Goal: Task Accomplishment & Management: Manage account settings

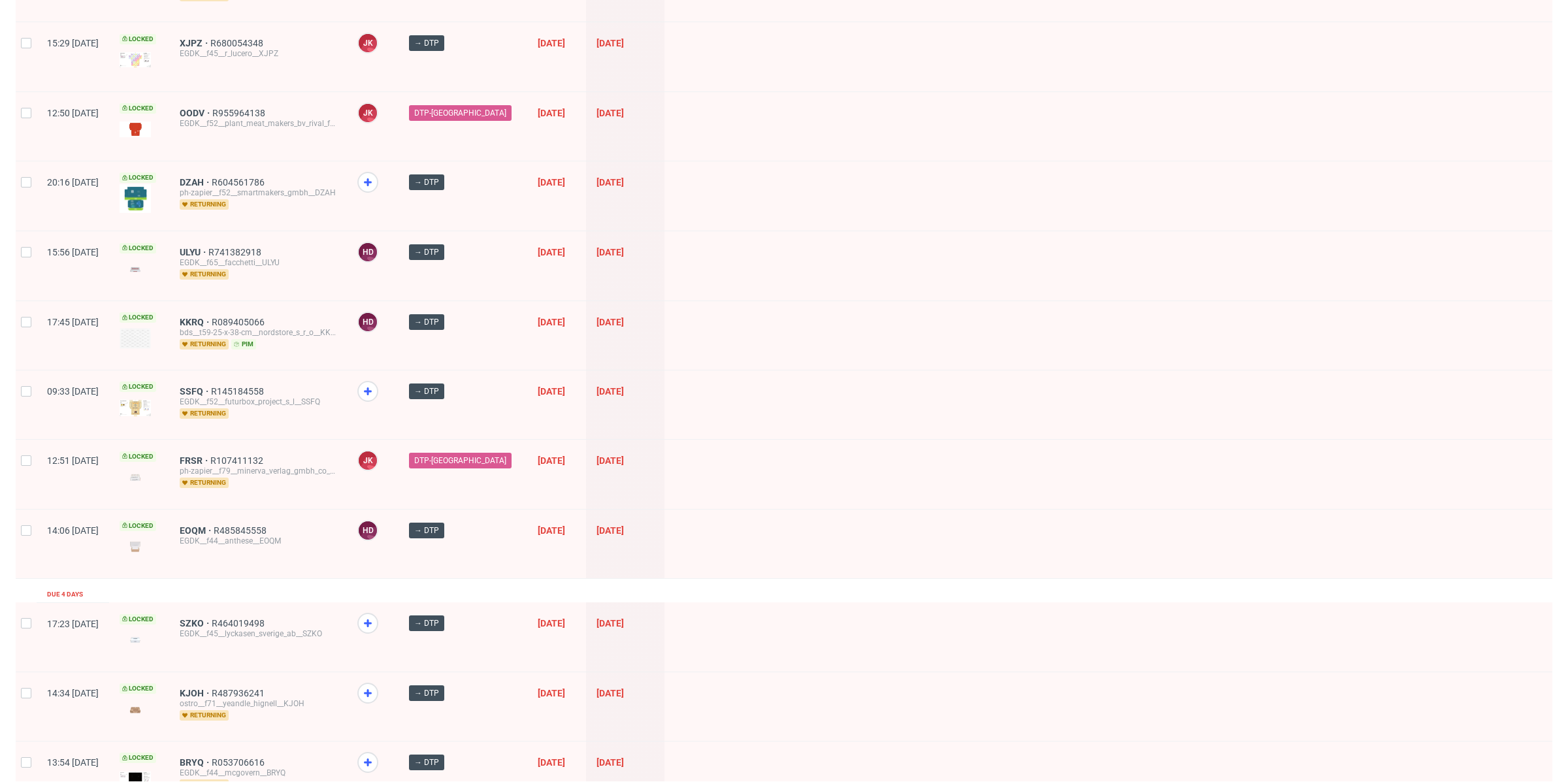
scroll to position [1085, 0]
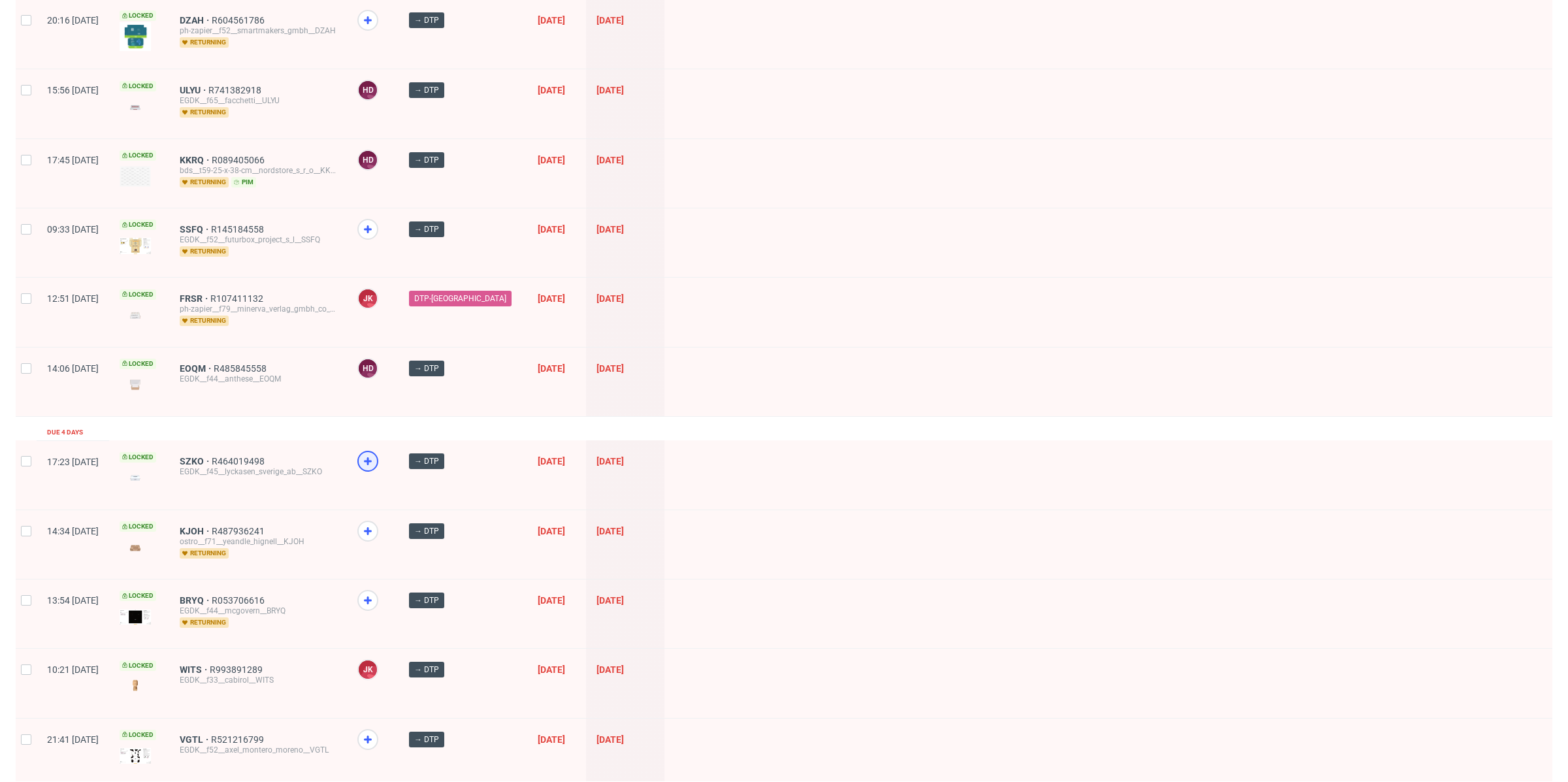
click at [375, 454] on icon at bounding box center [368, 461] width 15 height 15
click at [375, 523] on icon at bounding box center [368, 531] width 15 height 15
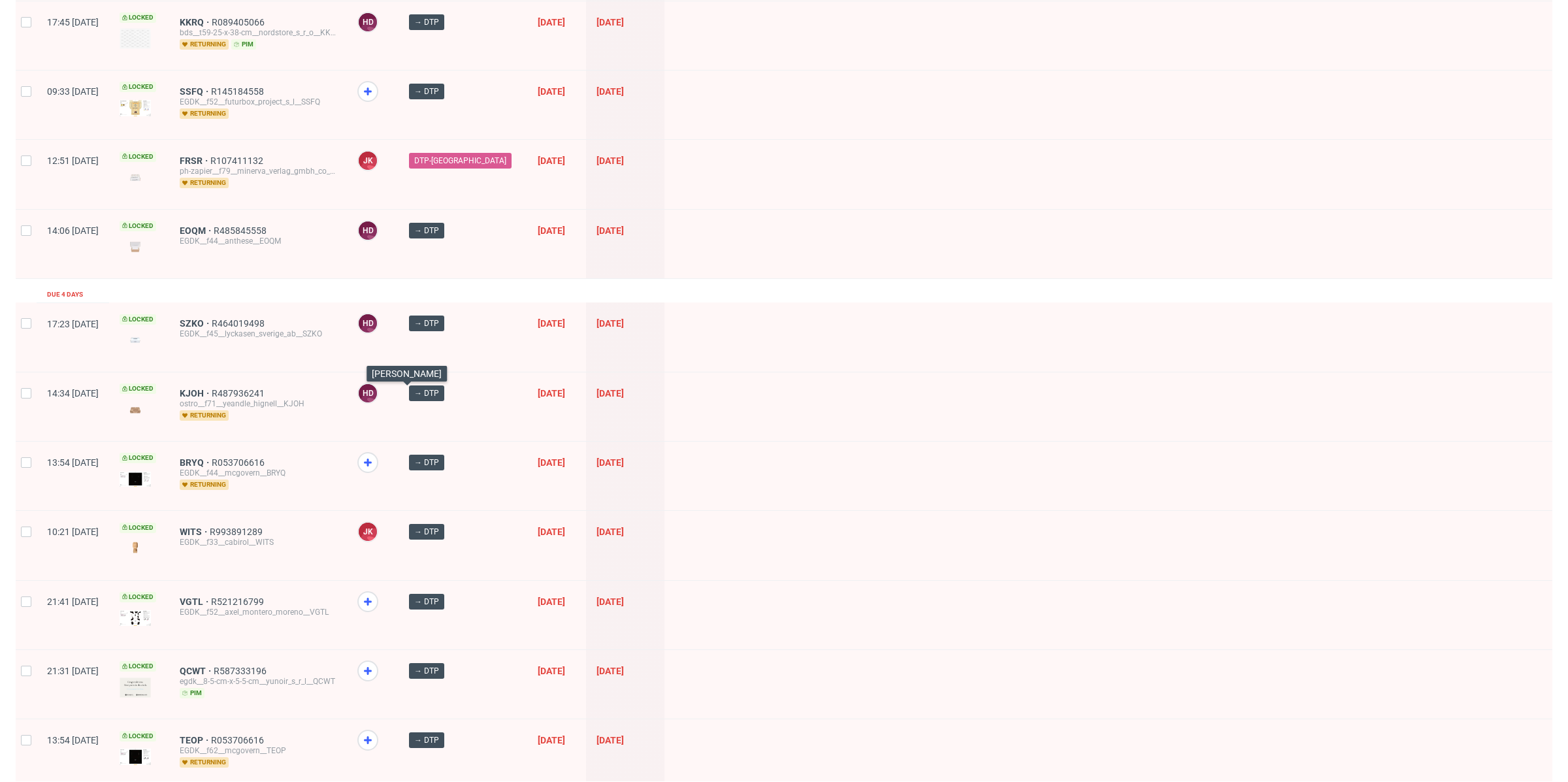
scroll to position [1327, 0]
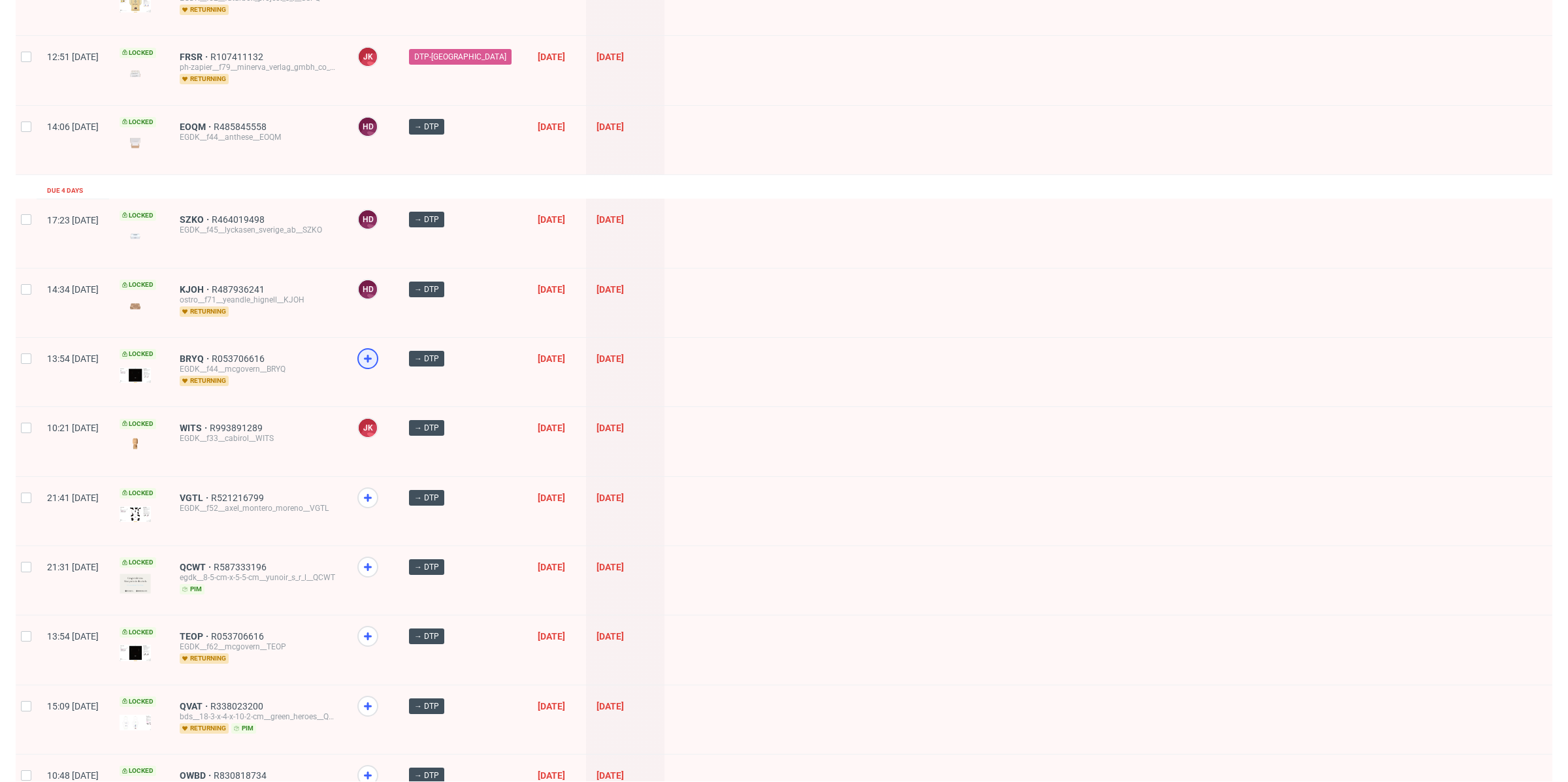
click at [375, 351] on icon at bounding box center [368, 359] width 15 height 15
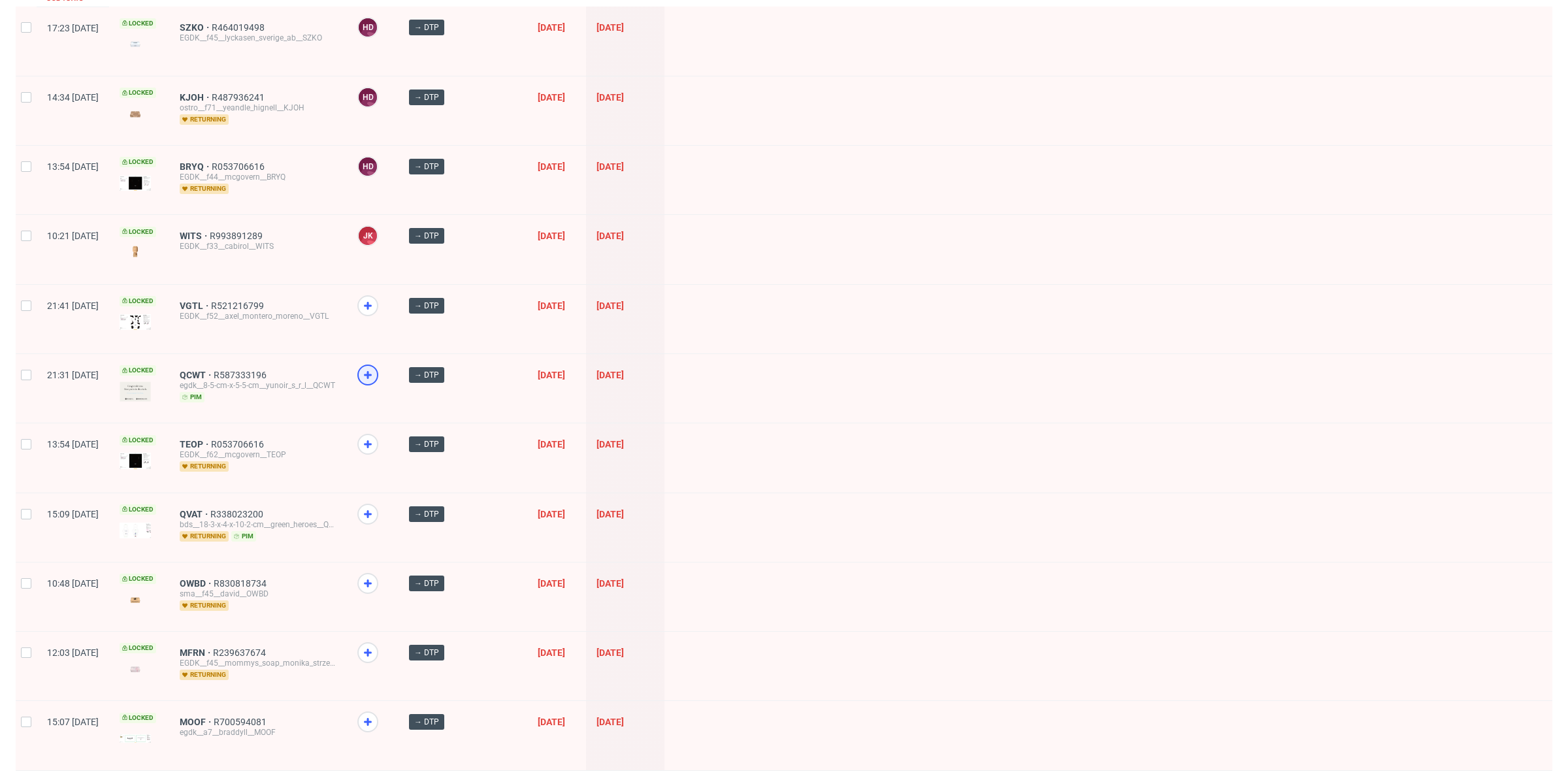
scroll to position [1532, 0]
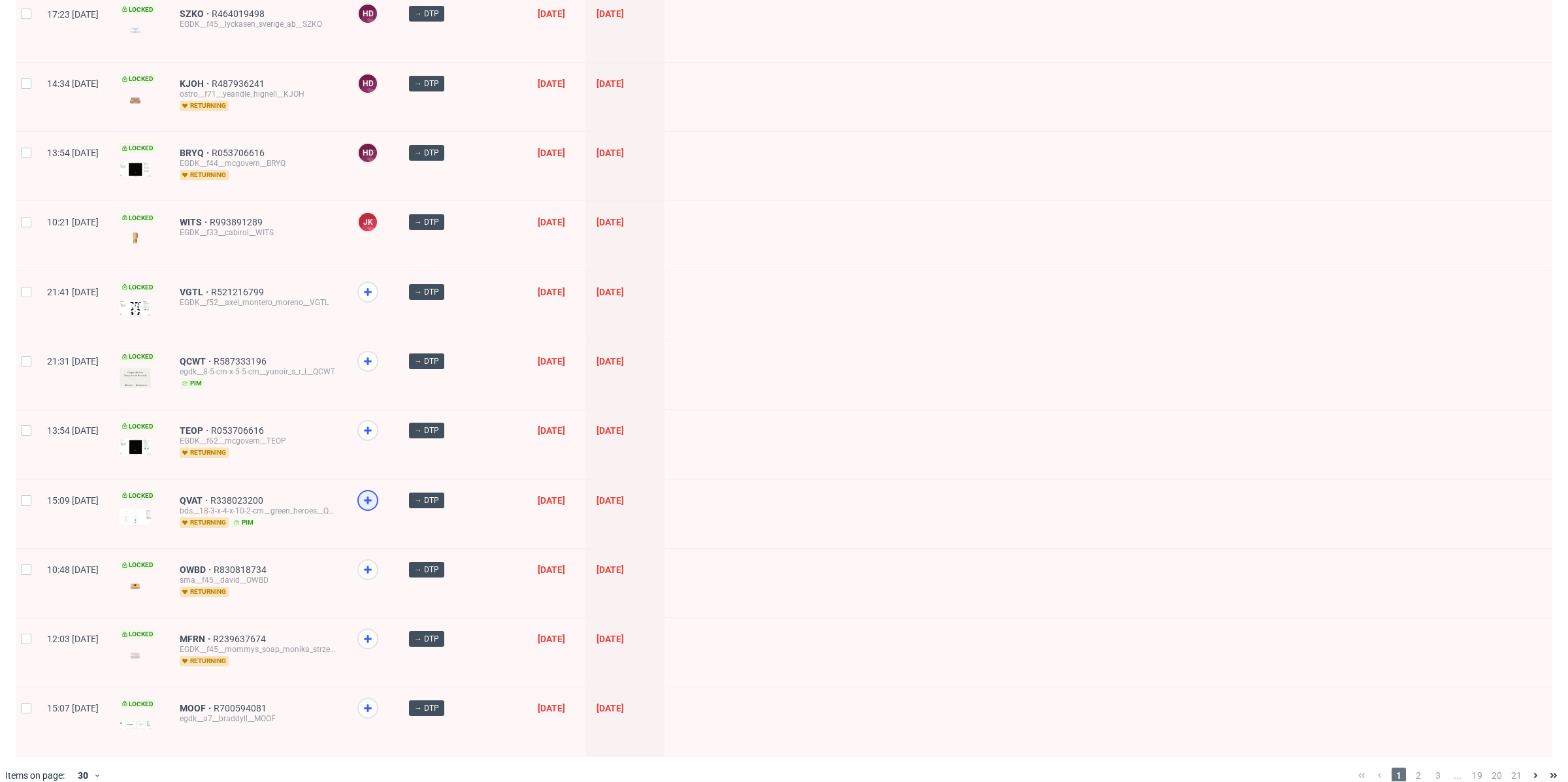
click at [375, 492] on icon at bounding box center [368, 500] width 15 height 15
click at [372, 566] on use at bounding box center [368, 569] width 8 height 8
click at [375, 700] on icon at bounding box center [368, 708] width 15 height 15
click at [1412, 768] on span "2" at bounding box center [1419, 776] width 14 height 15
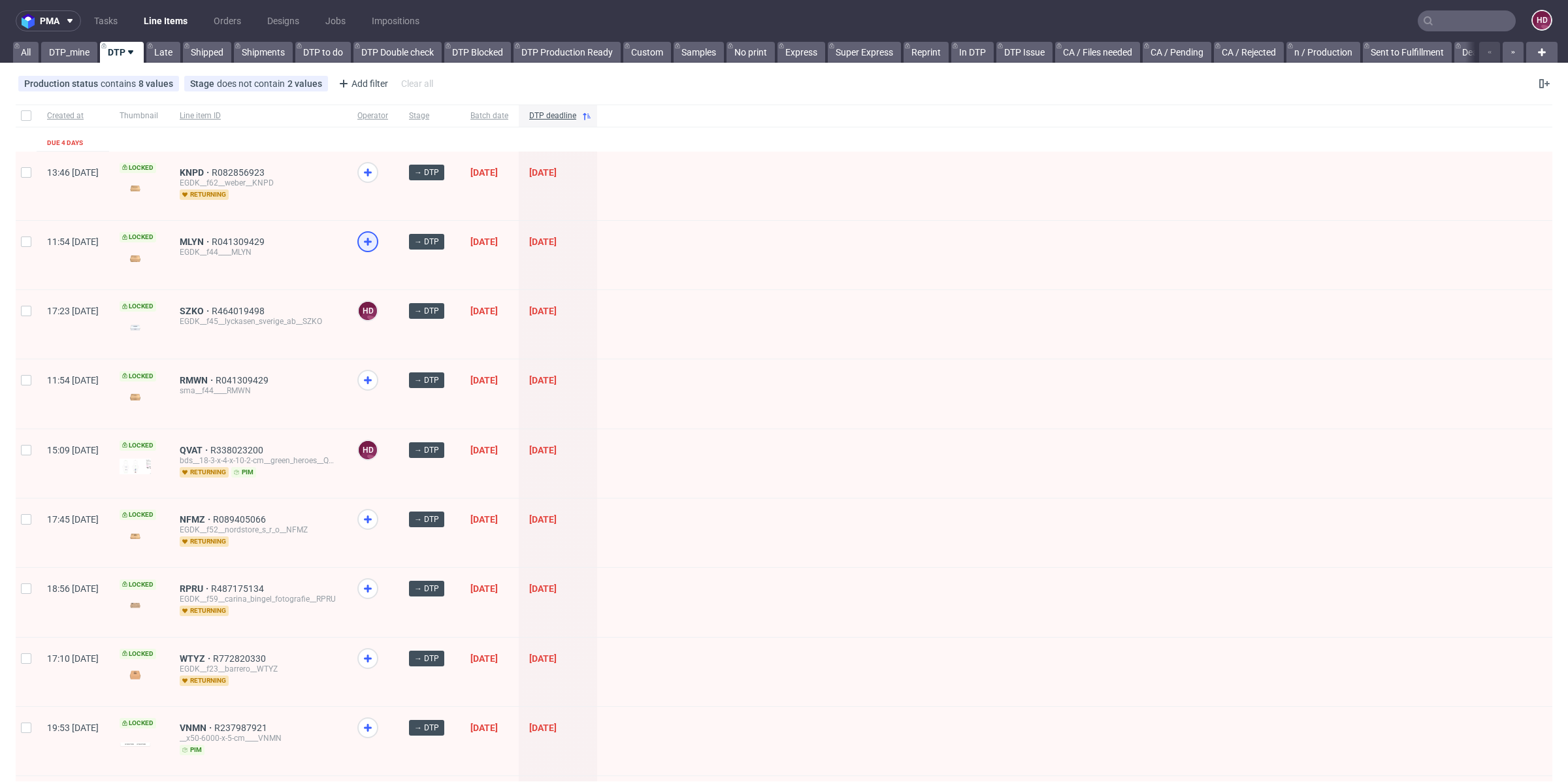
click at [372, 240] on use at bounding box center [368, 242] width 8 height 8
click at [375, 385] on icon at bounding box center [368, 380] width 15 height 15
click at [372, 173] on use at bounding box center [368, 172] width 8 height 8
click at [378, 518] on div at bounding box center [368, 520] width 21 height 21
click at [375, 588] on icon at bounding box center [368, 589] width 15 height 15
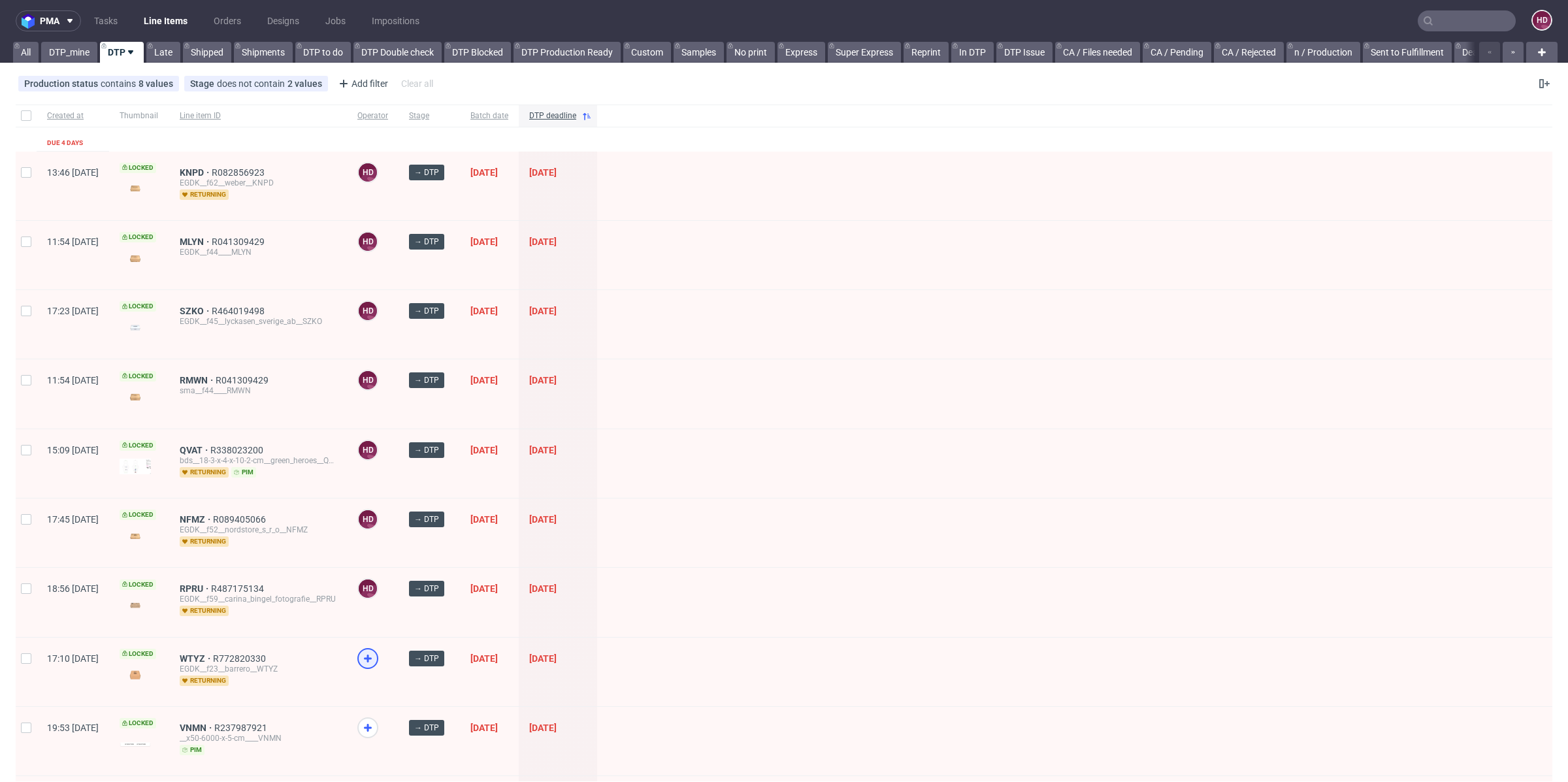
click at [375, 654] on icon at bounding box center [368, 659] width 15 height 15
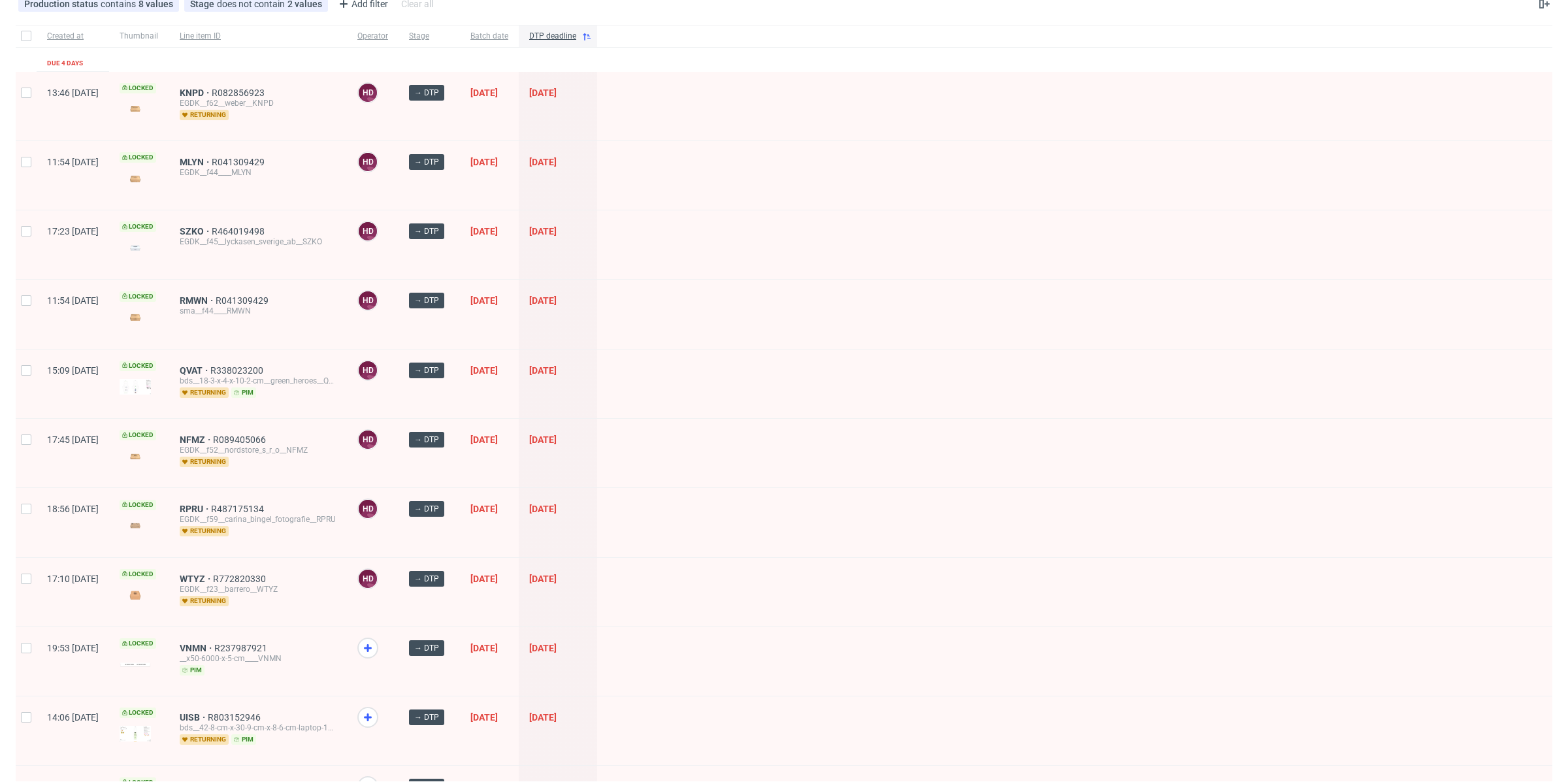
scroll to position [283, 0]
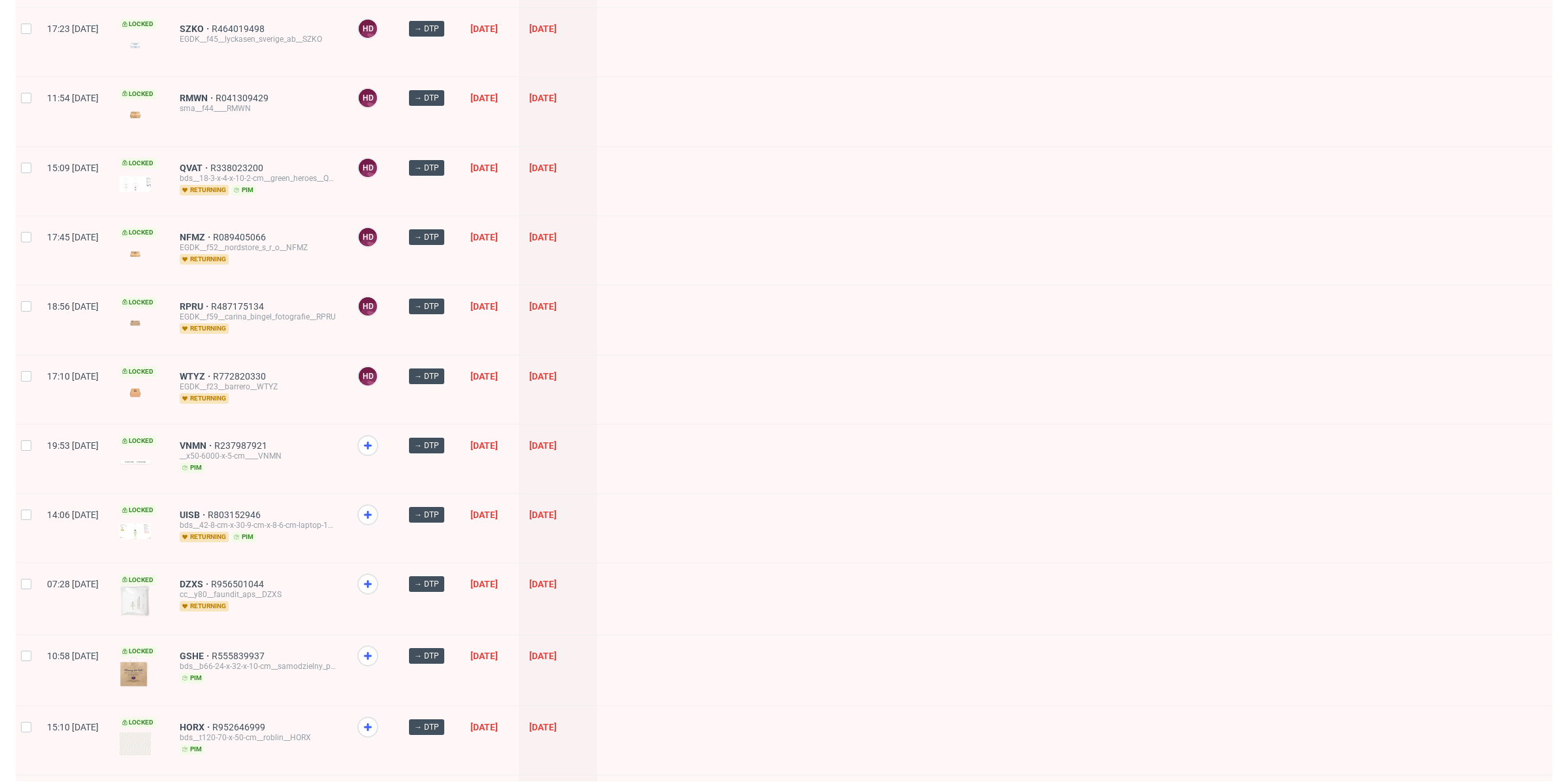
click at [388, 435] on span at bounding box center [373, 457] width 31 height 42
click at [378, 585] on div at bounding box center [368, 585] width 21 height 21
click at [372, 442] on use at bounding box center [368, 445] width 8 height 8
click at [372, 652] on use at bounding box center [368, 656] width 8 height 8
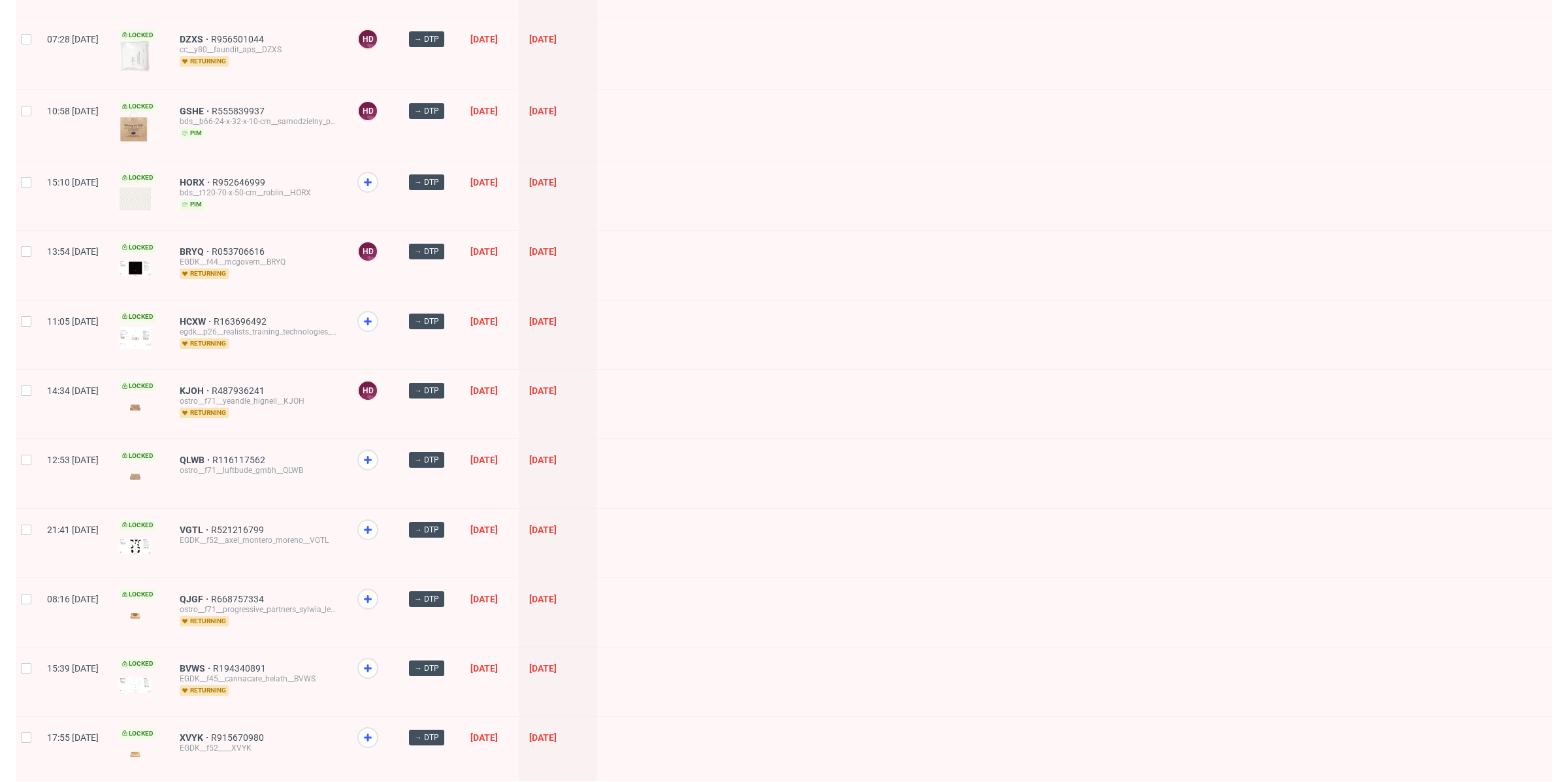
scroll to position [958, 0]
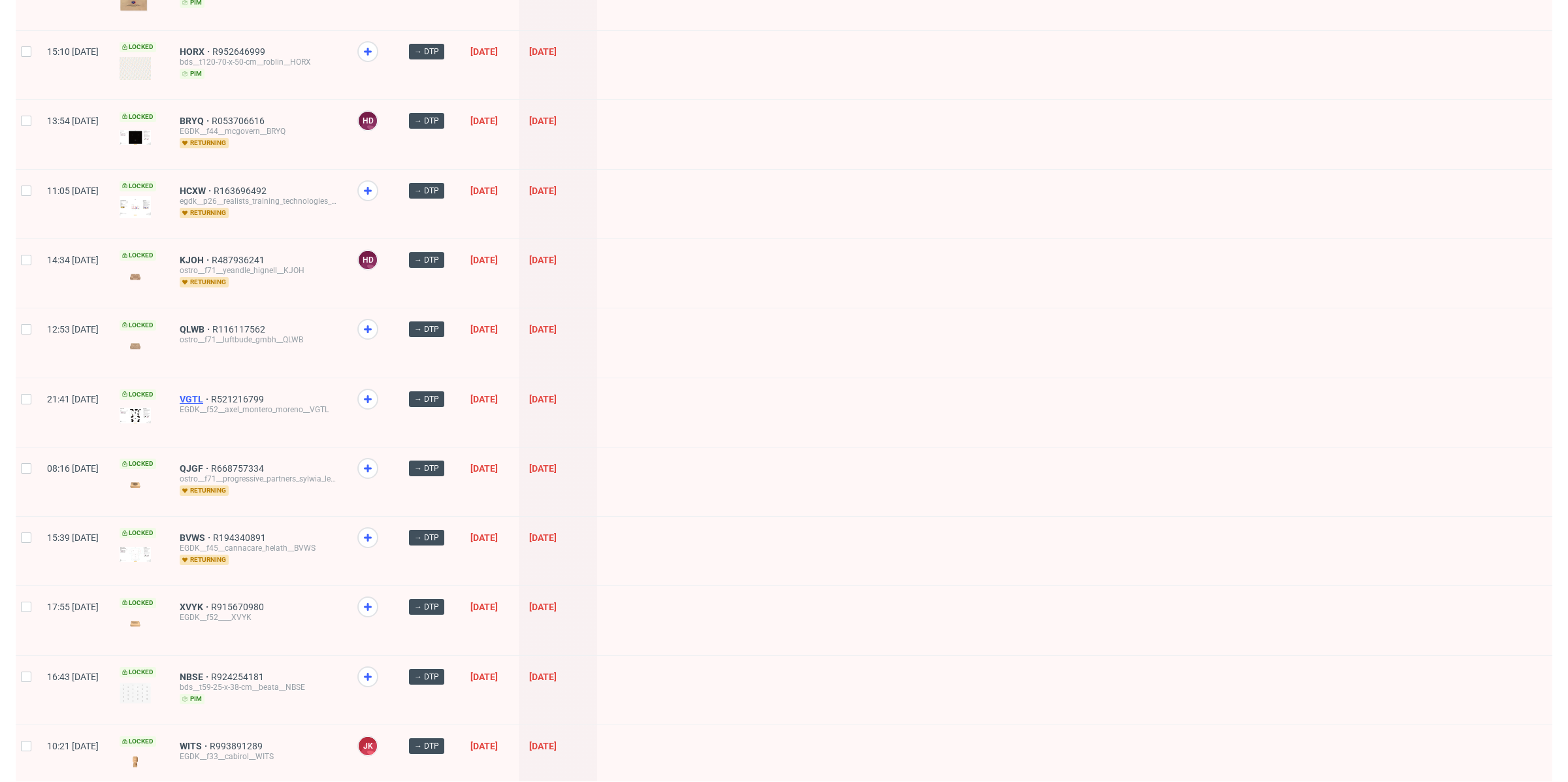
click at [211, 394] on span "VGTL" at bounding box center [195, 399] width 32 height 11
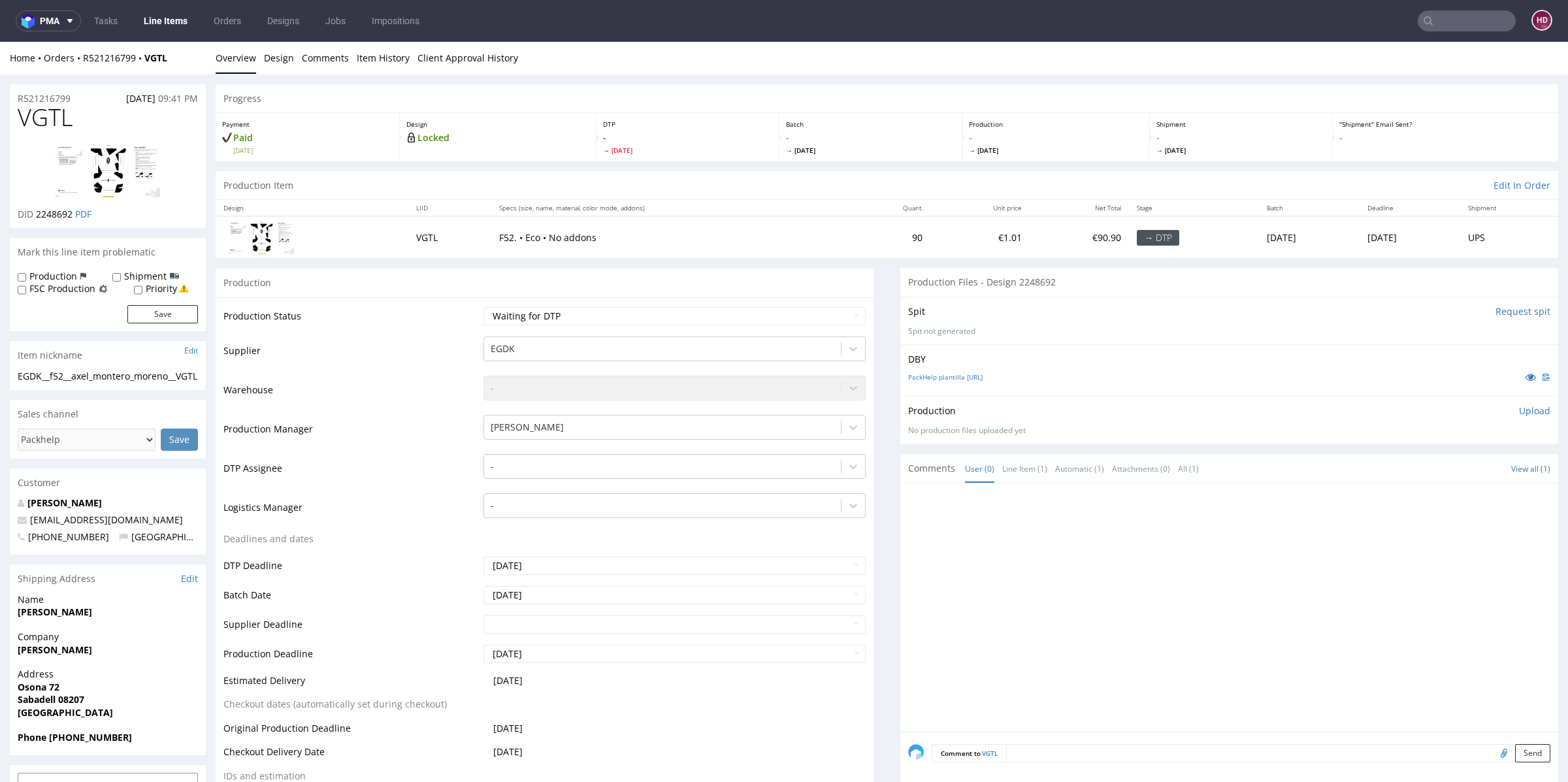
click at [175, 31] on link "Line Items" at bounding box center [166, 21] width 59 height 21
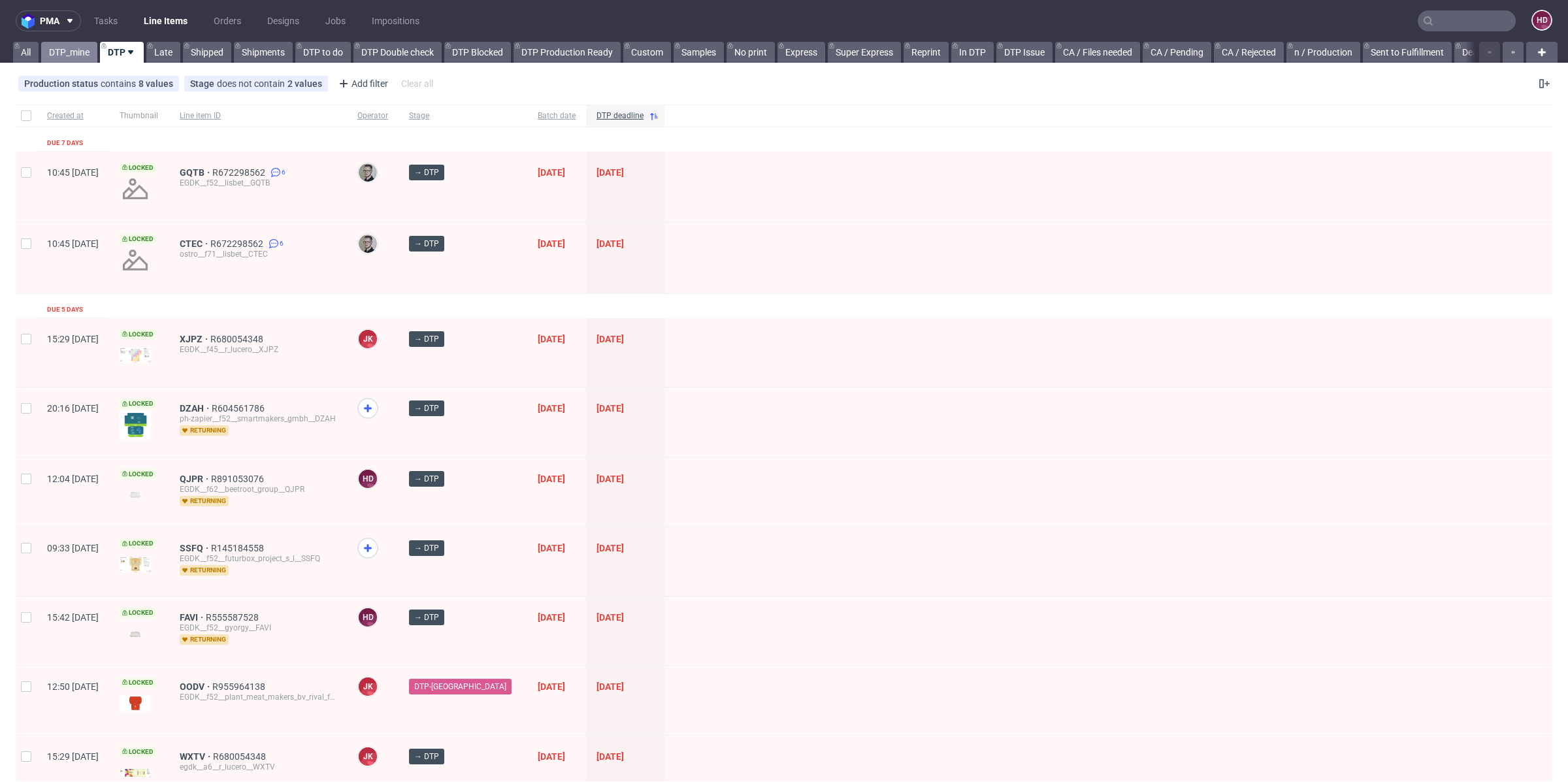
click at [63, 58] on link "DTP_mine" at bounding box center [69, 52] width 56 height 21
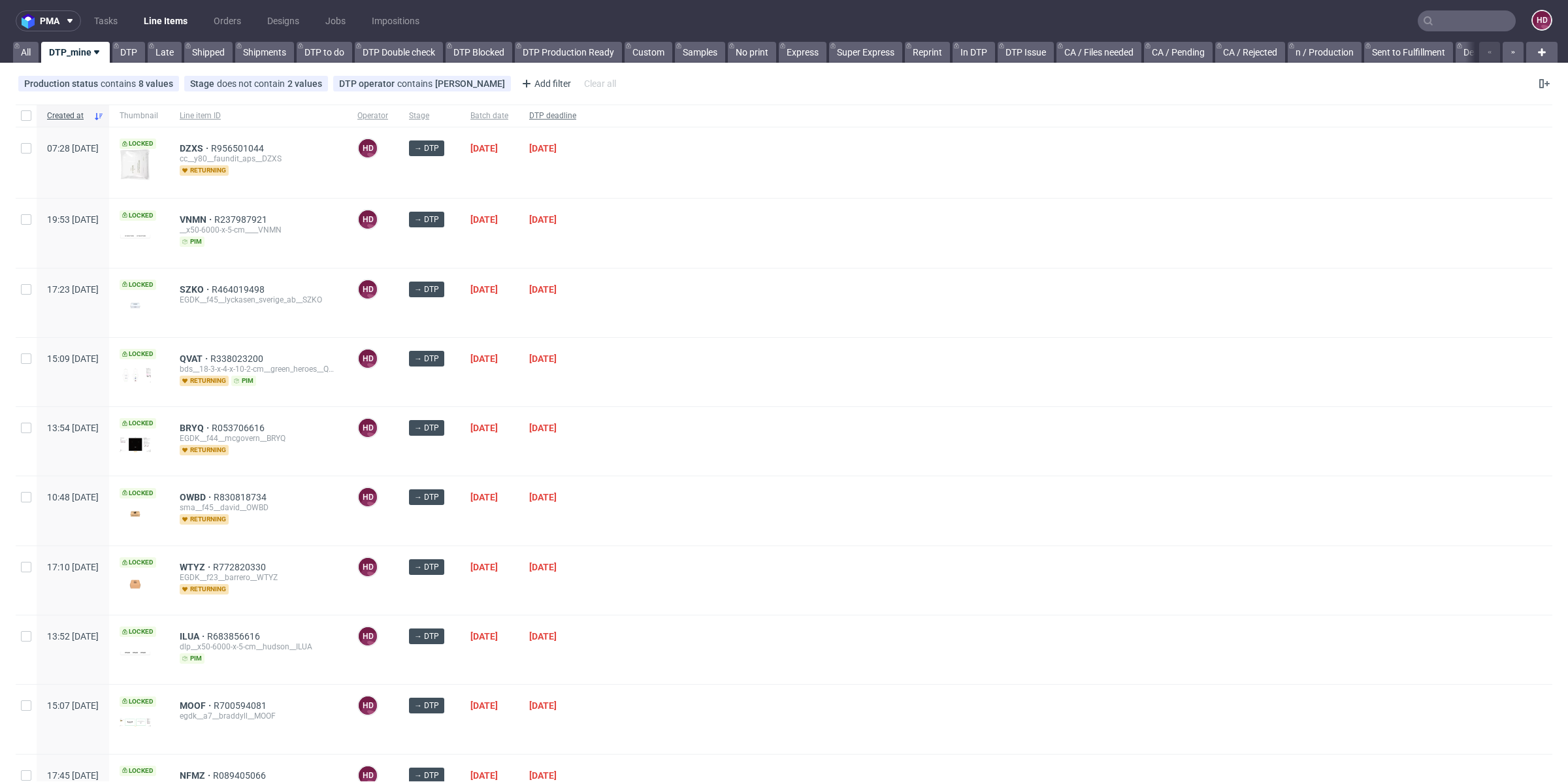
click at [576, 113] on span "DTP deadline" at bounding box center [552, 116] width 47 height 11
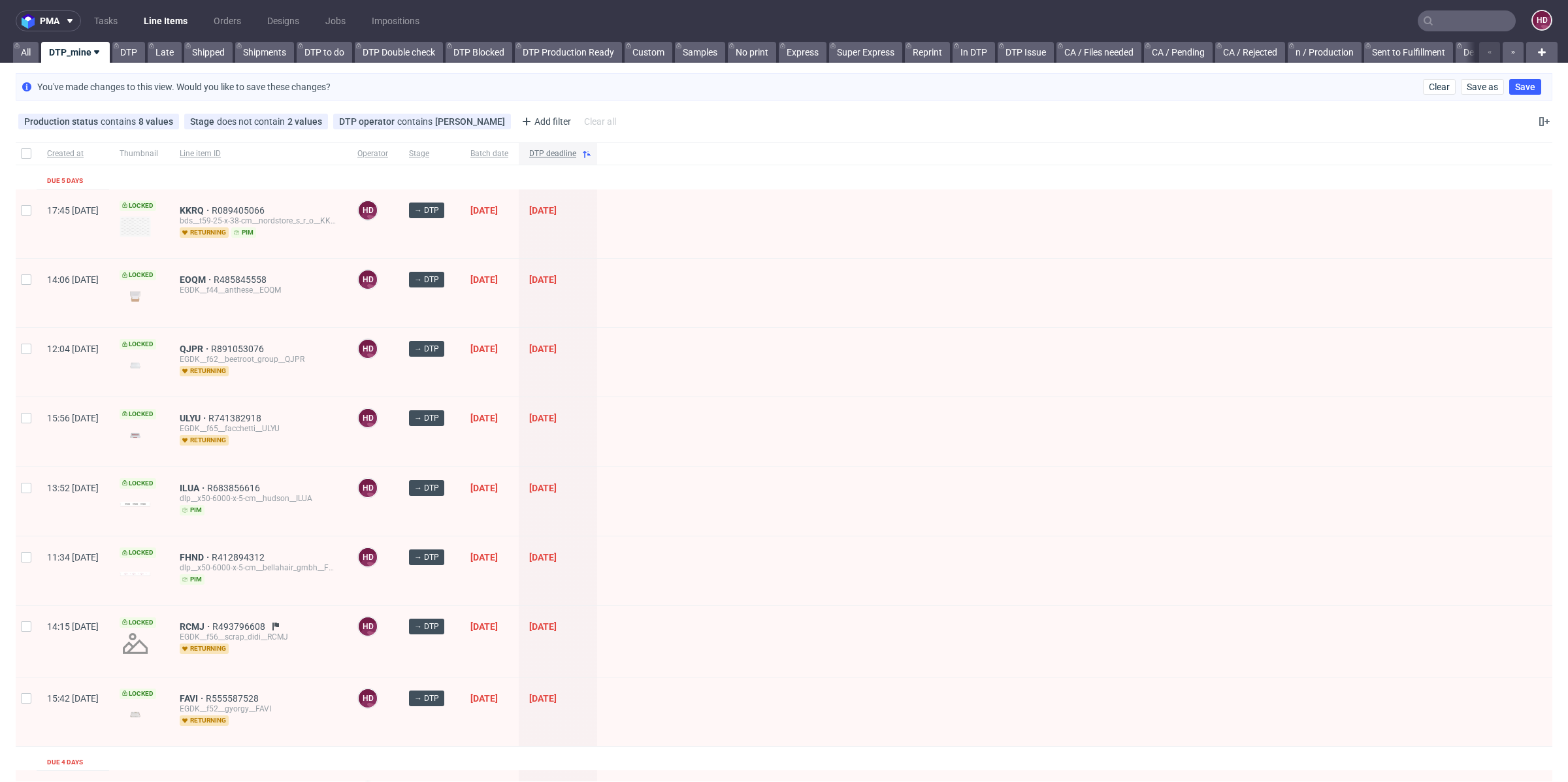
click at [576, 152] on span "DTP deadline" at bounding box center [552, 154] width 47 height 11
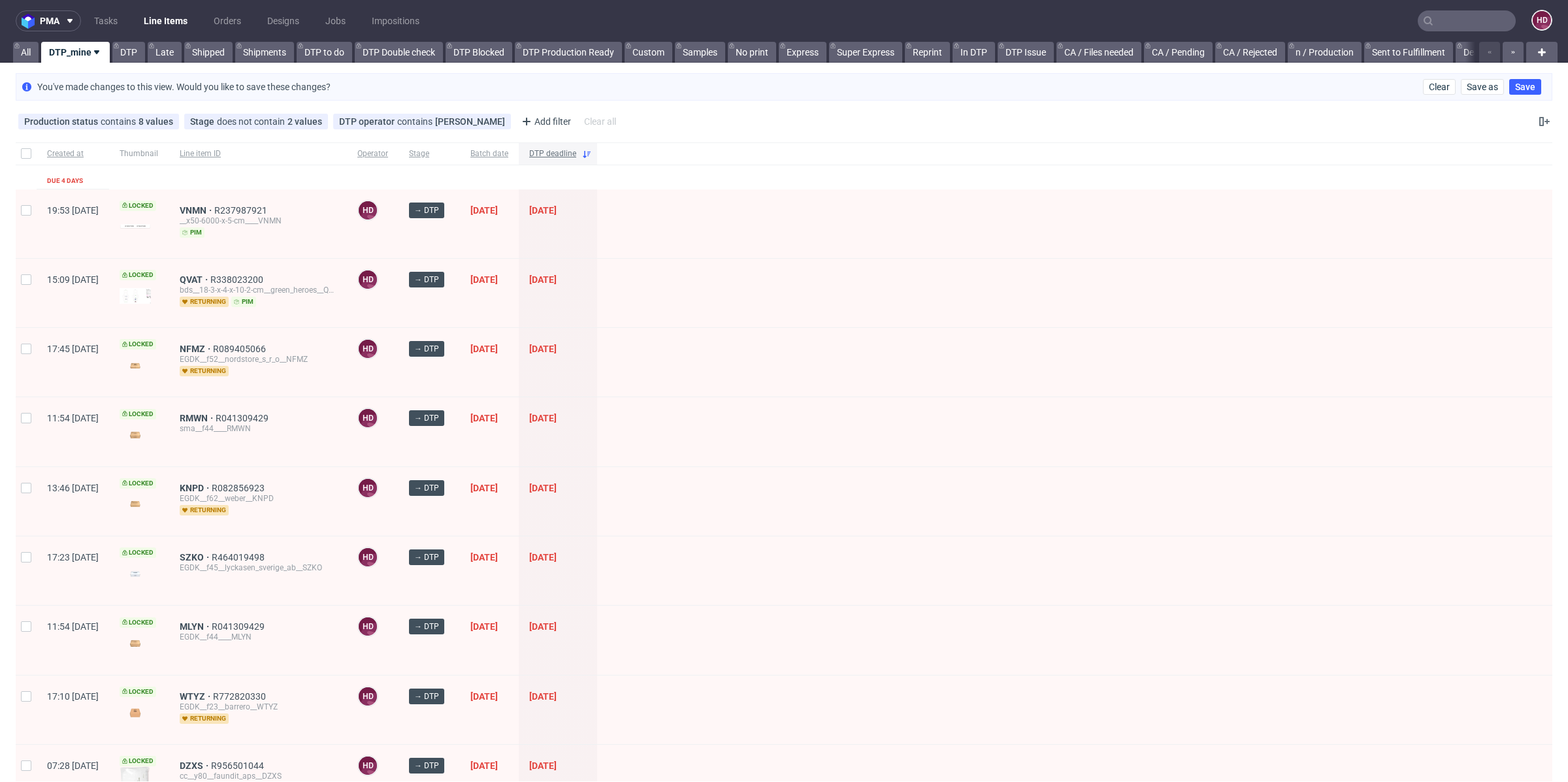
click at [576, 152] on span "DTP deadline" at bounding box center [552, 154] width 47 height 11
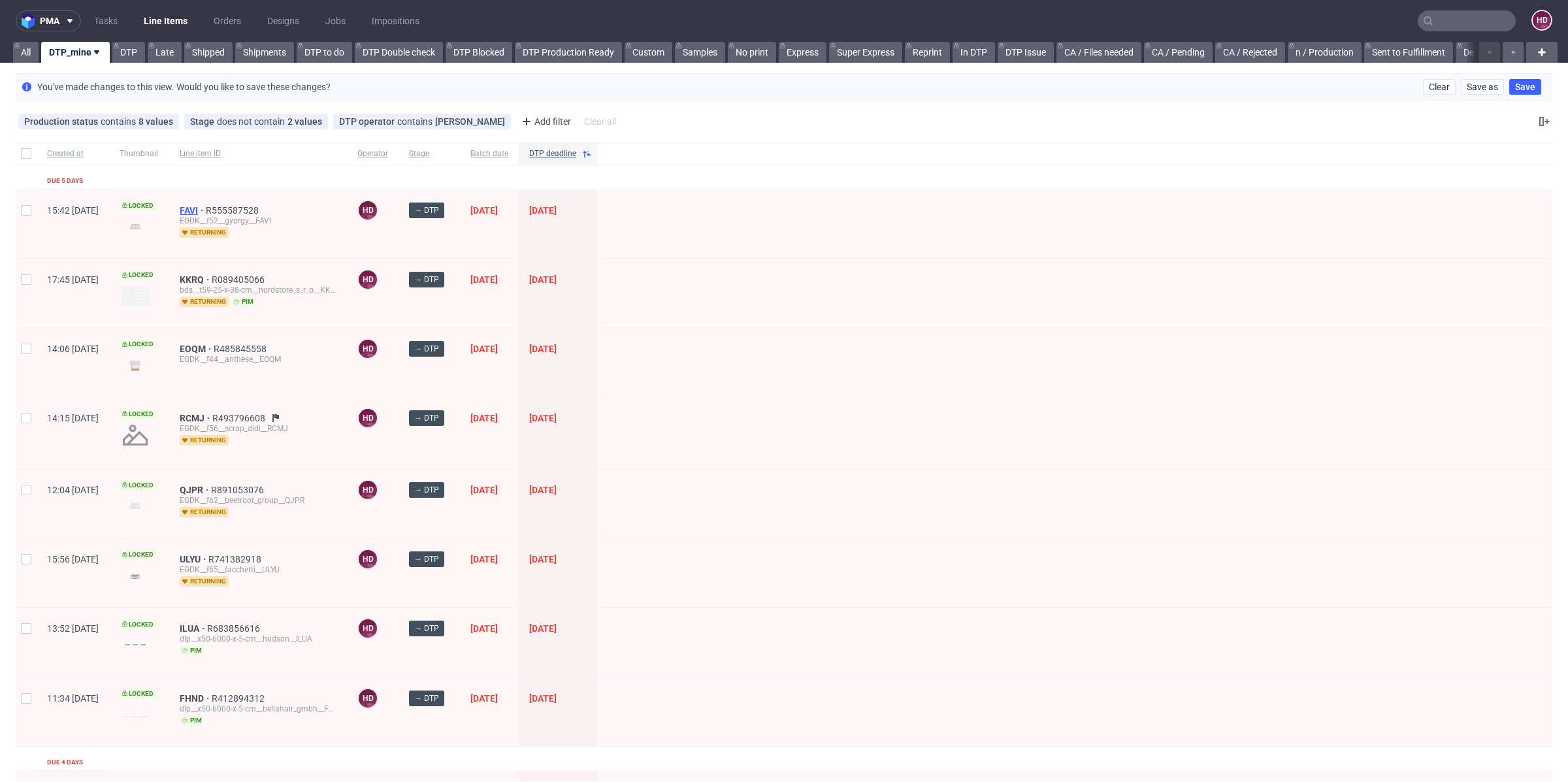
click at [206, 205] on span "FAVI" at bounding box center [192, 210] width 26 height 11
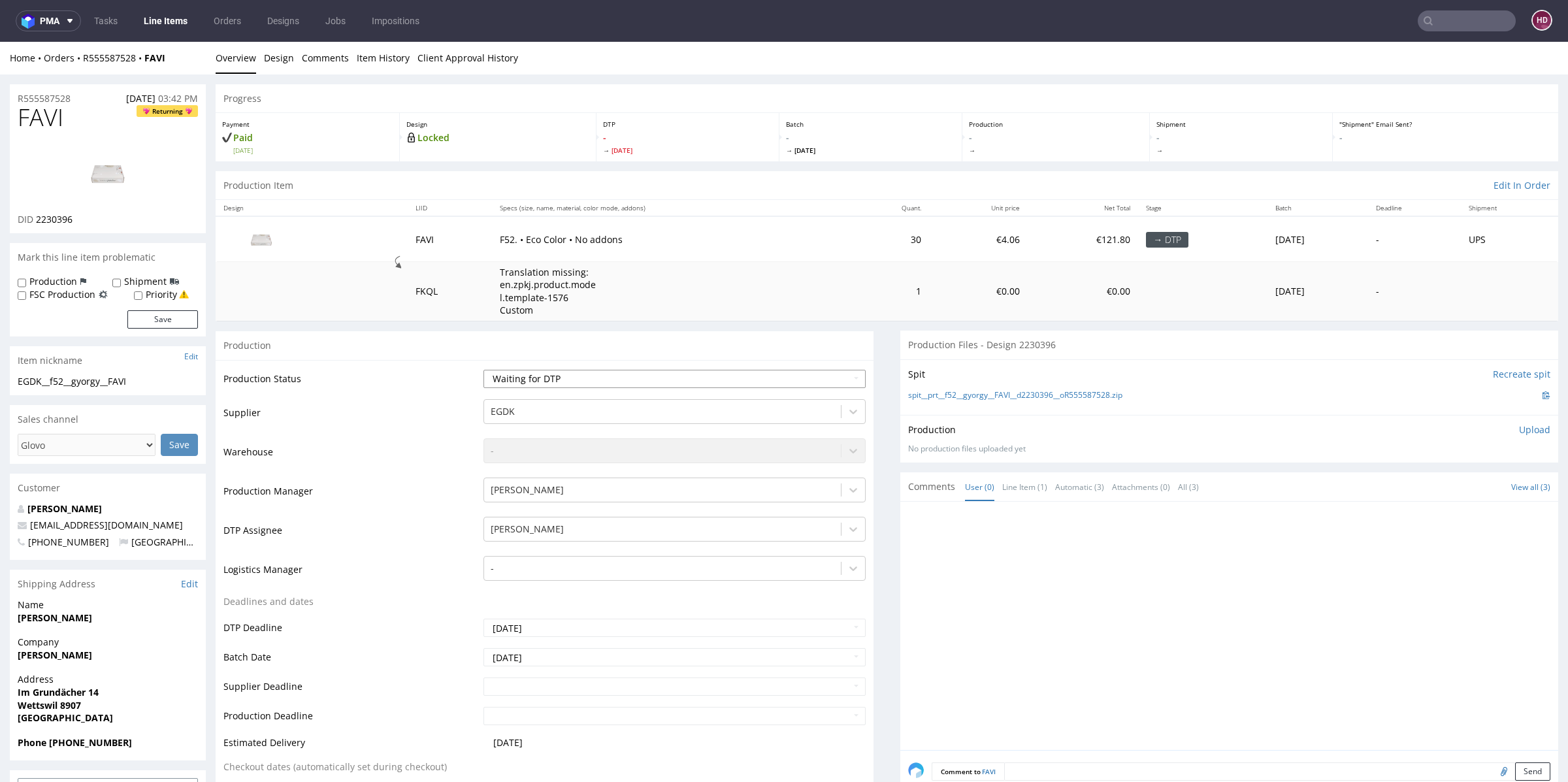
click at [543, 377] on select "Waiting for Artwork Waiting for Diecut Waiting for Mockup Waiting for DTP Waiti…" at bounding box center [674, 379] width 382 height 18
select select "dtp_in_process"
click at [483, 370] on select "Waiting for Artwork Waiting for Diecut Waiting for Mockup Waiting for DTP Waiti…" at bounding box center [674, 379] width 382 height 18
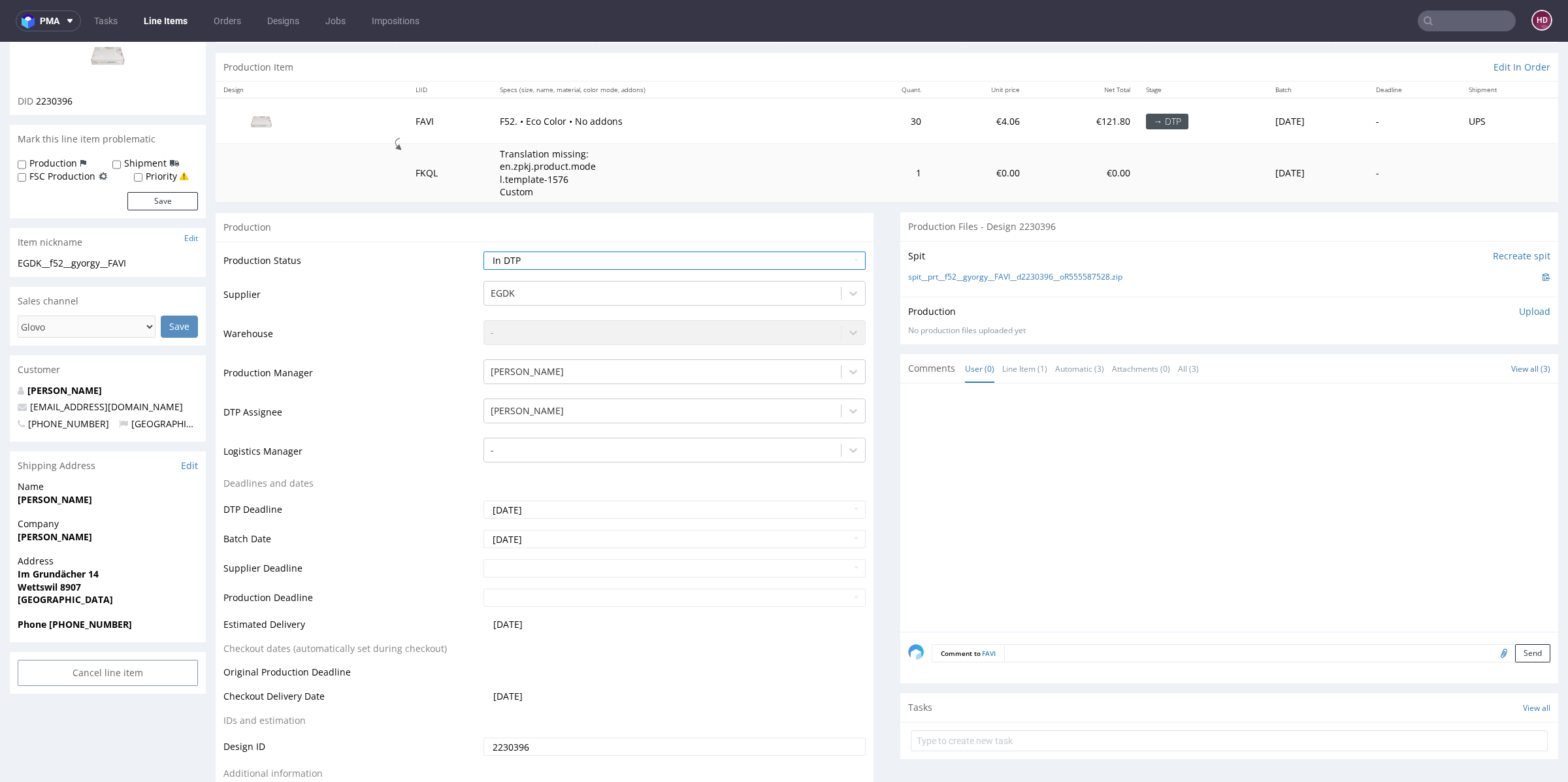
scroll to position [441, 0]
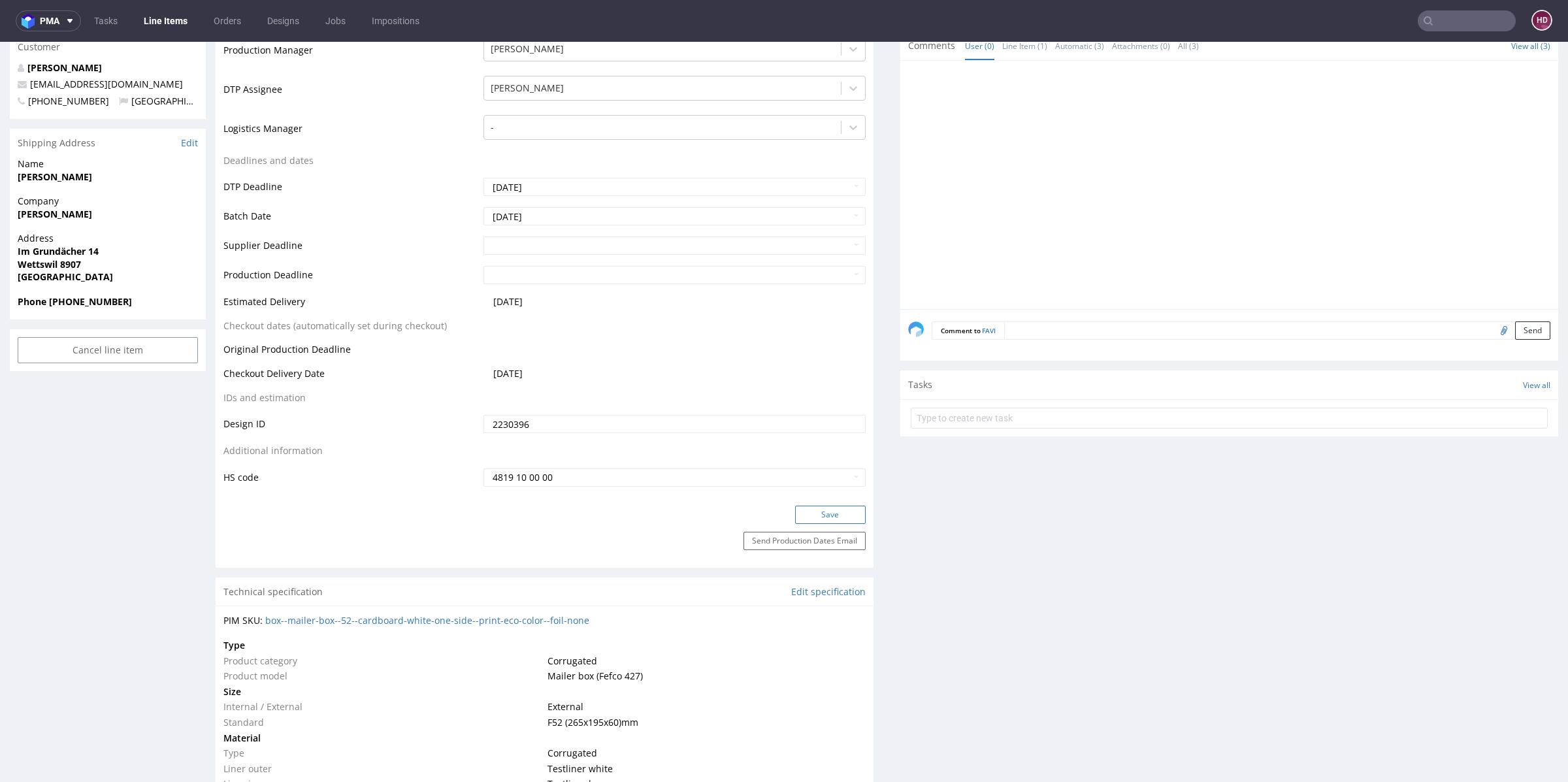
click at [821, 516] on button "Save" at bounding box center [830, 515] width 70 height 18
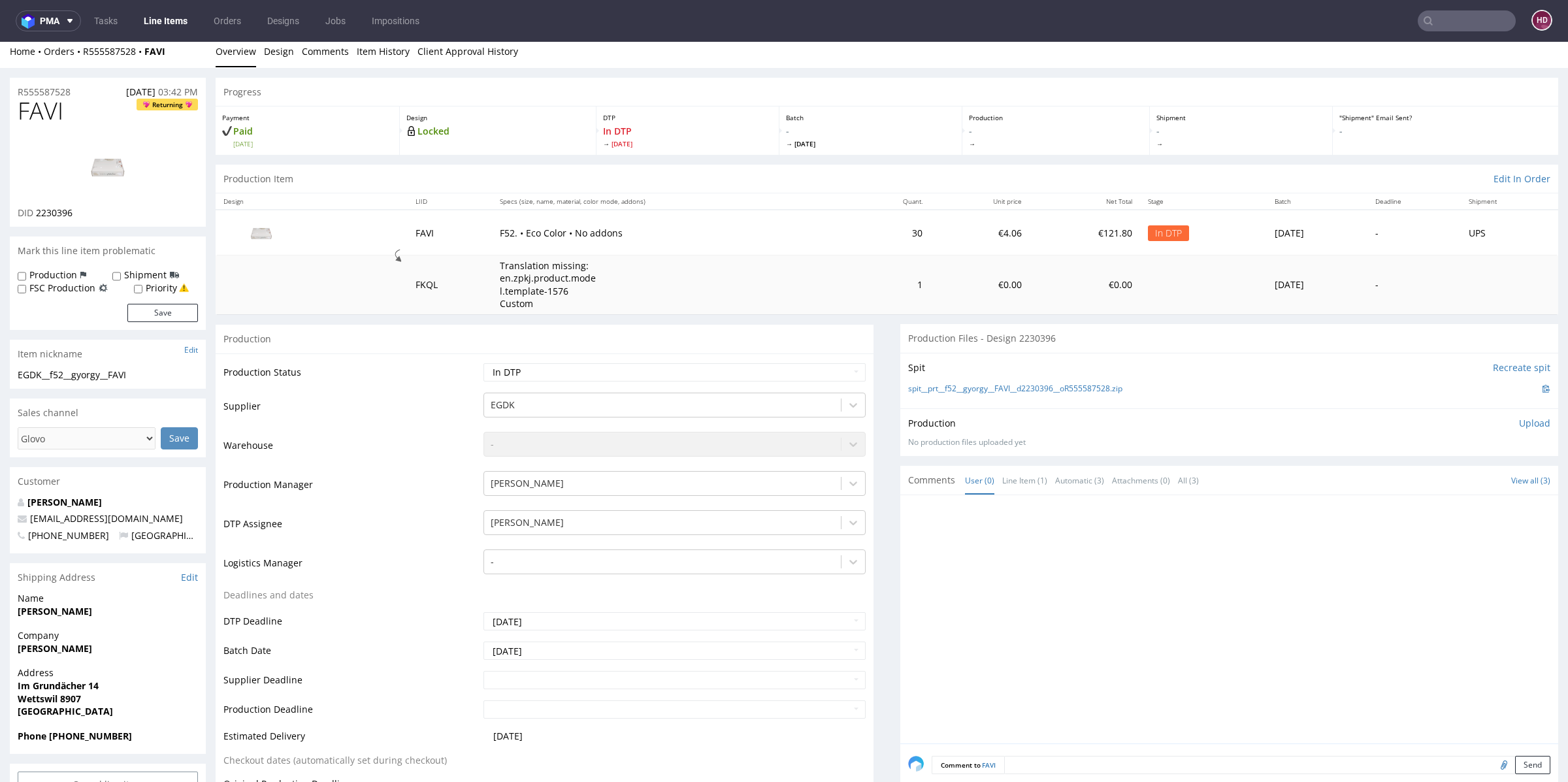
scroll to position [0, 0]
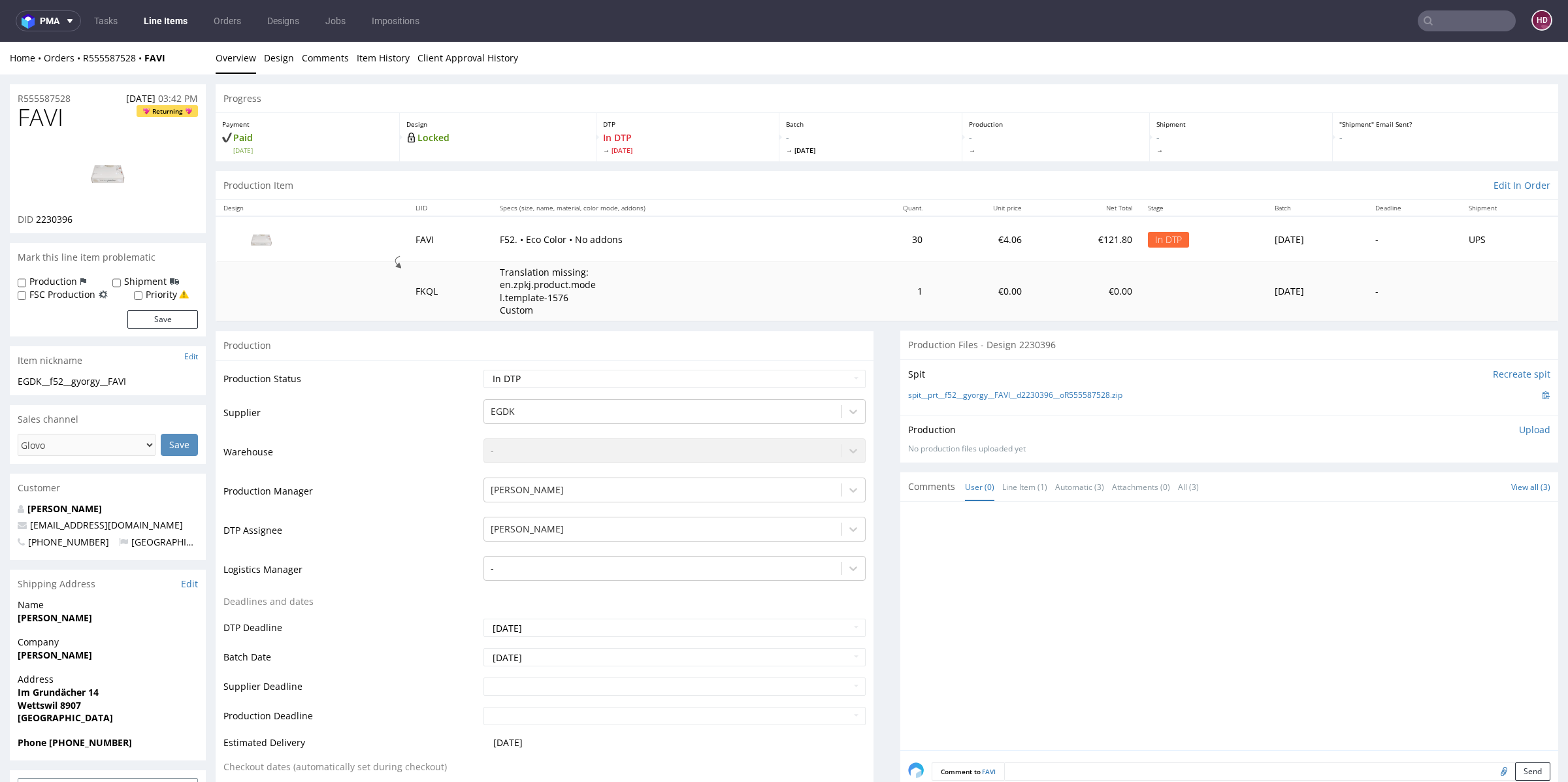
click at [165, 23] on link "Line Items" at bounding box center [166, 21] width 59 height 21
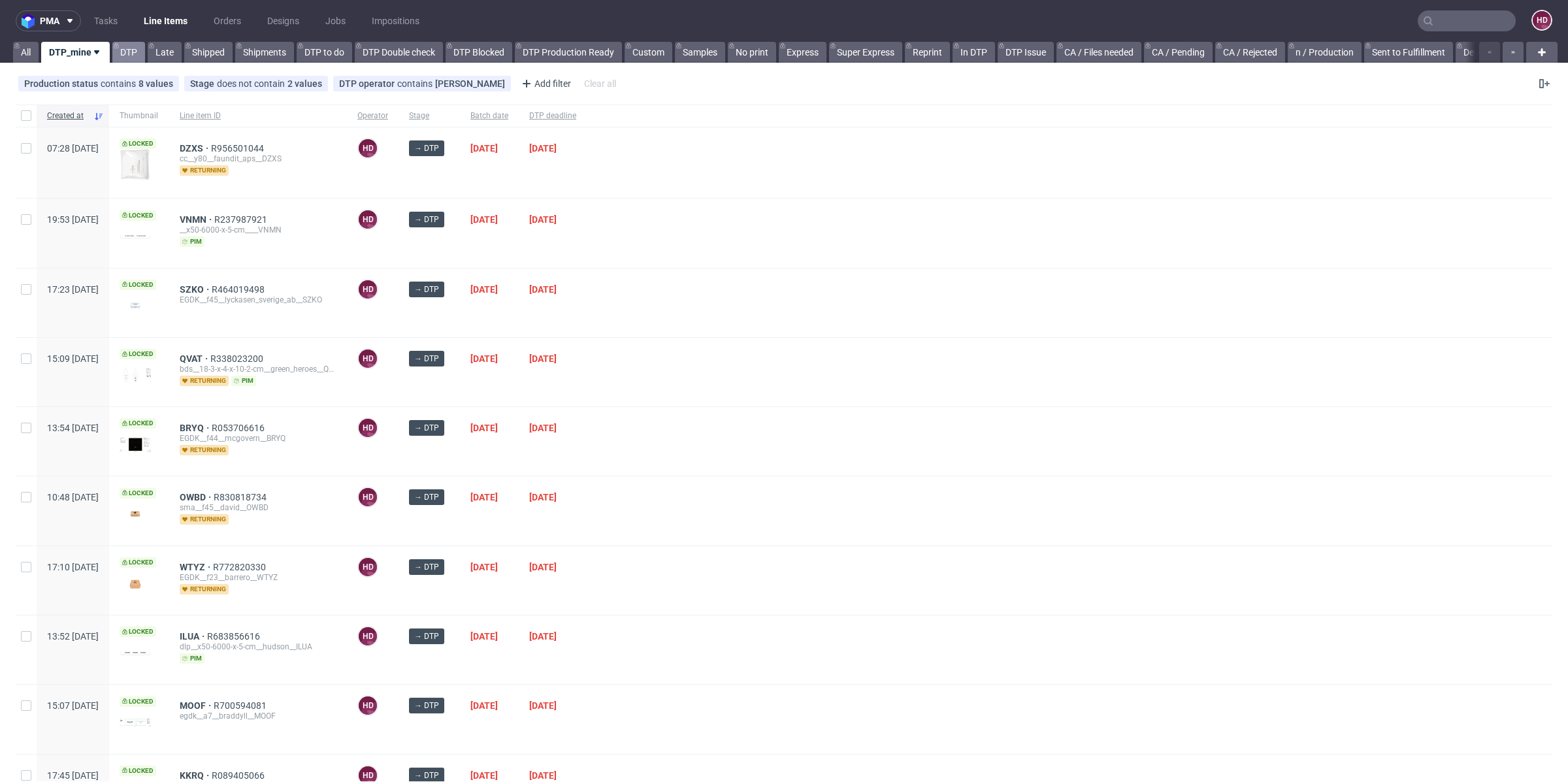
click at [133, 50] on link "DTP" at bounding box center [129, 52] width 32 height 21
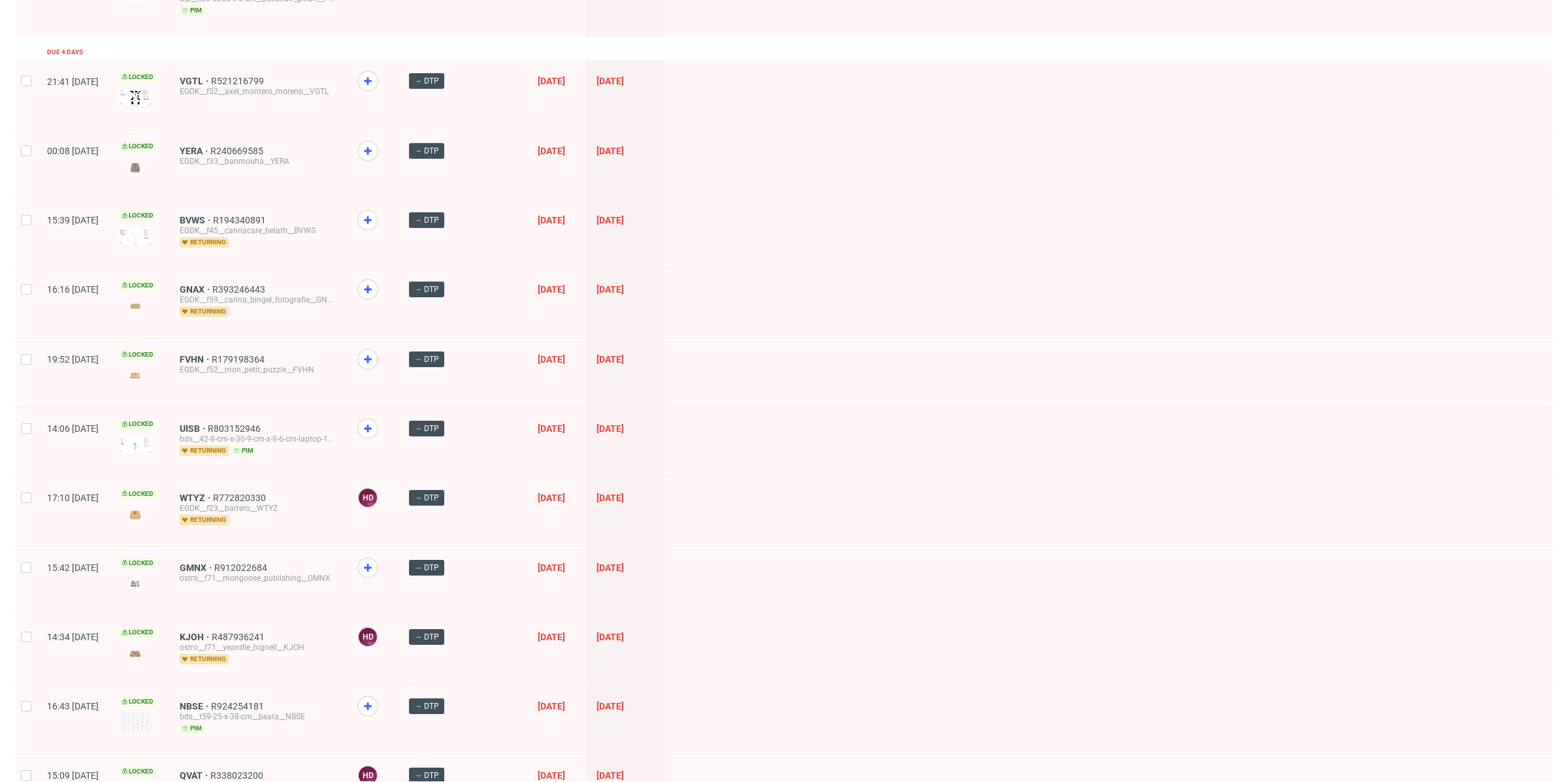
scroll to position [1532, 0]
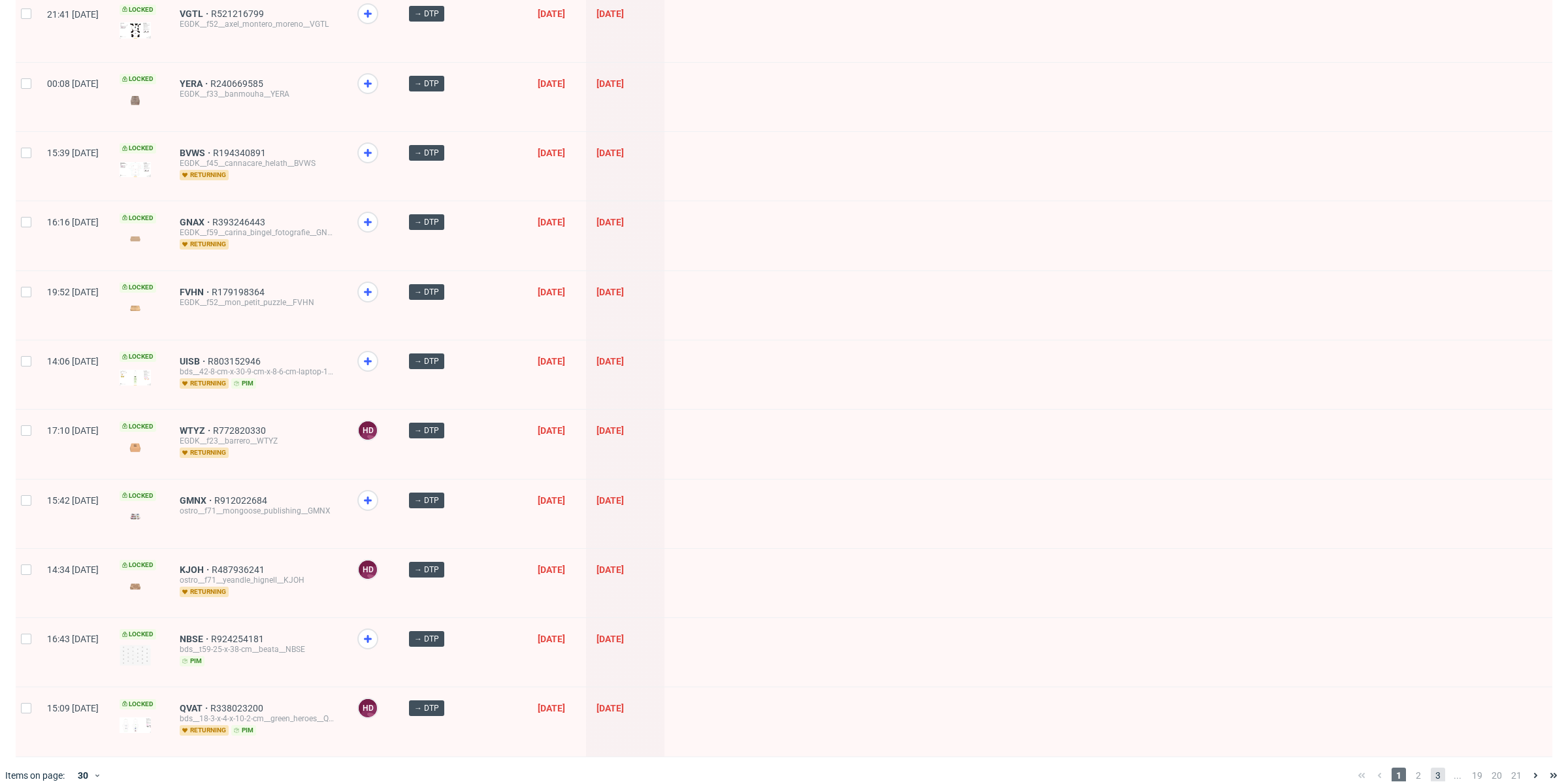
click at [1431, 768] on span "3" at bounding box center [1438, 776] width 14 height 15
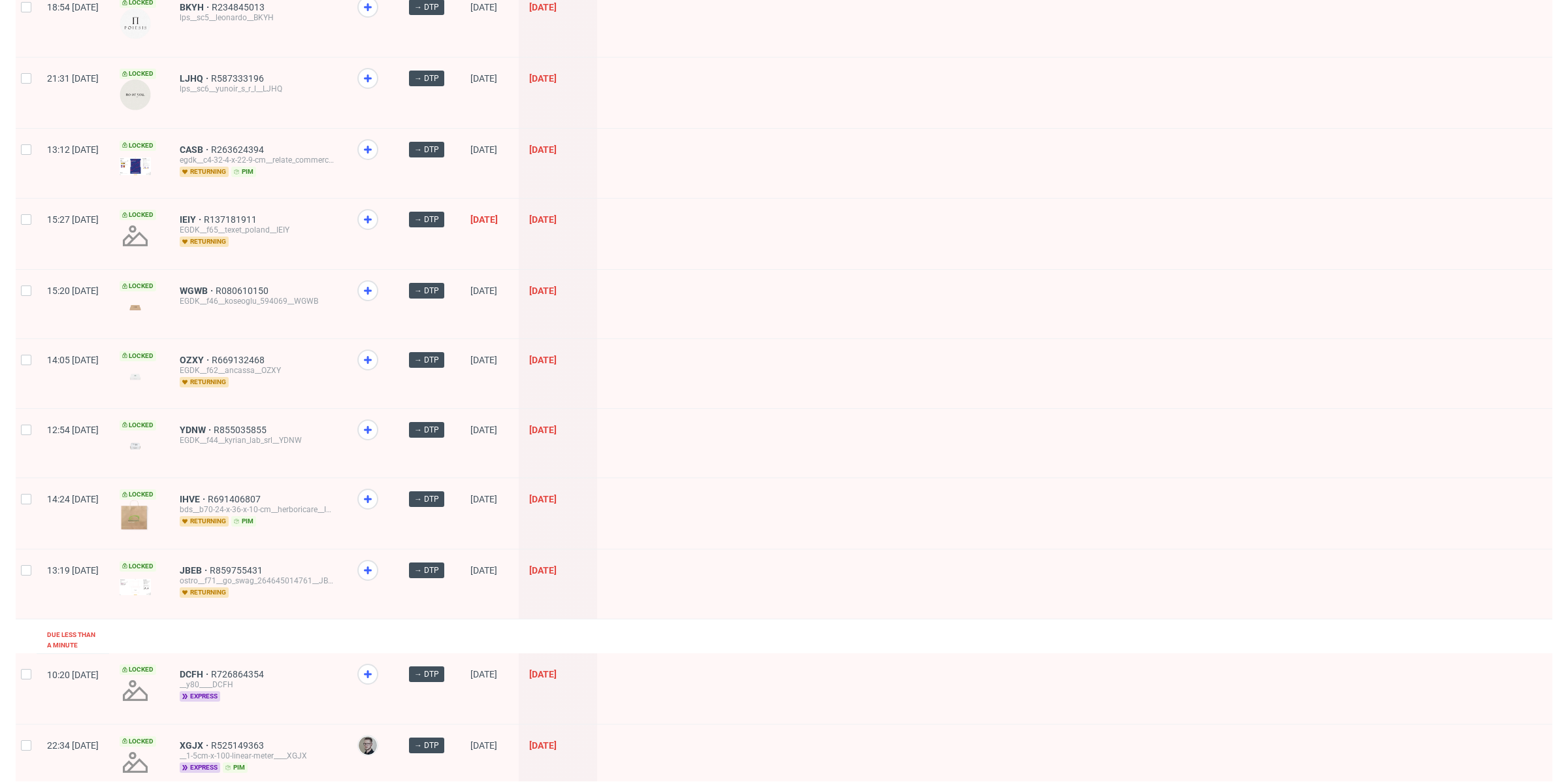
scroll to position [1520, 0]
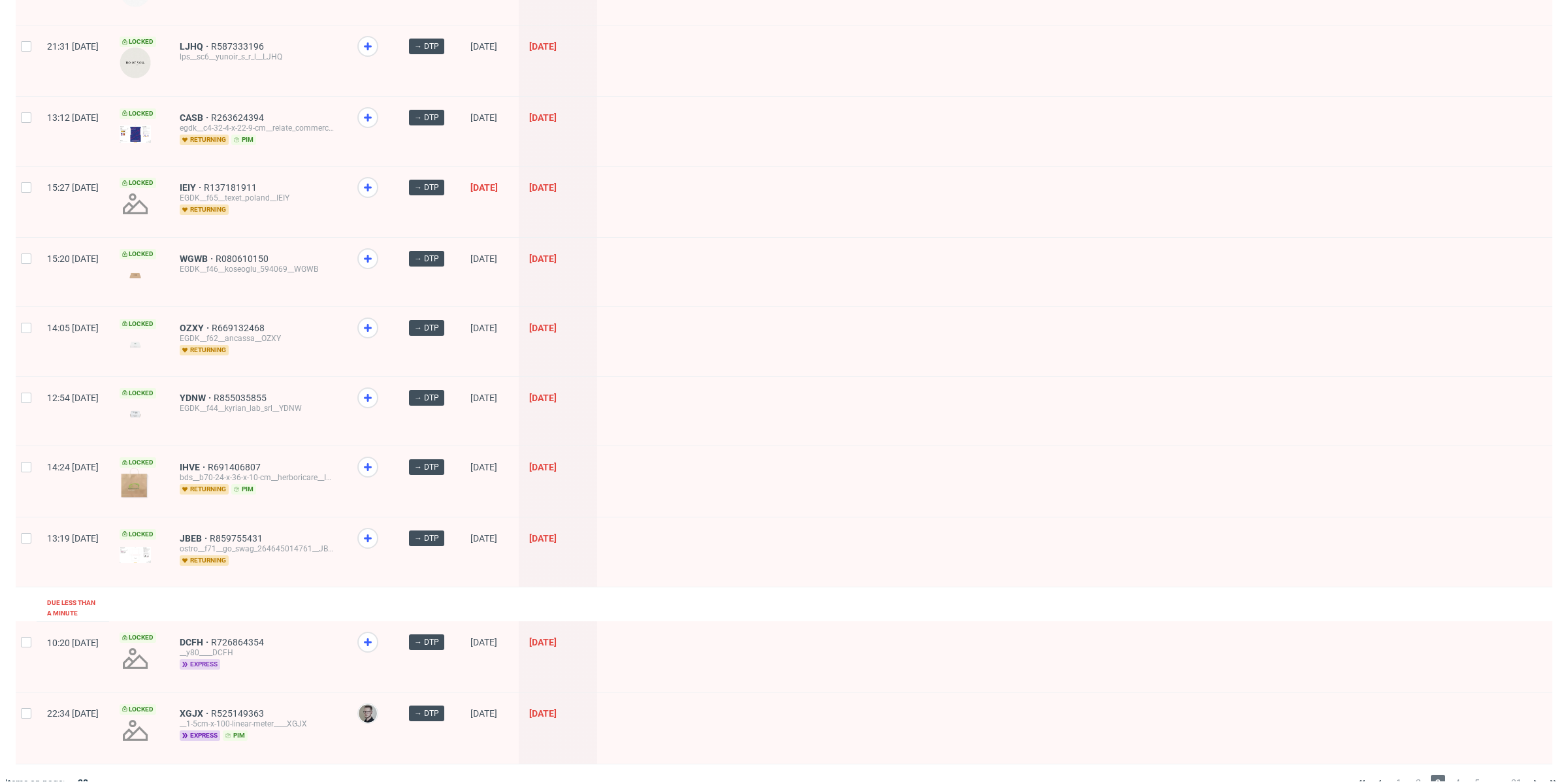
click at [220, 659] on span "express" at bounding box center [200, 664] width 41 height 11
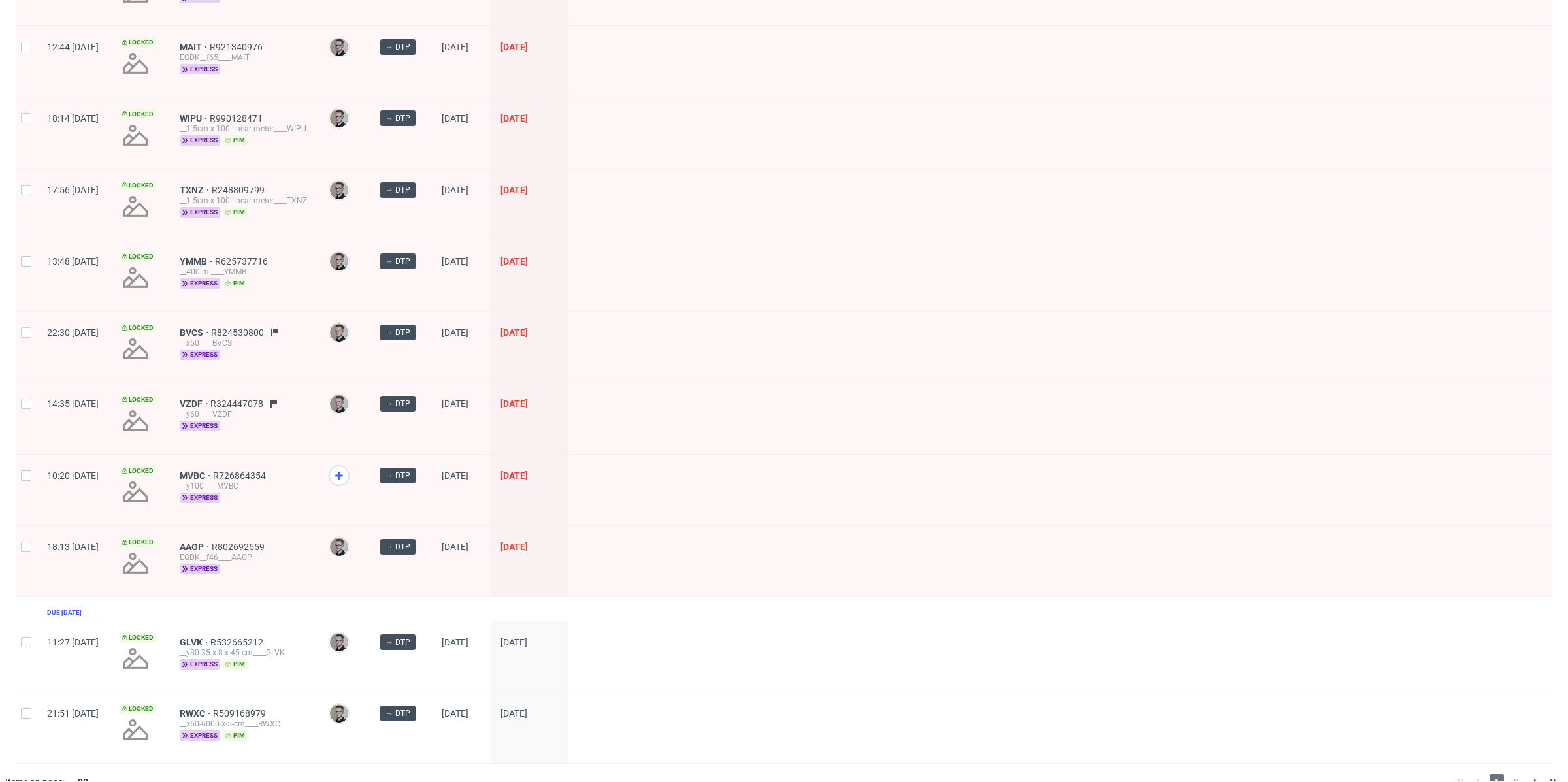
scroll to position [1583, 0]
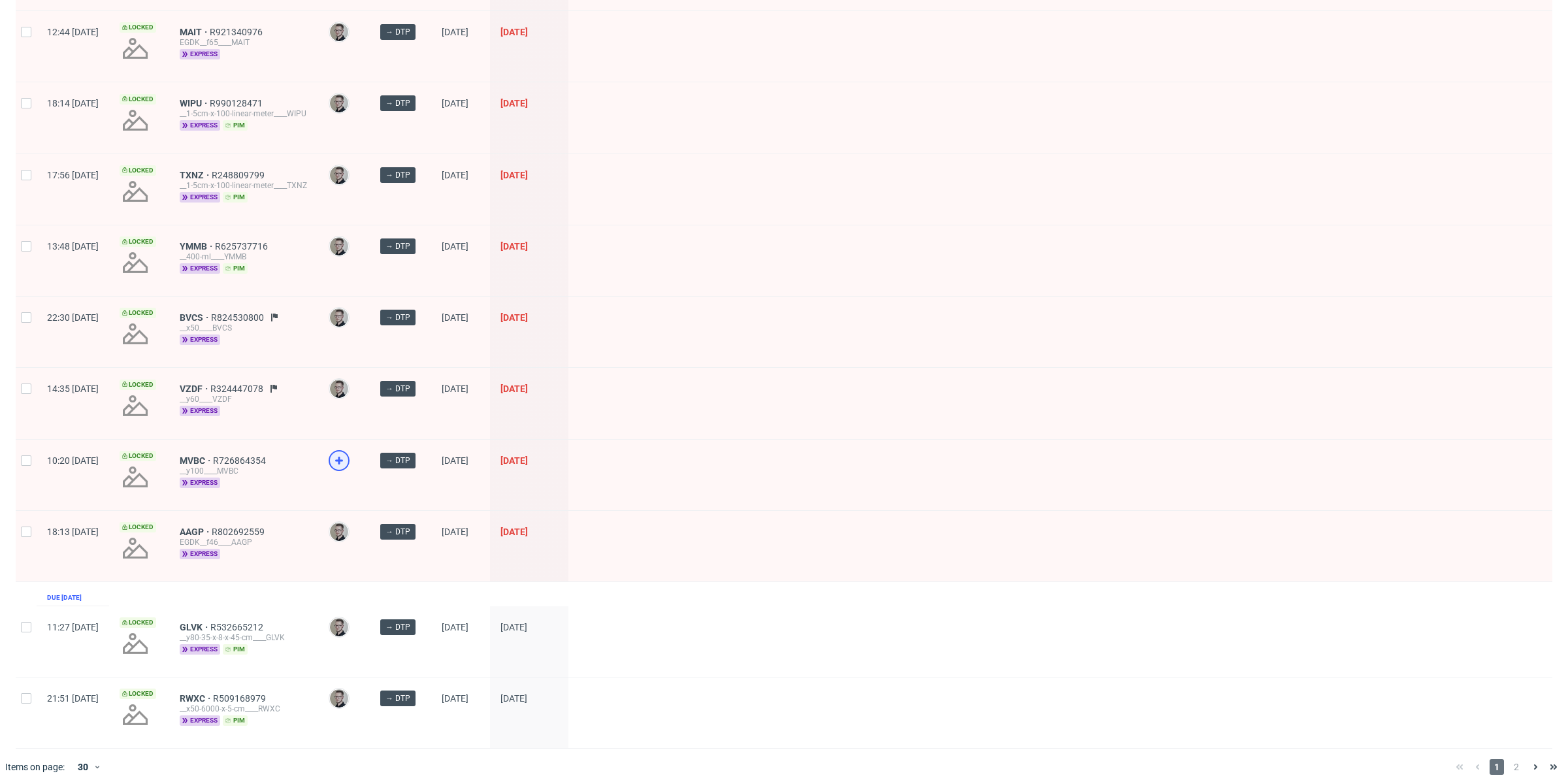
click at [347, 453] on icon at bounding box center [339, 461] width 15 height 15
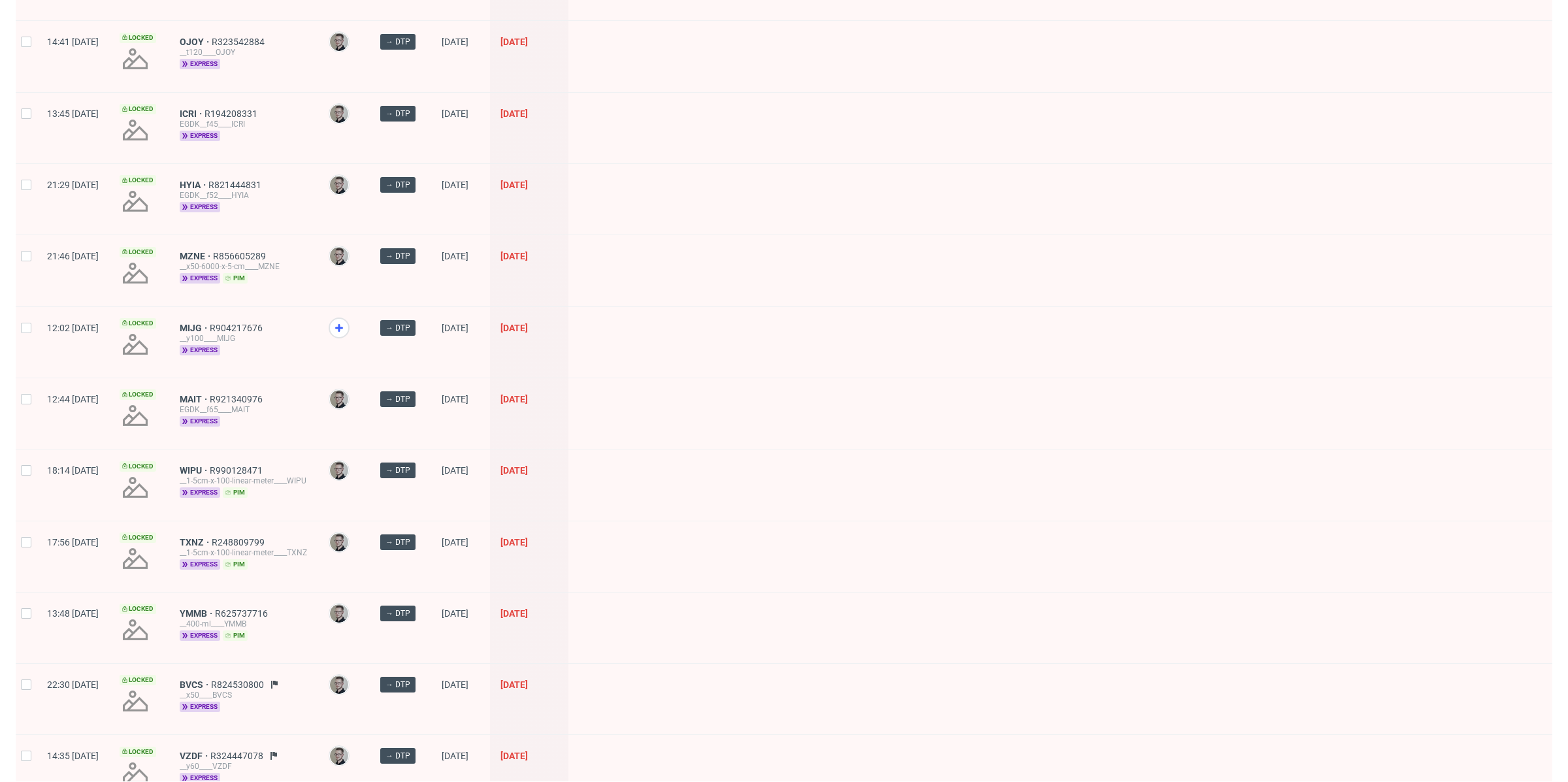
scroll to position [1141, 0]
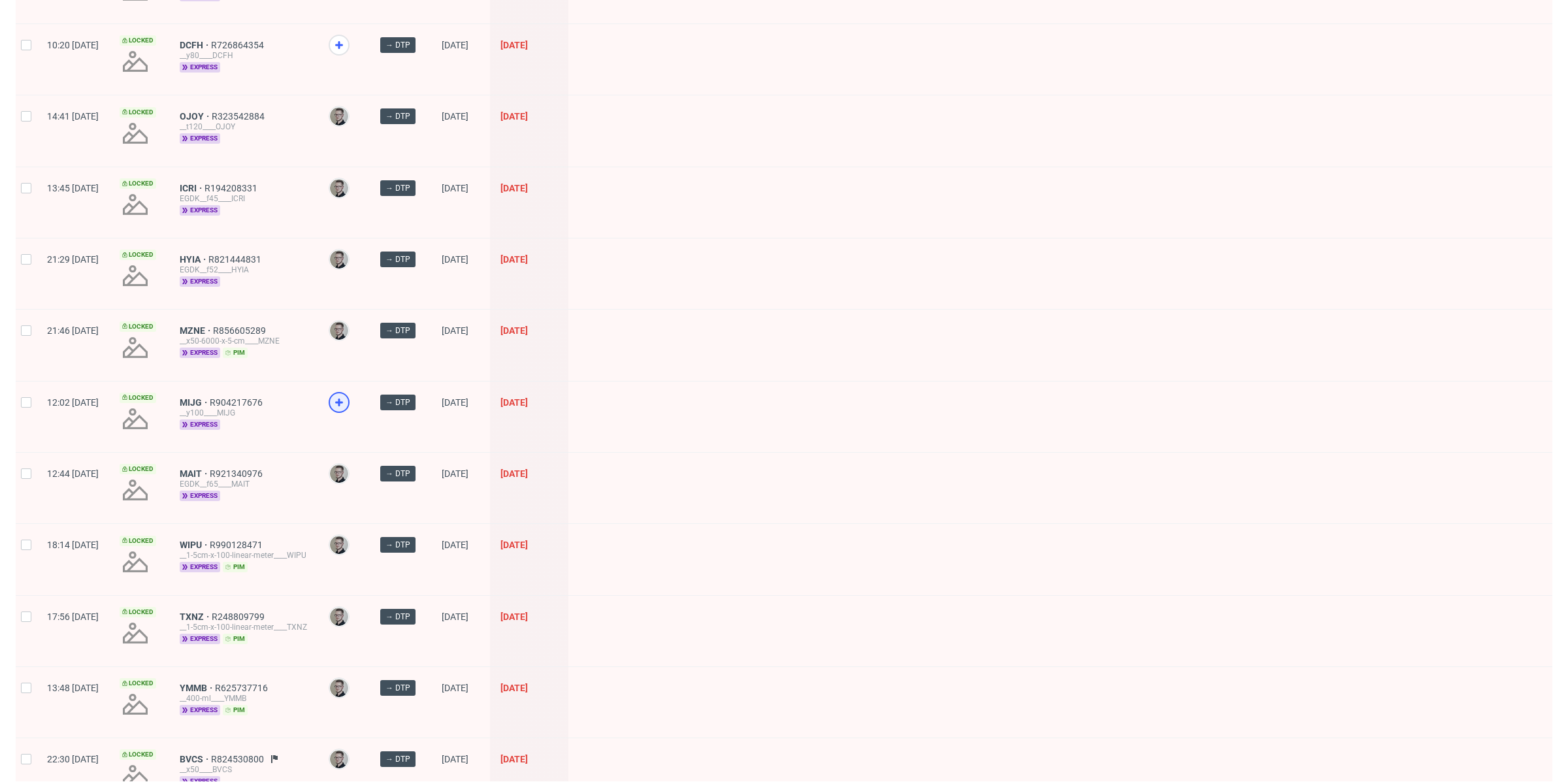
click at [347, 395] on icon at bounding box center [339, 402] width 15 height 15
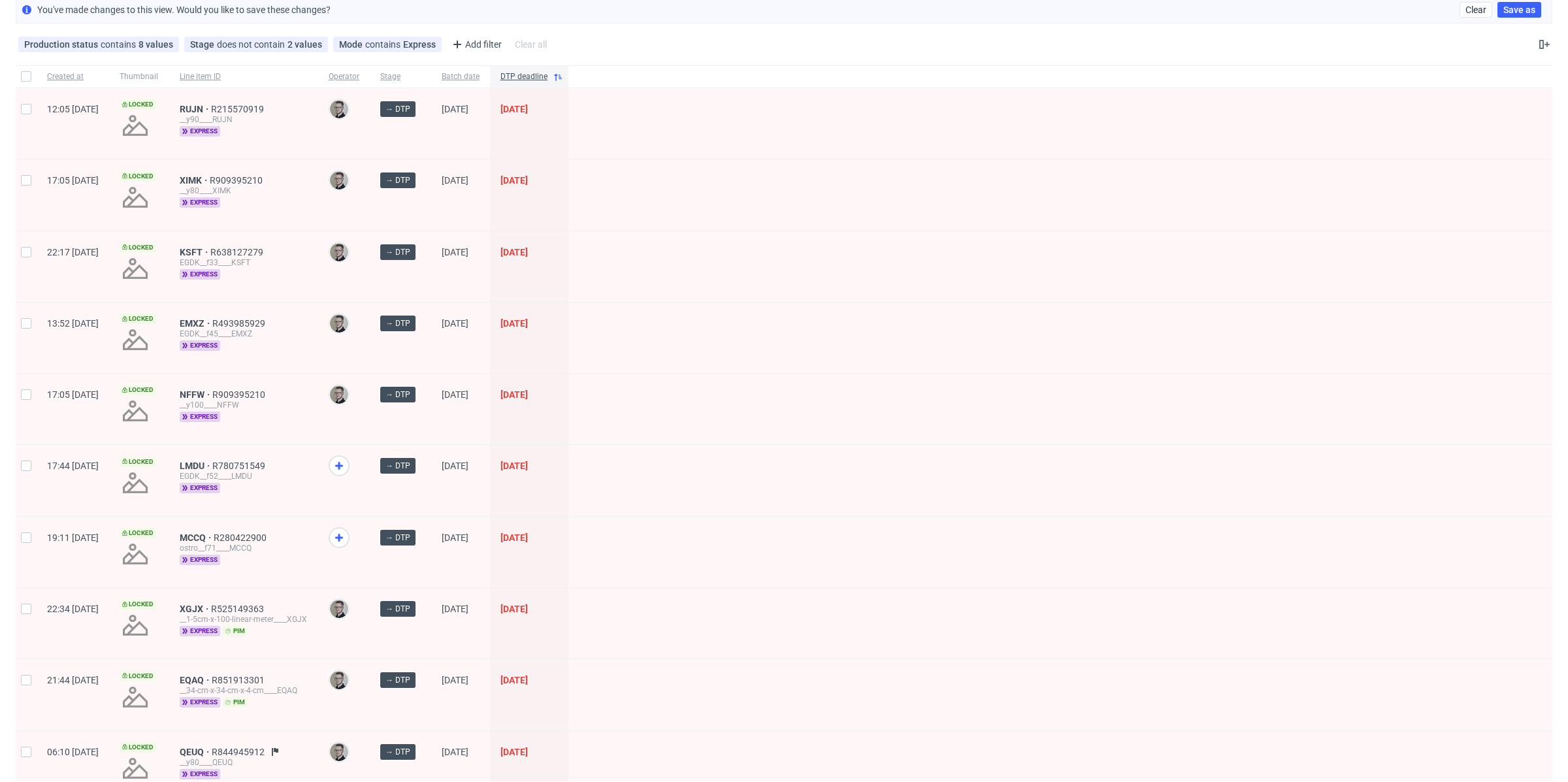
scroll to position [40, 0]
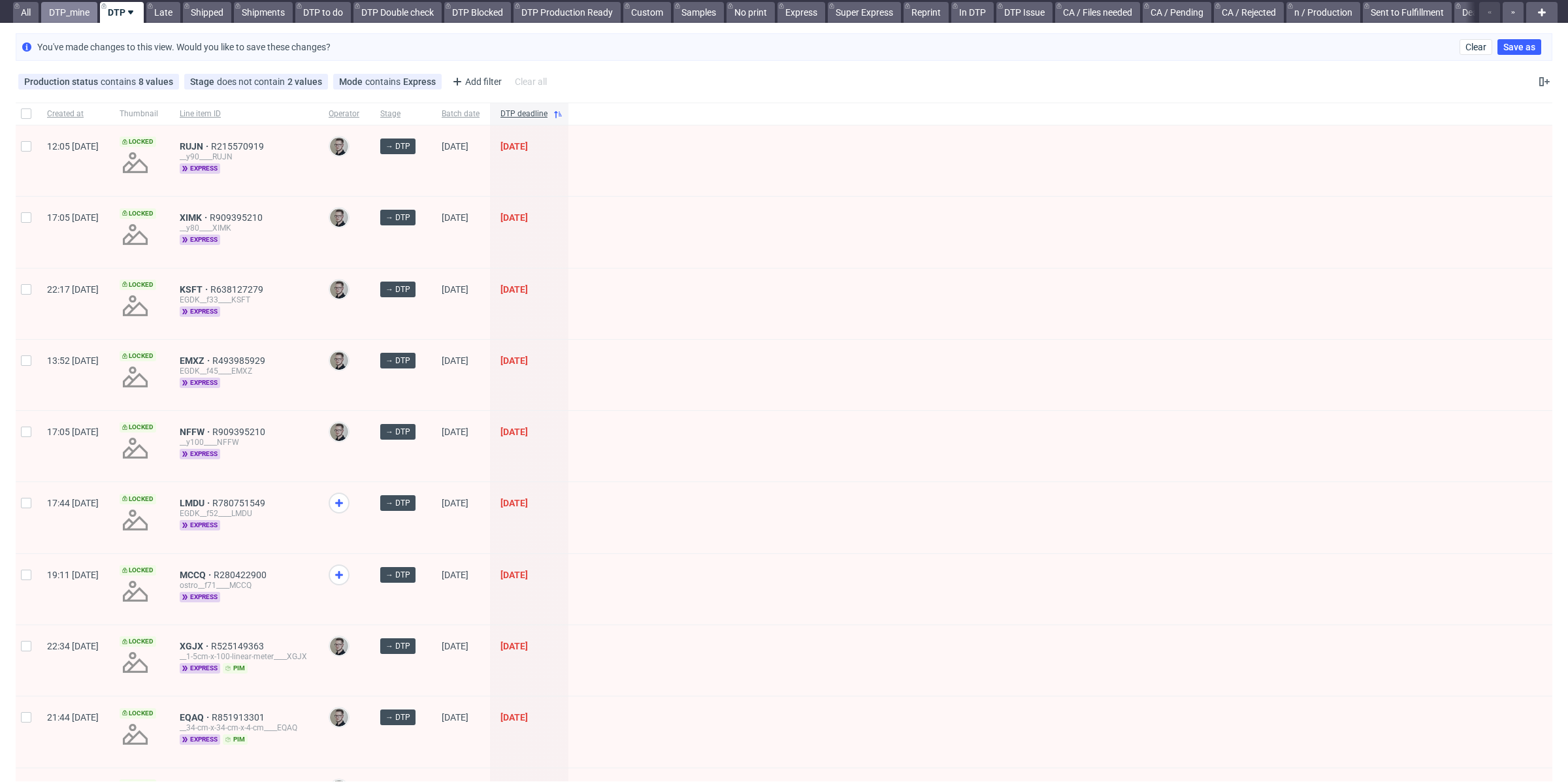
click at [79, 9] on link "DTP_mine" at bounding box center [69, 13] width 56 height 21
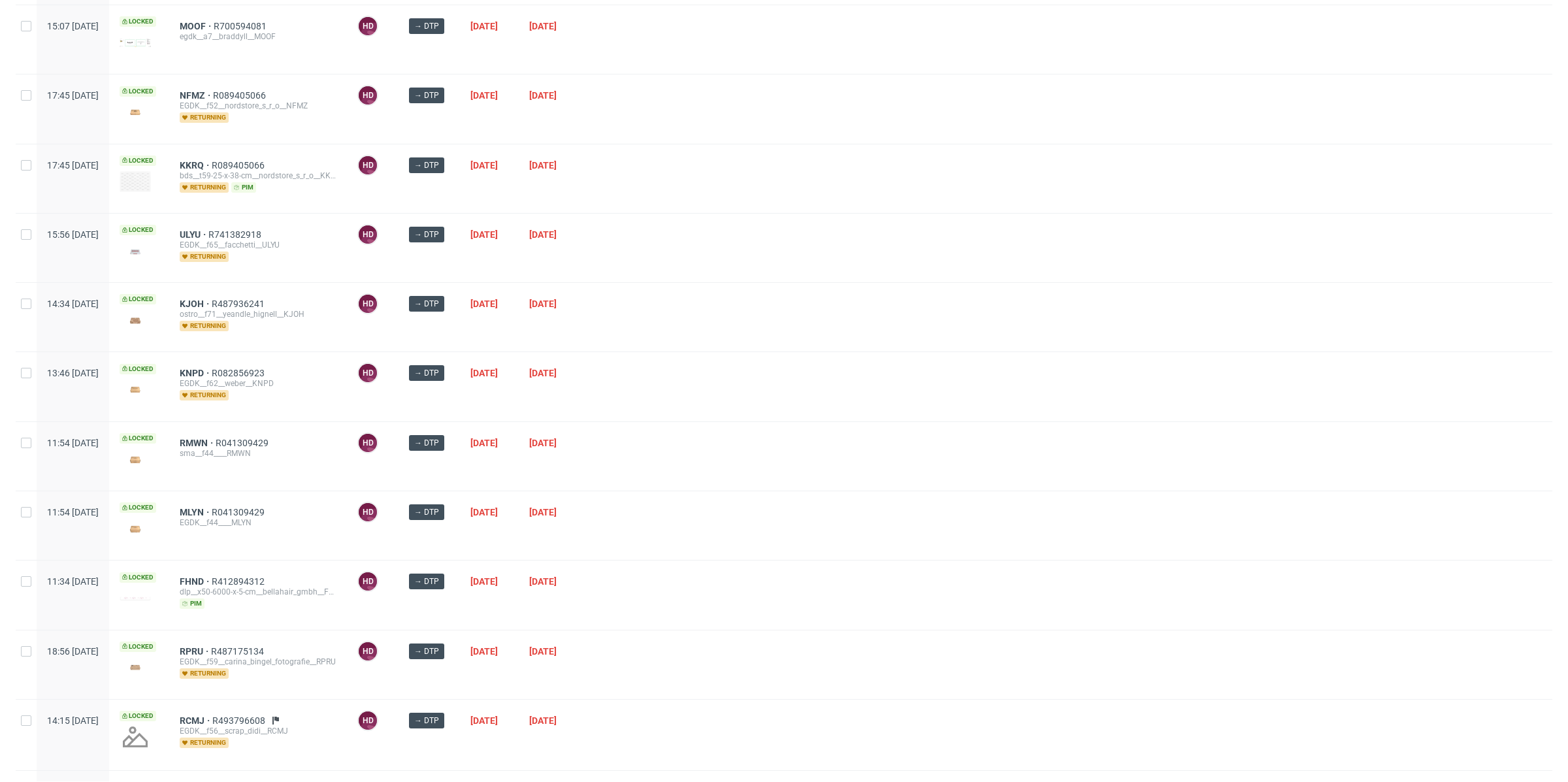
scroll to position [1120, 0]
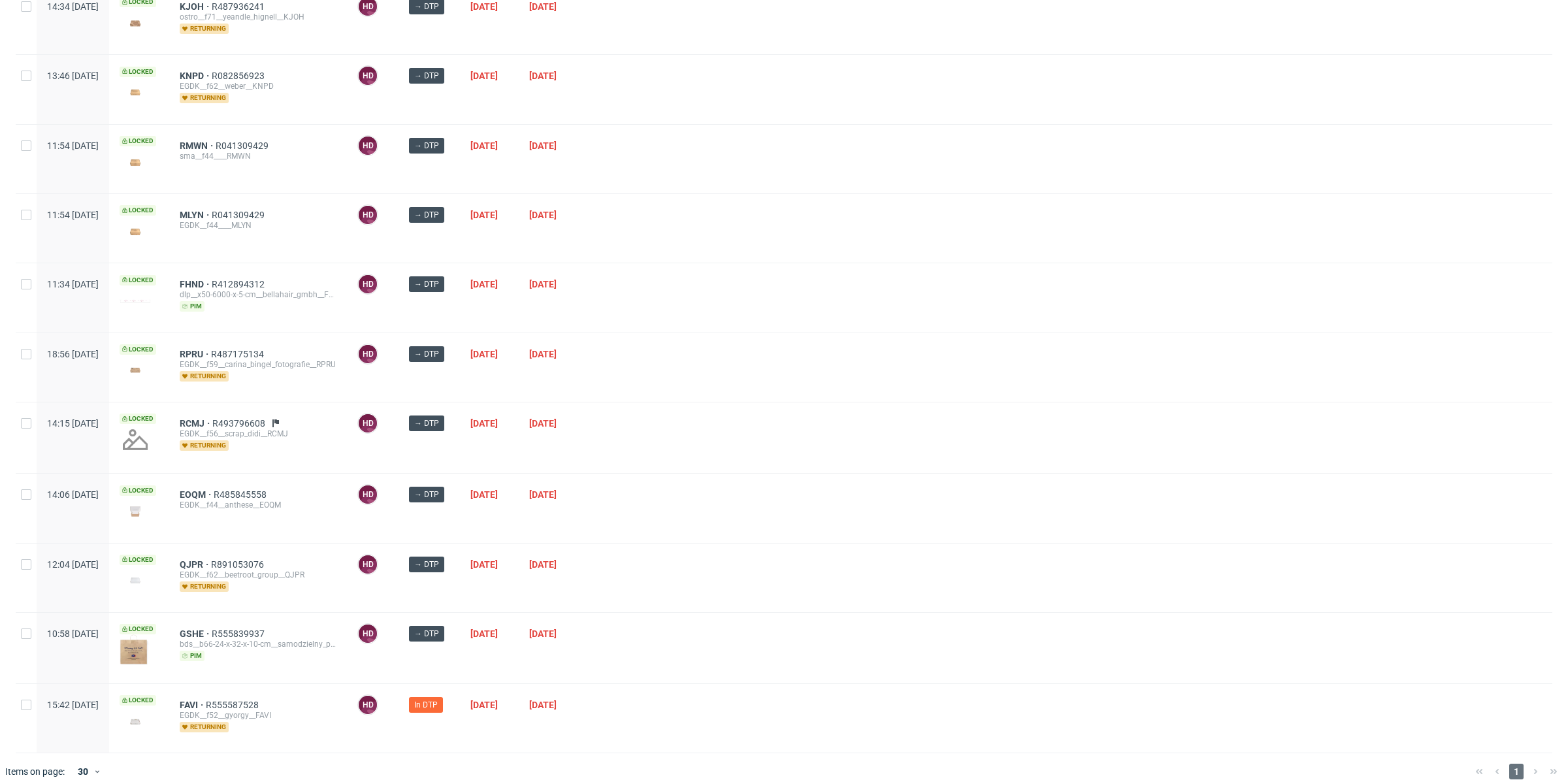
click at [1522, 764] on div "1" at bounding box center [1517, 771] width 93 height 15
click at [206, 700] on span "FAVI" at bounding box center [192, 705] width 26 height 11
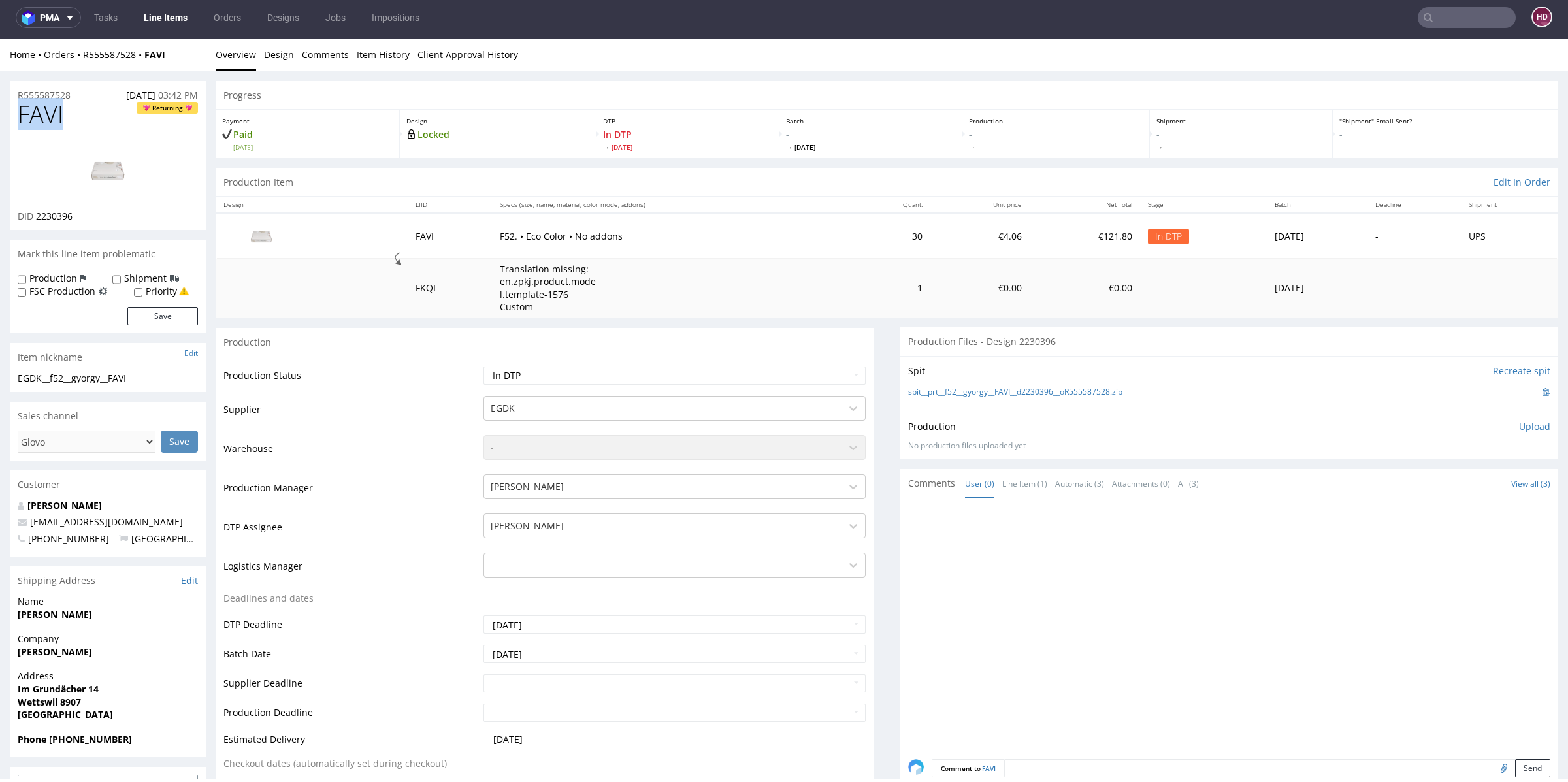
drag, startPoint x: 74, startPoint y: 112, endPoint x: 0, endPoint y: 111, distance: 74.0
drag, startPoint x: 132, startPoint y: 213, endPoint x: 103, endPoint y: 240, distance: 39.6
click at [130, 214] on div "DID 2230396" at bounding box center [108, 216] width 180 height 13
drag, startPoint x: 100, startPoint y: 215, endPoint x: 36, endPoint y: 216, distance: 64.0
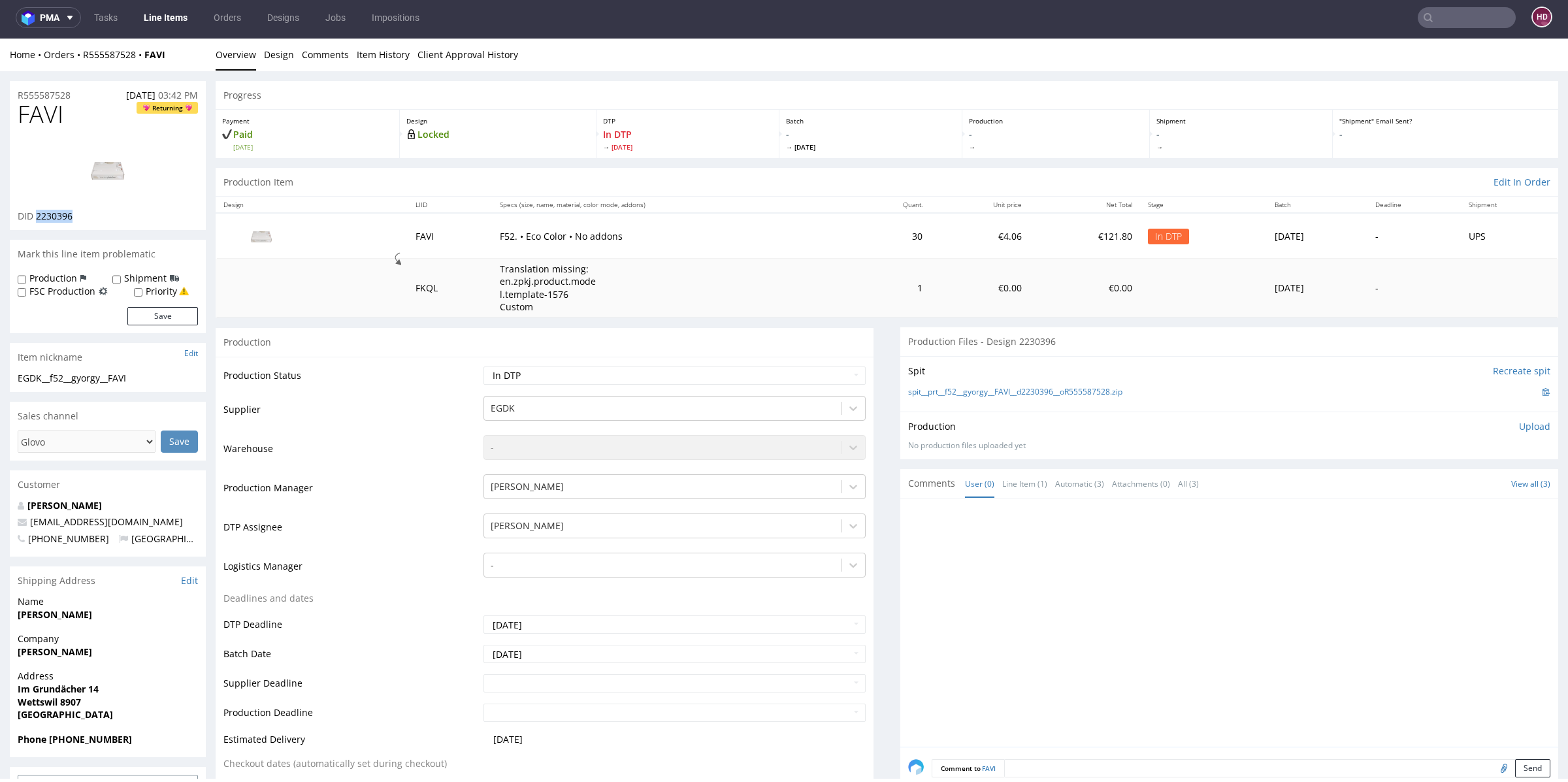
click at [36, 216] on div "DID 2230396" at bounding box center [108, 216] width 180 height 13
copy span "2230396"
click at [89, 173] on img at bounding box center [108, 169] width 104 height 58
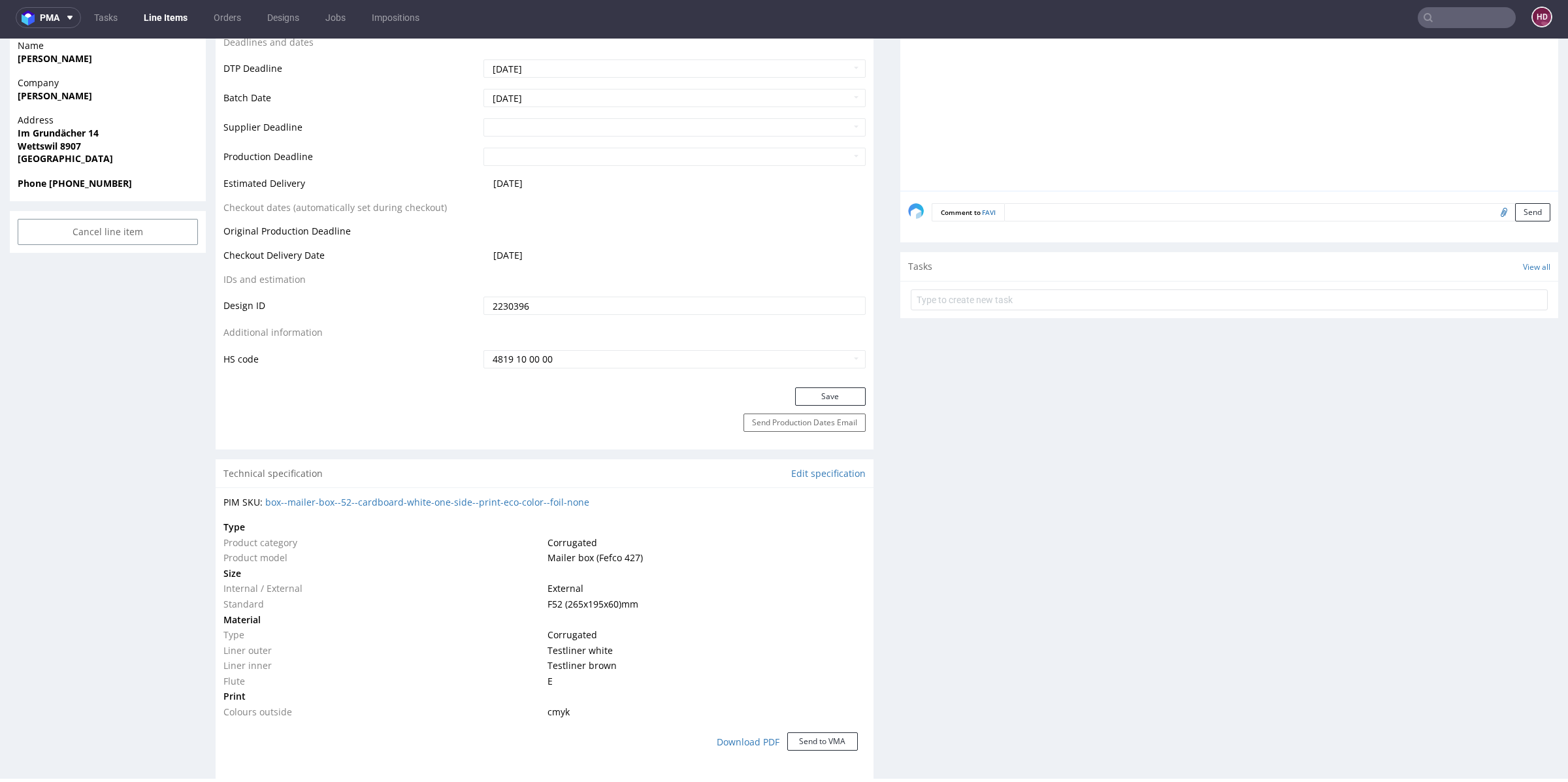
scroll to position [1425, 0]
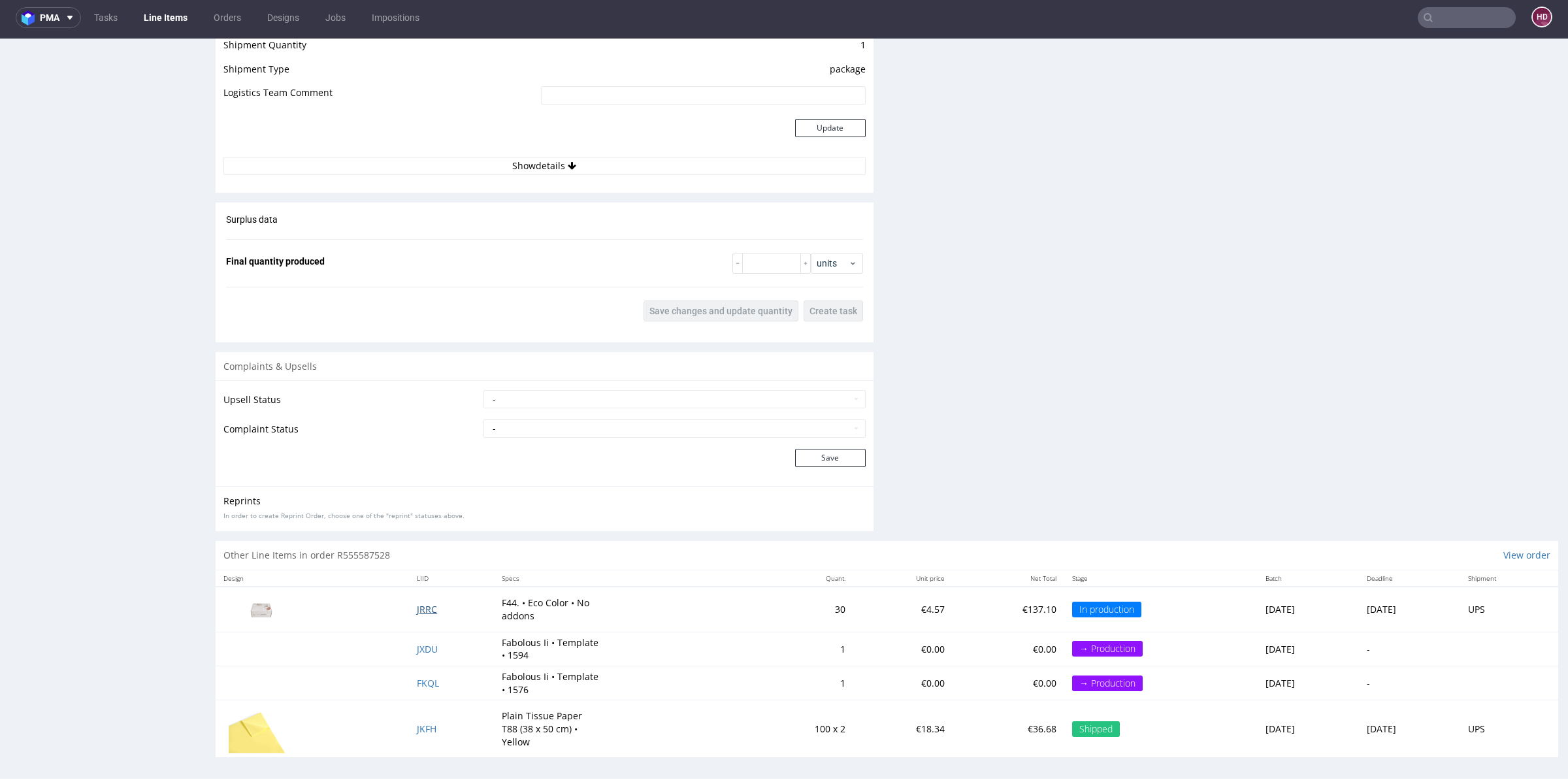
click at [417, 608] on span "JRRC" at bounding box center [427, 609] width 20 height 13
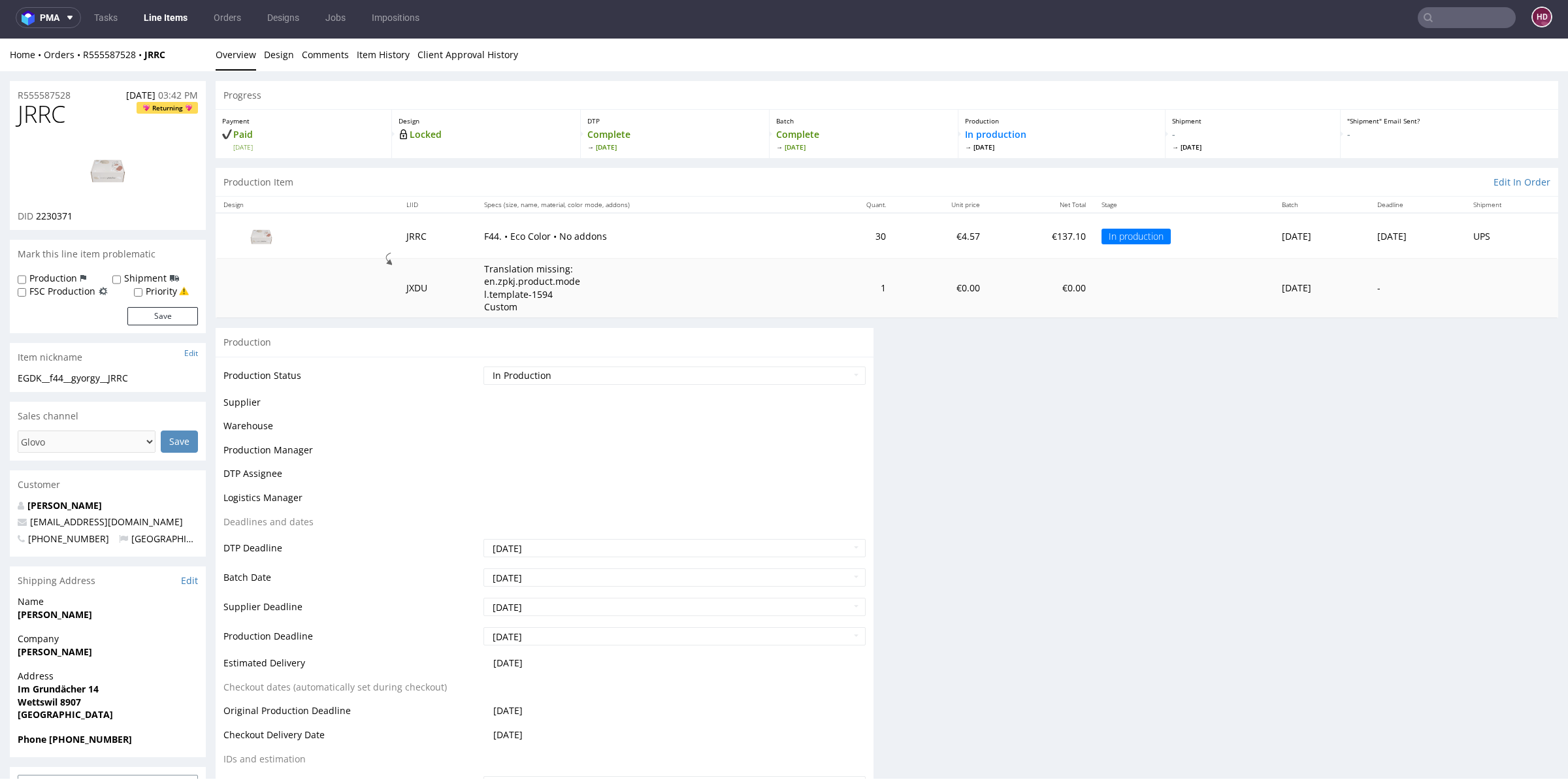
click at [402, 609] on td "Supplier Deadline" at bounding box center [351, 612] width 257 height 30
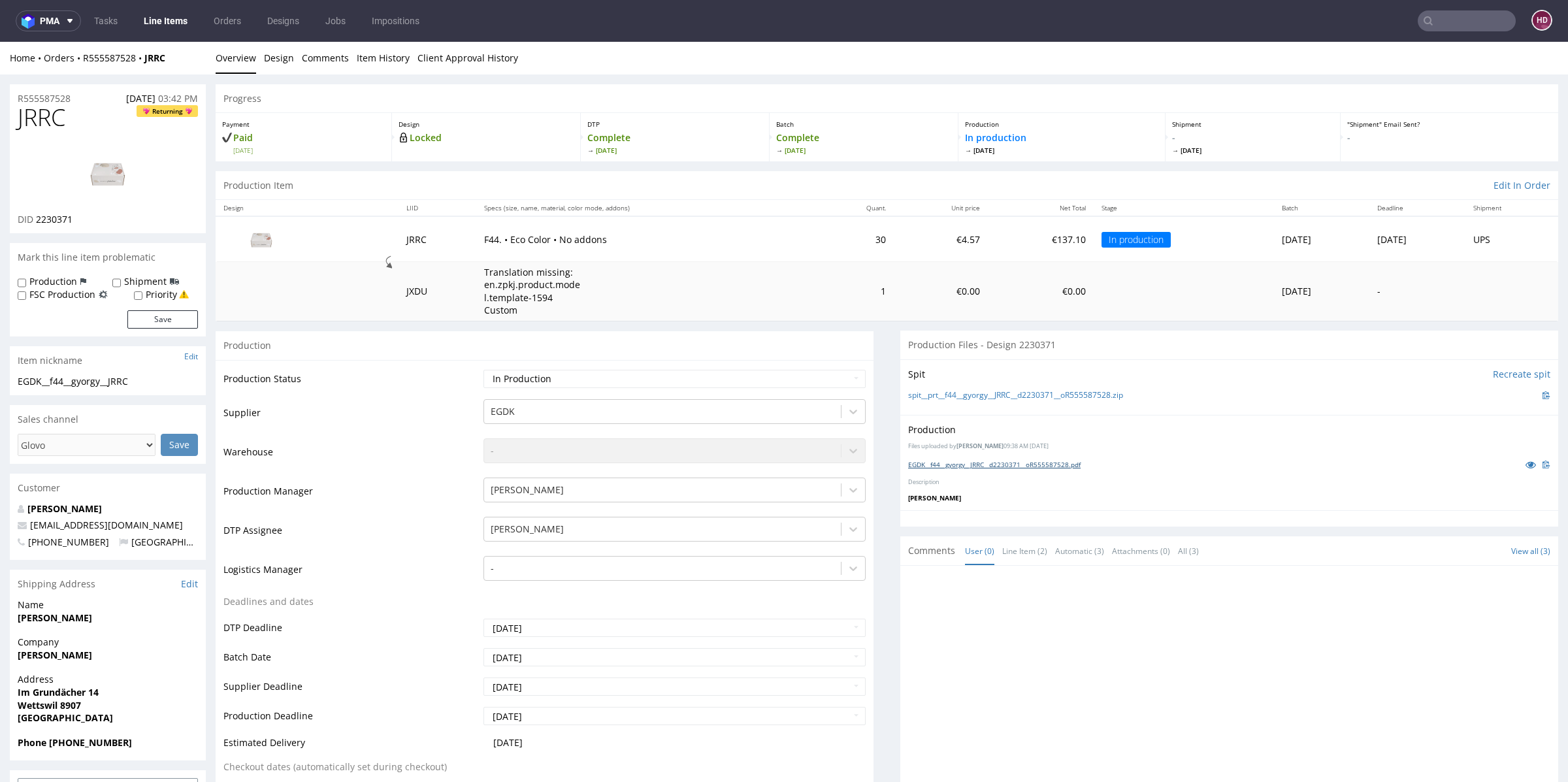
click at [920, 459] on div "EGDK__f44__gyorgy__JRRC__d2230371__oR555587528.pdf" at bounding box center [1229, 464] width 642 height 14
click at [918, 463] on link "EGDK__f44__gyorgy__JRRC__d2230371__oR555587528.pdf" at bounding box center [994, 464] width 173 height 9
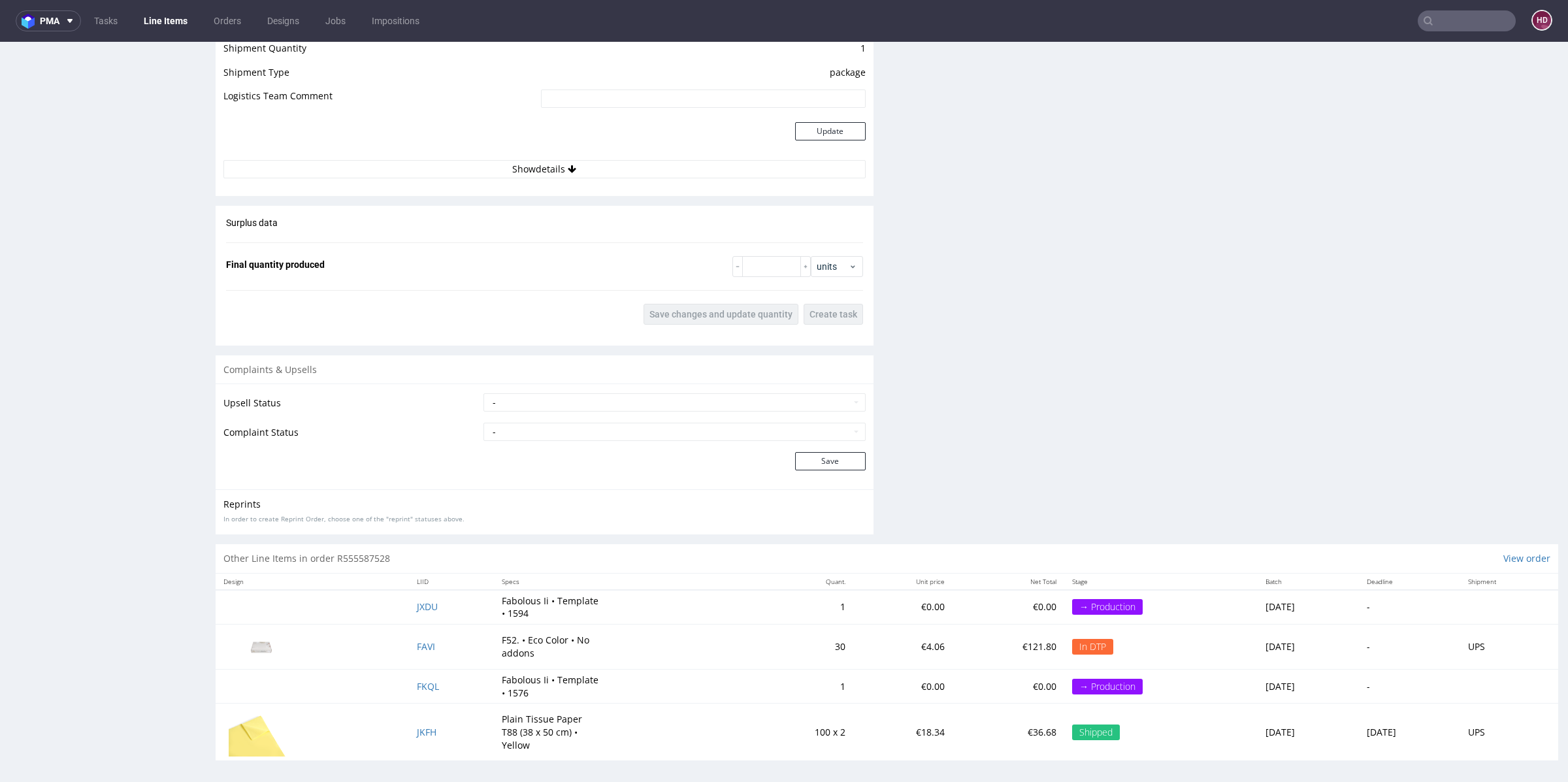
scroll to position [4, 0]
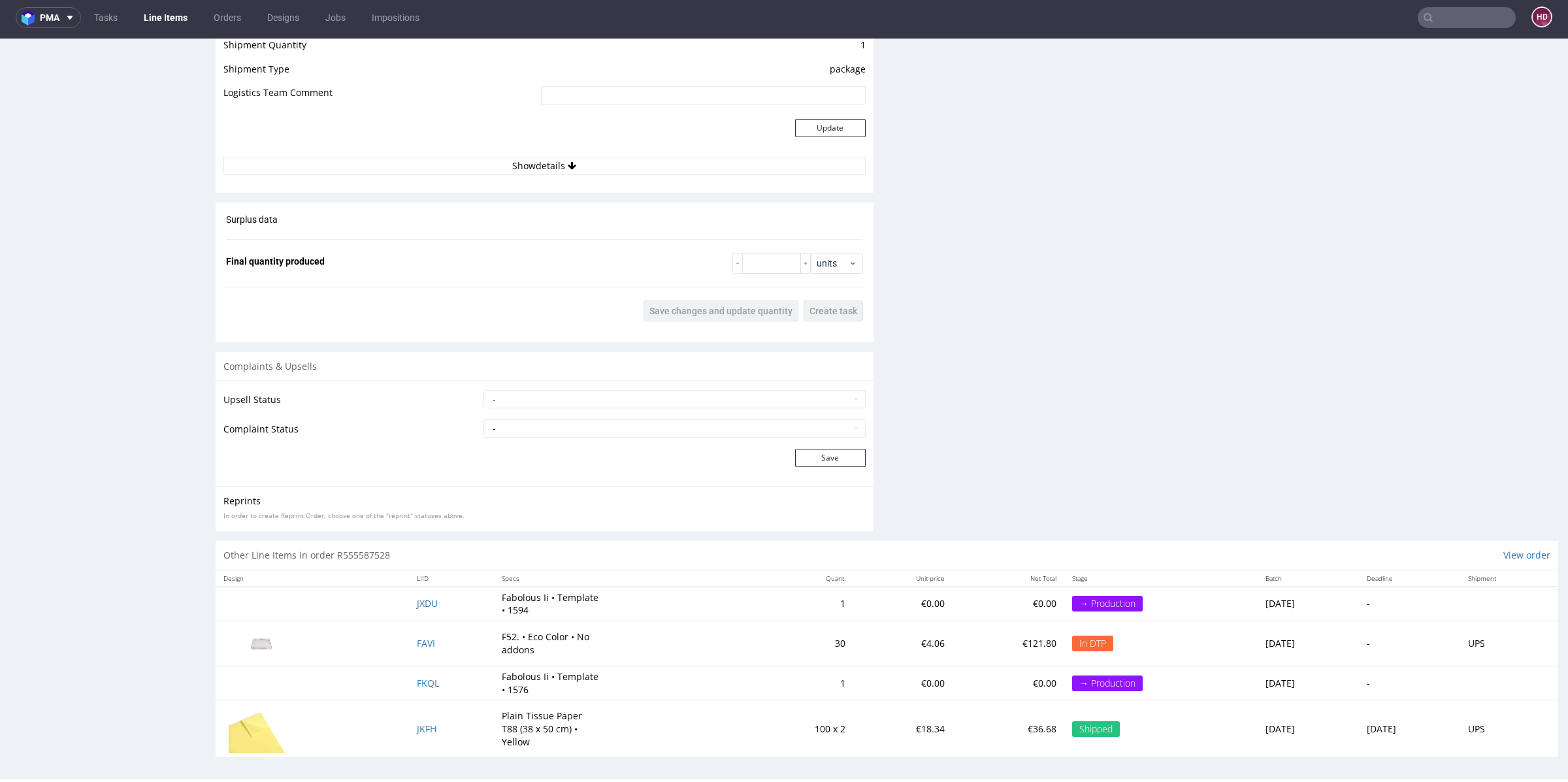
click at [420, 638] on td "FAVI" at bounding box center [452, 643] width 85 height 45
click at [417, 640] on span "FAVI" at bounding box center [426, 643] width 18 height 13
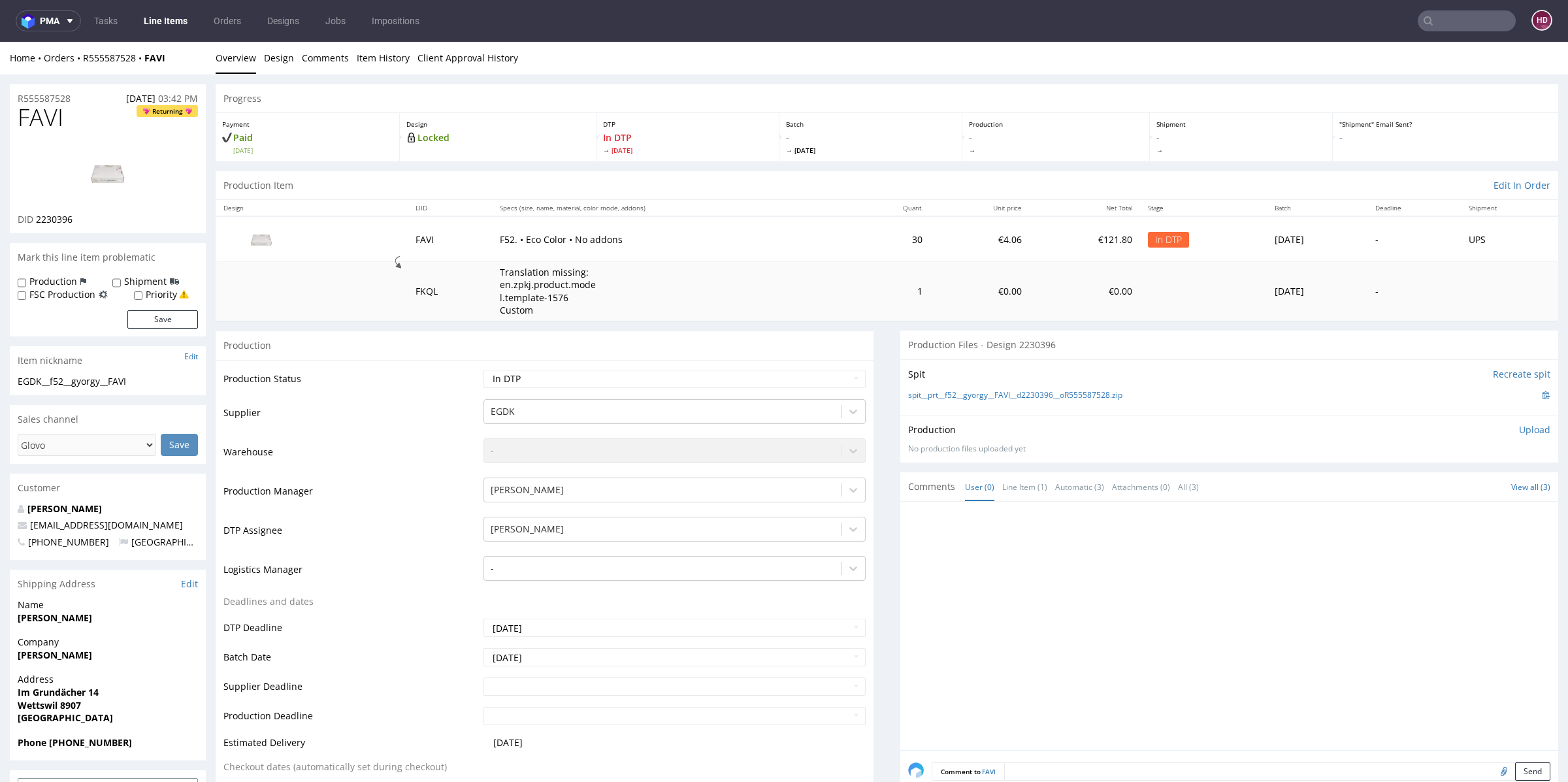
click at [139, 377] on div "EGDK__f52__gyorgy__FAVI" at bounding box center [108, 381] width 180 height 13
drag, startPoint x: 138, startPoint y: 383, endPoint x: 2, endPoint y: 380, distance: 136.0
copy div "EGDK__f52__gyorgy__FAVI"
drag, startPoint x: 85, startPoint y: 94, endPoint x: 0, endPoint y: 90, distance: 85.1
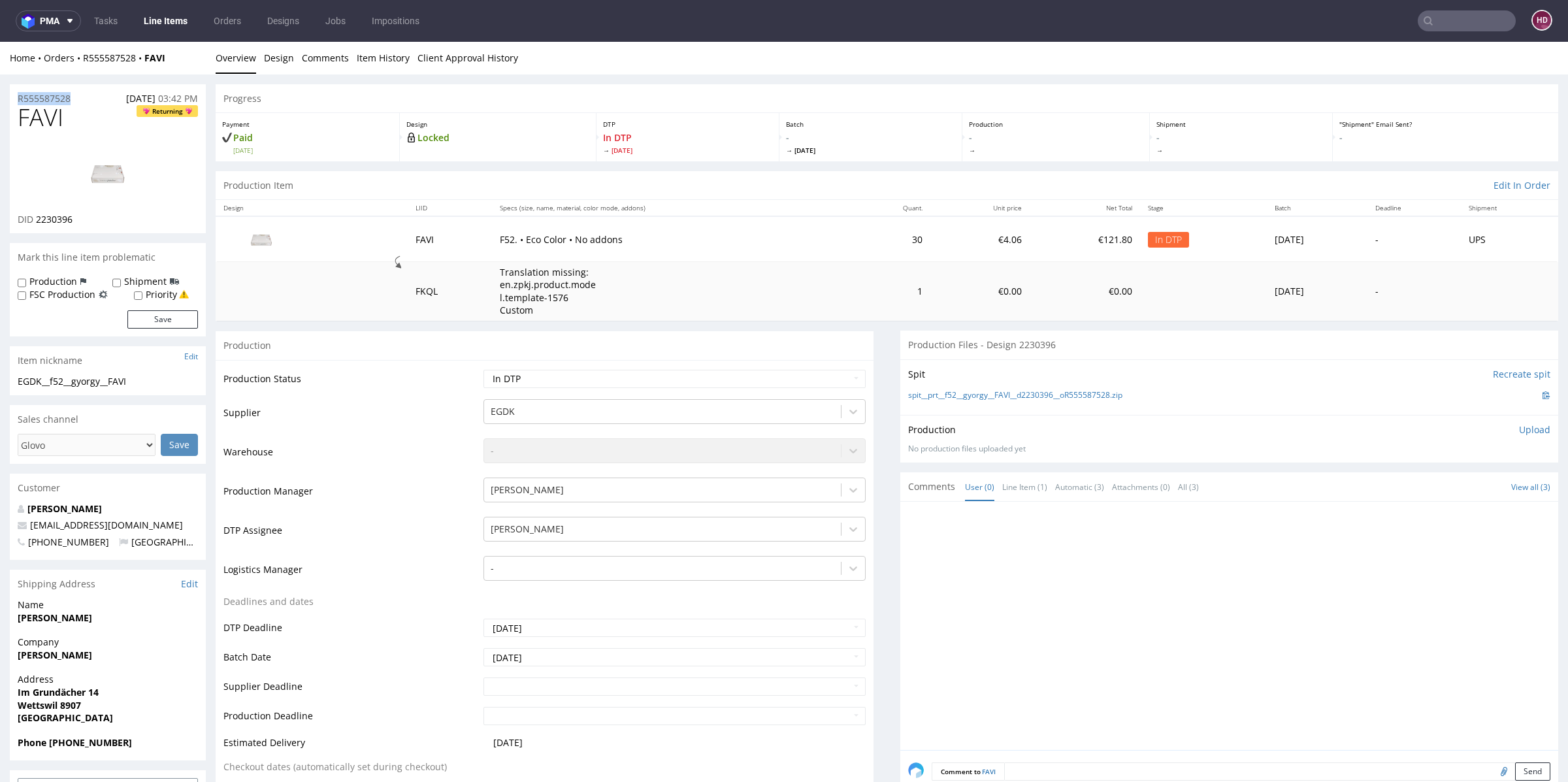
copy p "R555587528"
drag, startPoint x: 35, startPoint y: 218, endPoint x: 94, endPoint y: 223, distance: 59.2
click at [94, 223] on div "DID 2230396" at bounding box center [108, 219] width 180 height 13
copy span "2230396"
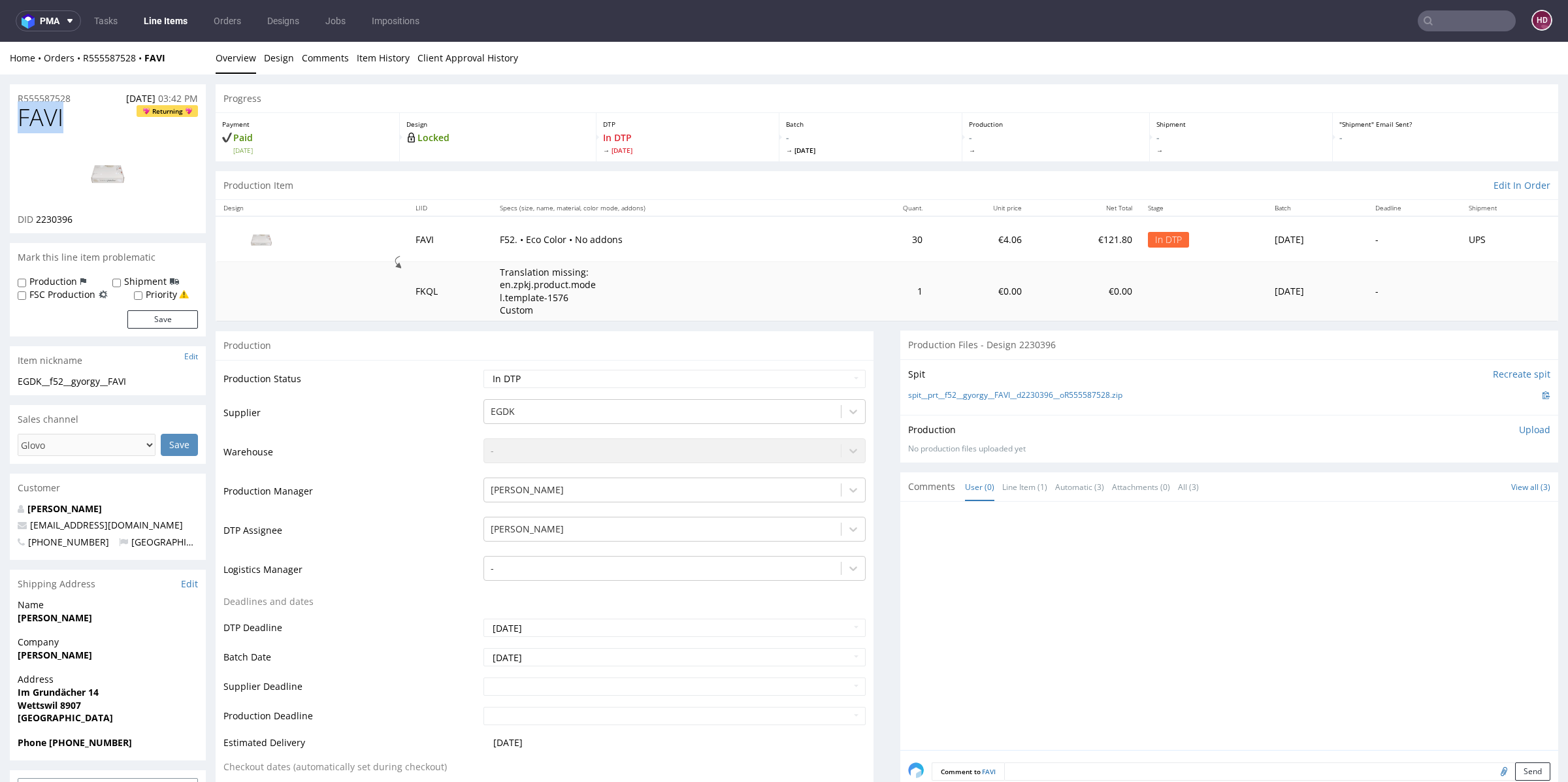
drag, startPoint x: 75, startPoint y: 120, endPoint x: 0, endPoint y: 123, distance: 75.1
copy span "FAVI"
click at [278, 51] on link "Design" at bounding box center [279, 57] width 30 height 32
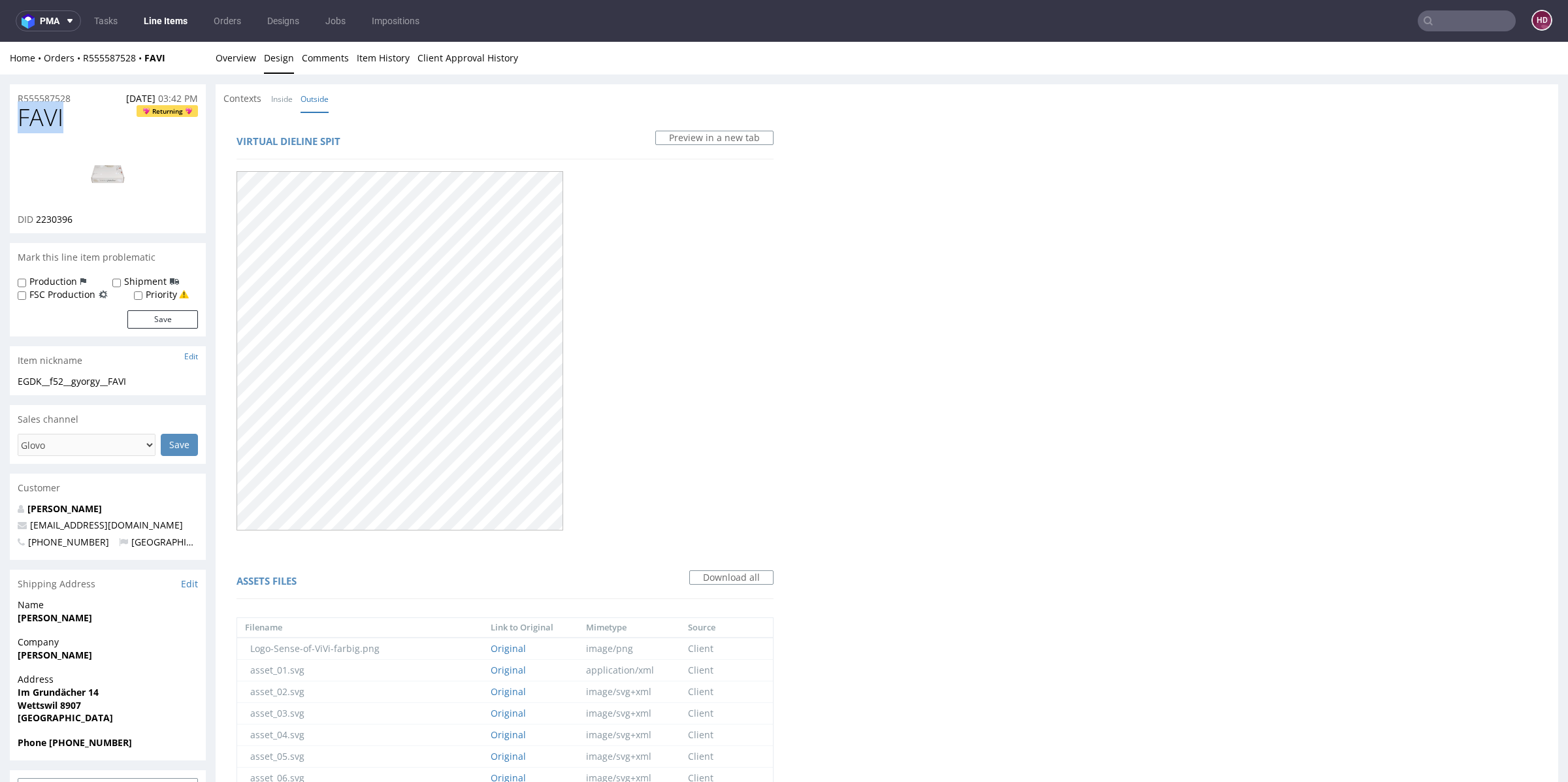
click at [119, 160] on img at bounding box center [108, 173] width 104 height 58
click at [236, 58] on link "Overview" at bounding box center [236, 57] width 41 height 32
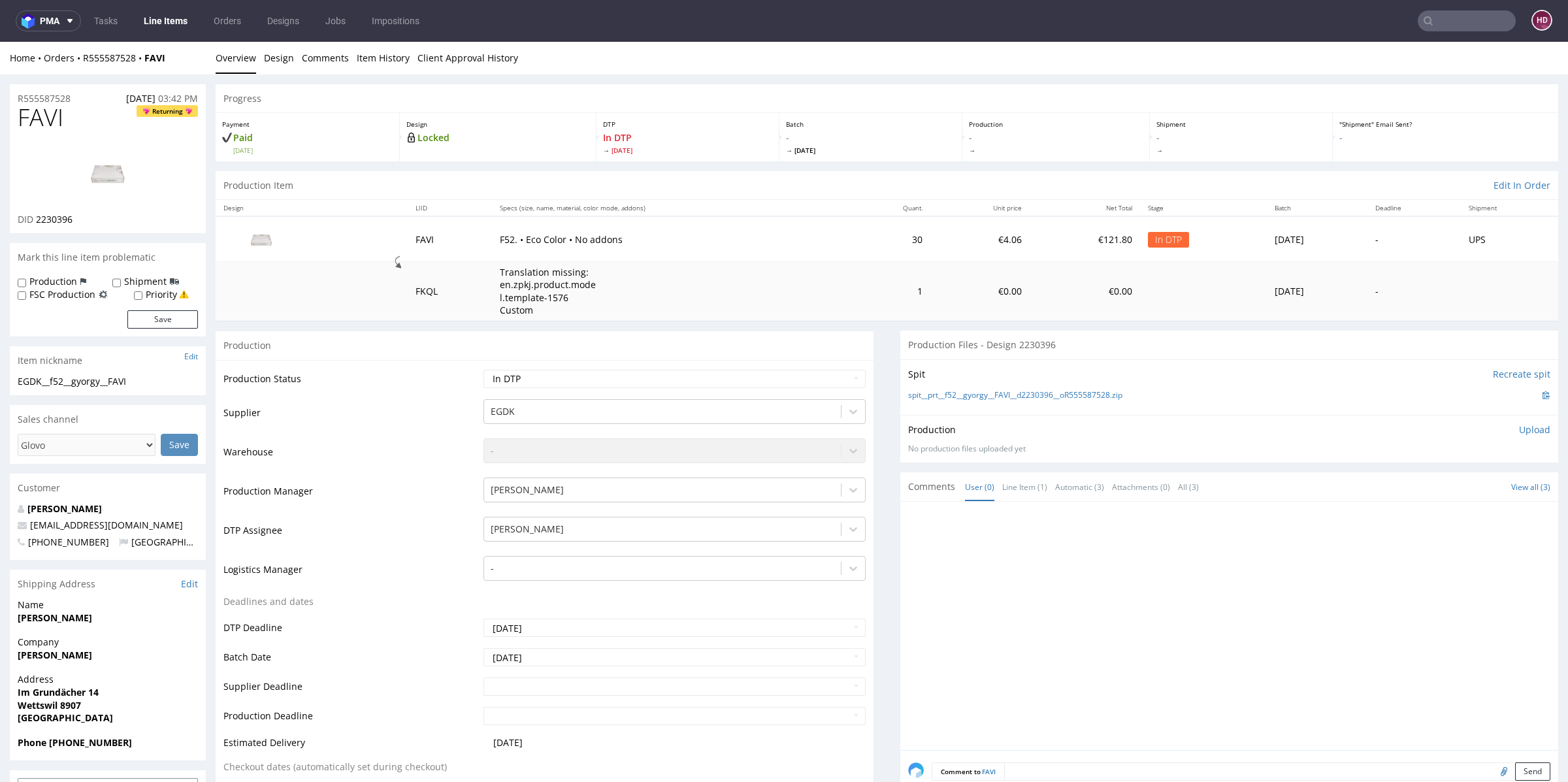
click at [1519, 426] on p "Upload" at bounding box center [1535, 430] width 32 height 13
click at [1449, 480] on div "Add files" at bounding box center [1457, 490] width 66 height 20
type input "C:\fakepath\EGDK__f52__gyorgy__FAVI__d2230396__oR555587528.pdf"
click at [1498, 510] on button "Upload now" at bounding box center [1520, 510] width 60 height 18
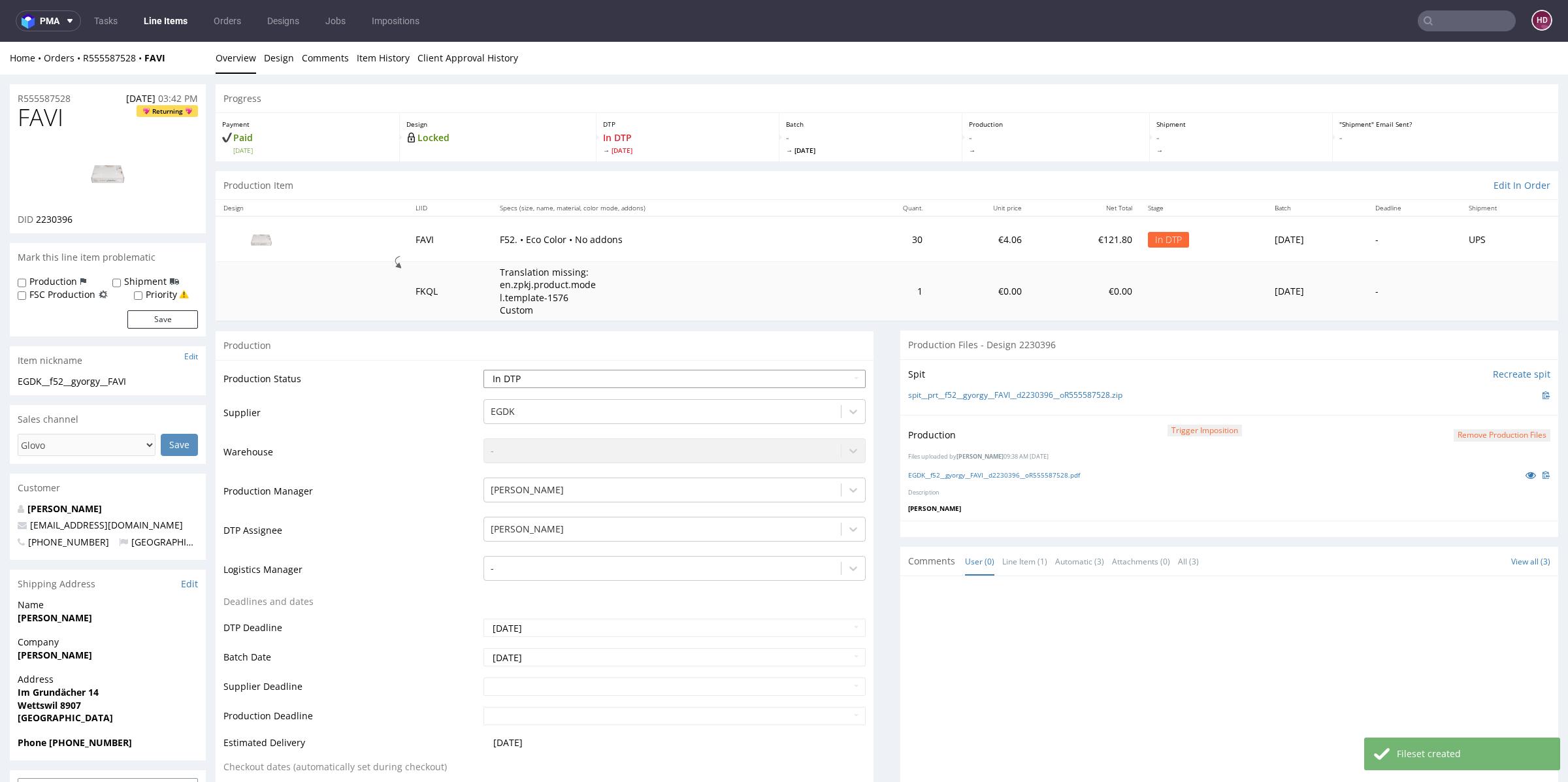
click at [691, 376] on select "Waiting for Artwork Waiting for Diecut Waiting for Mockup Waiting for DTP Waiti…" at bounding box center [674, 379] width 382 height 18
select select "dtp_production_ready"
click at [483, 370] on select "Waiting for Artwork Waiting for Diecut Waiting for Mockup Waiting for DTP Waiti…" at bounding box center [674, 379] width 382 height 18
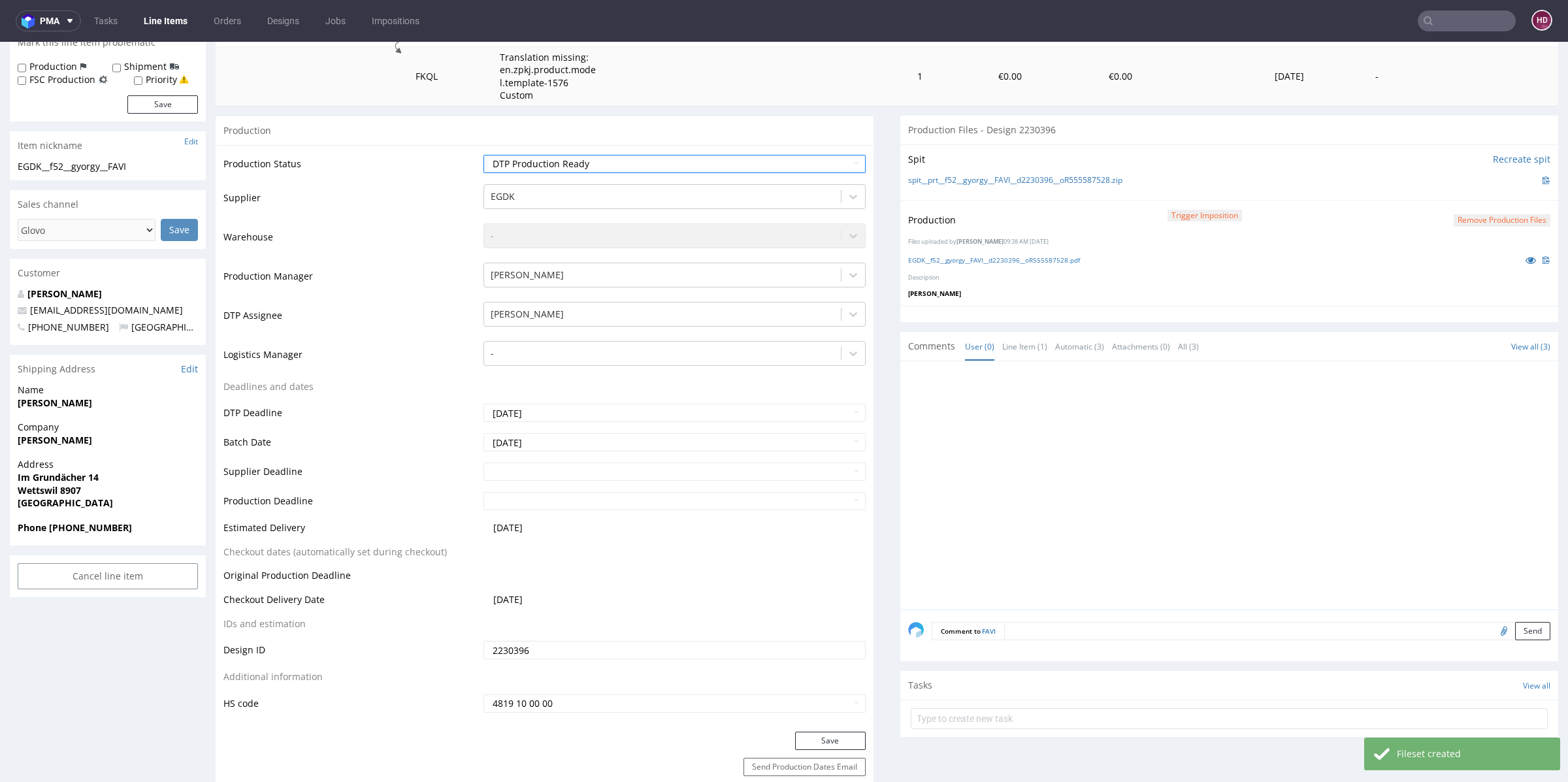
scroll to position [239, 0]
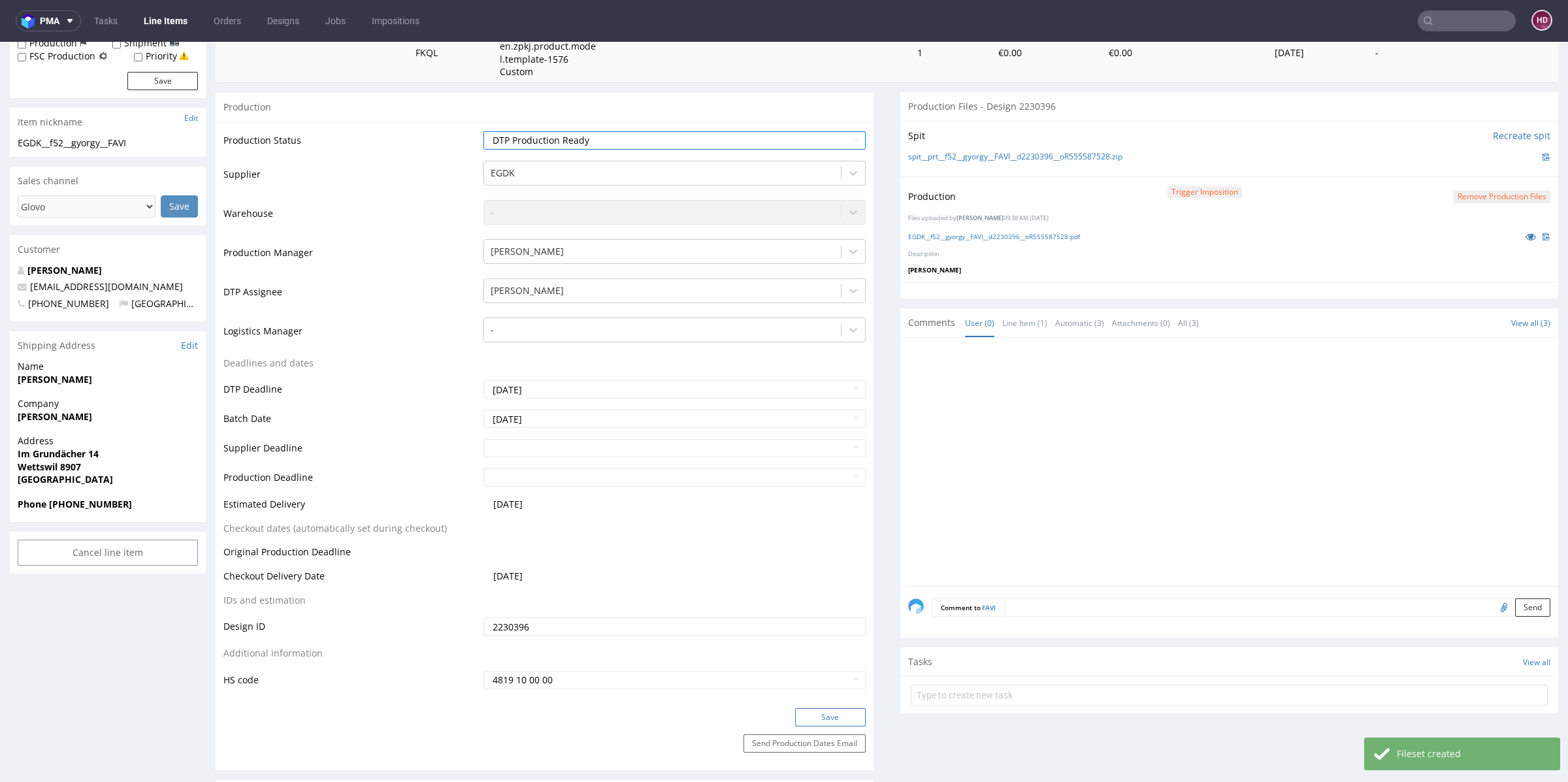
click at [822, 712] on button "Save" at bounding box center [830, 718] width 70 height 18
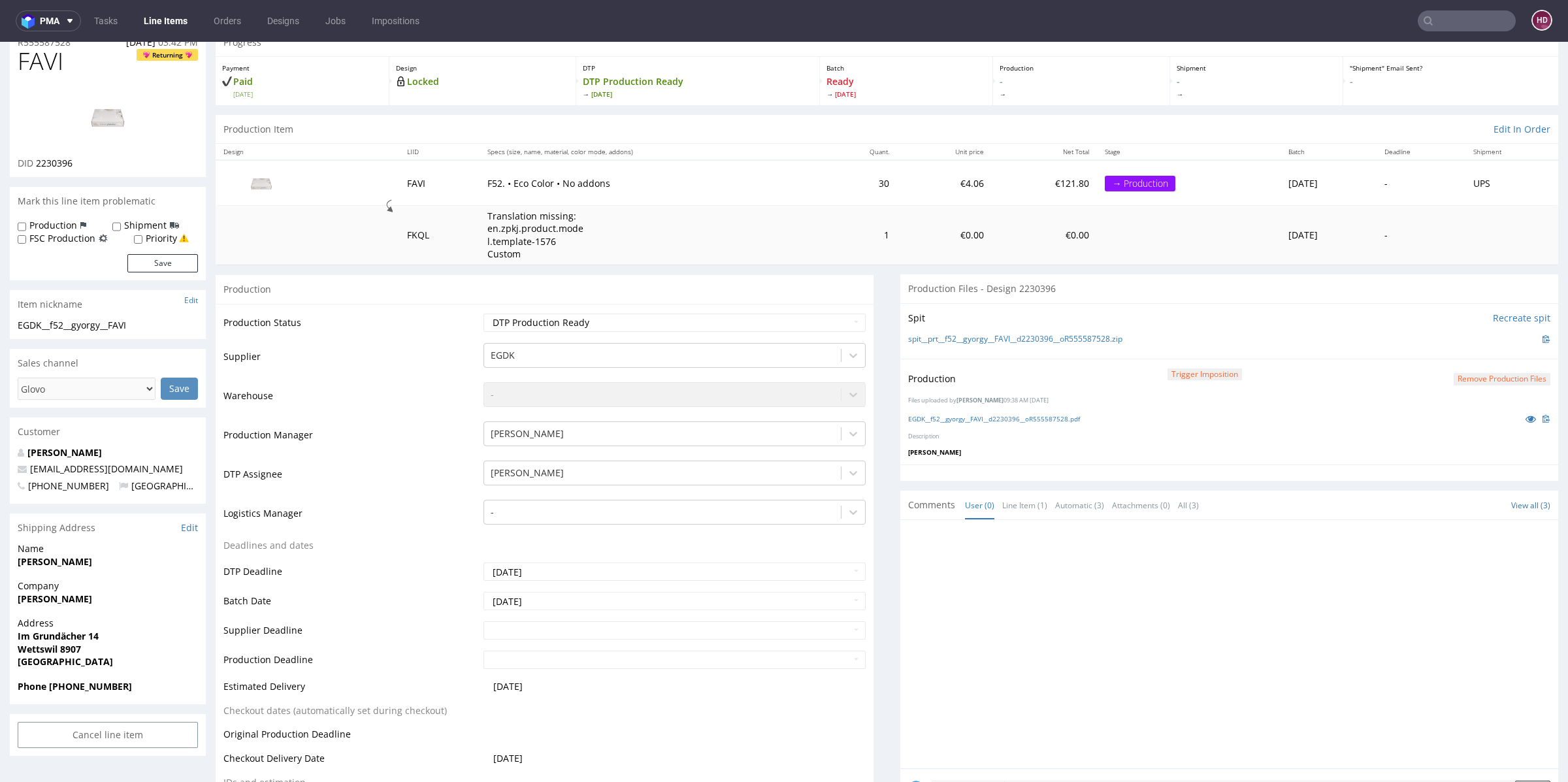
scroll to position [53, 0]
click at [182, 21] on link "Line Items" at bounding box center [166, 21] width 59 height 21
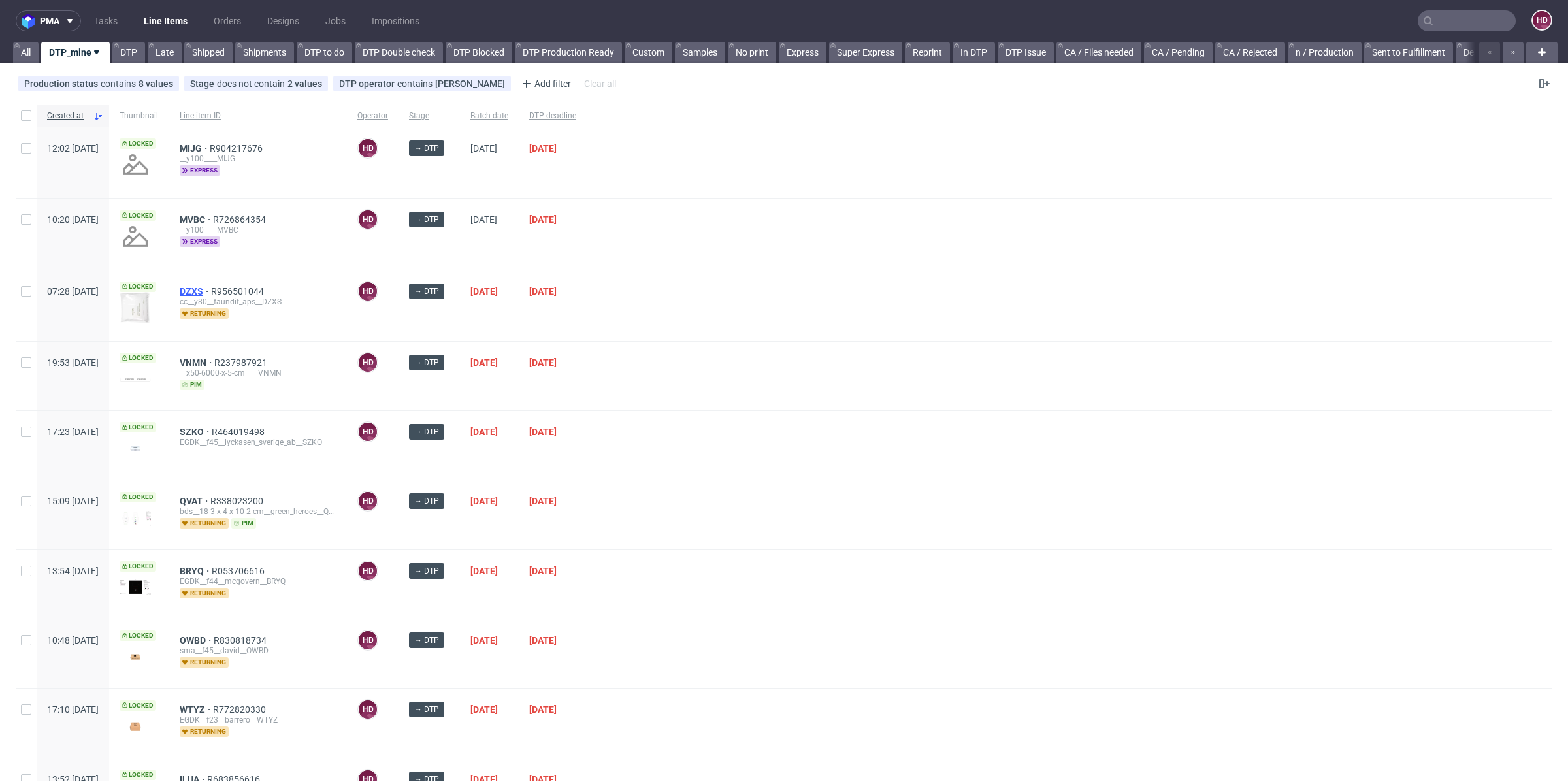
click at [211, 286] on span "DZXS" at bounding box center [195, 291] width 32 height 11
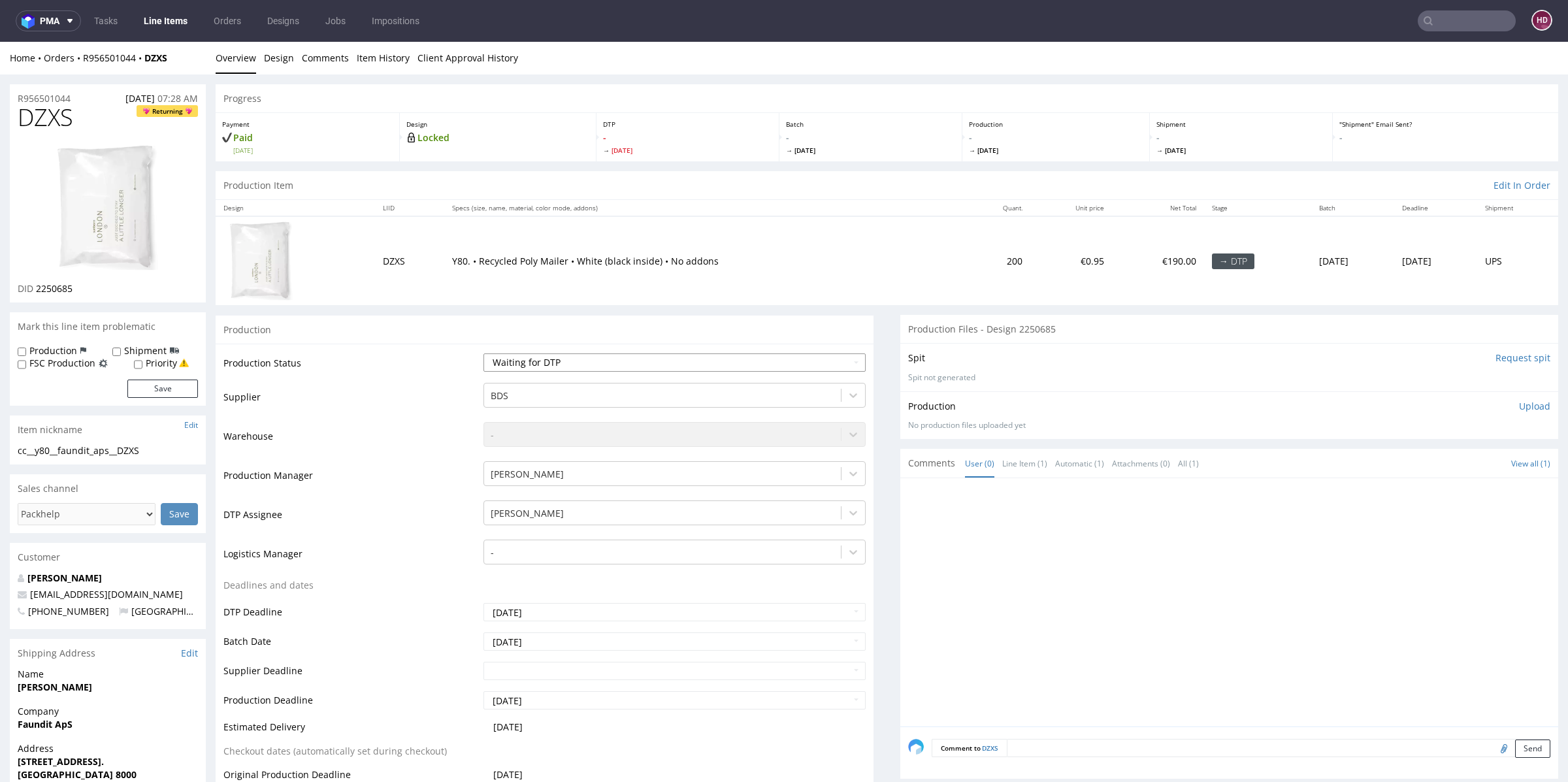
click at [549, 354] on select "Waiting for Artwork Waiting for Diecut Waiting for Mockup Waiting for DTP Waiti…" at bounding box center [674, 363] width 382 height 18
select select "dtp_in_process"
click at [483, 354] on select "Waiting for Artwork Waiting for Diecut Waiting for Mockup Waiting for DTP Waiti…" at bounding box center [674, 363] width 382 height 18
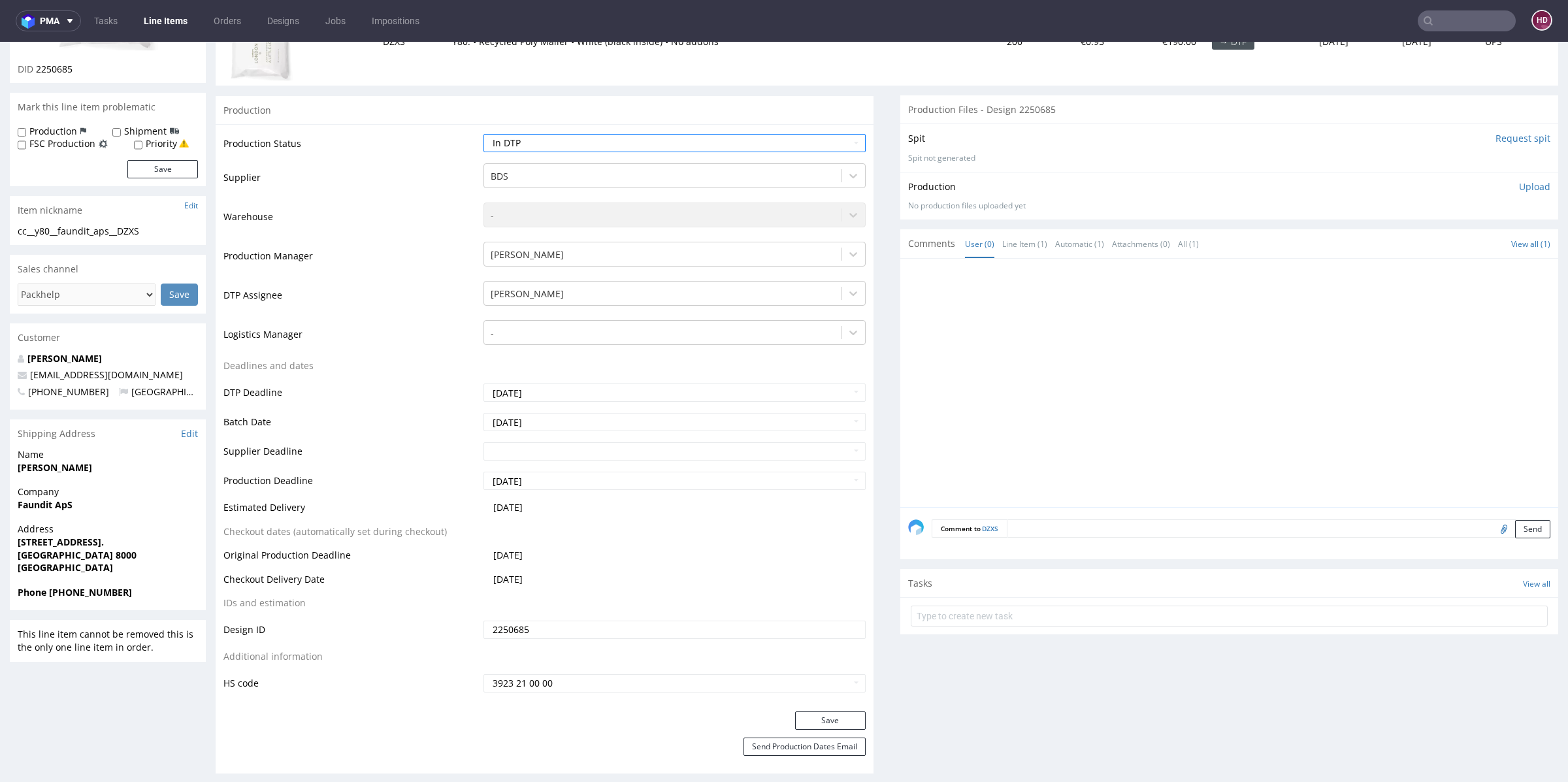
scroll to position [290, 0]
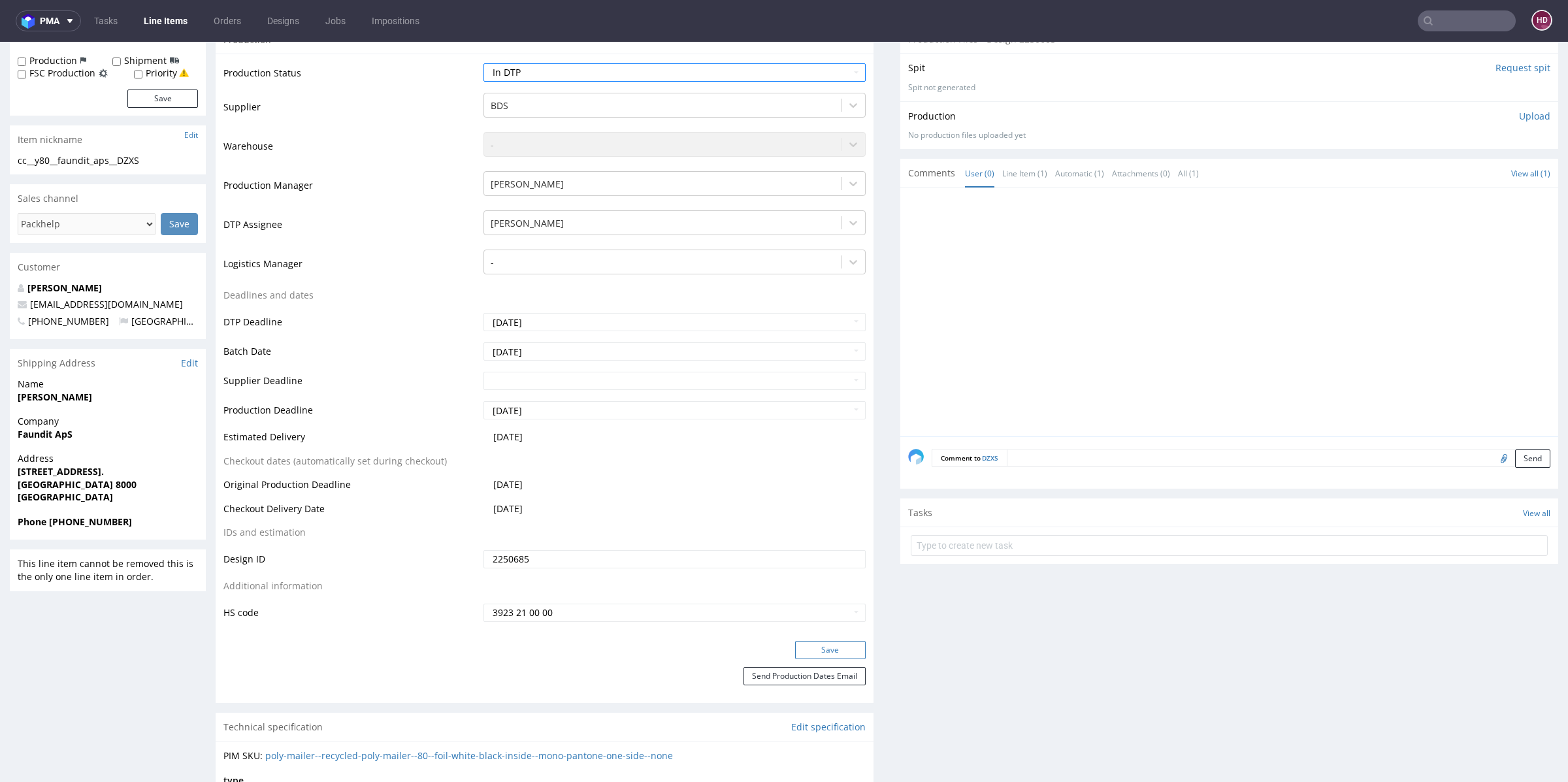
drag, startPoint x: 832, startPoint y: 642, endPoint x: 826, endPoint y: 681, distance: 39.5
click at [831, 642] on button "Save" at bounding box center [830, 650] width 70 height 18
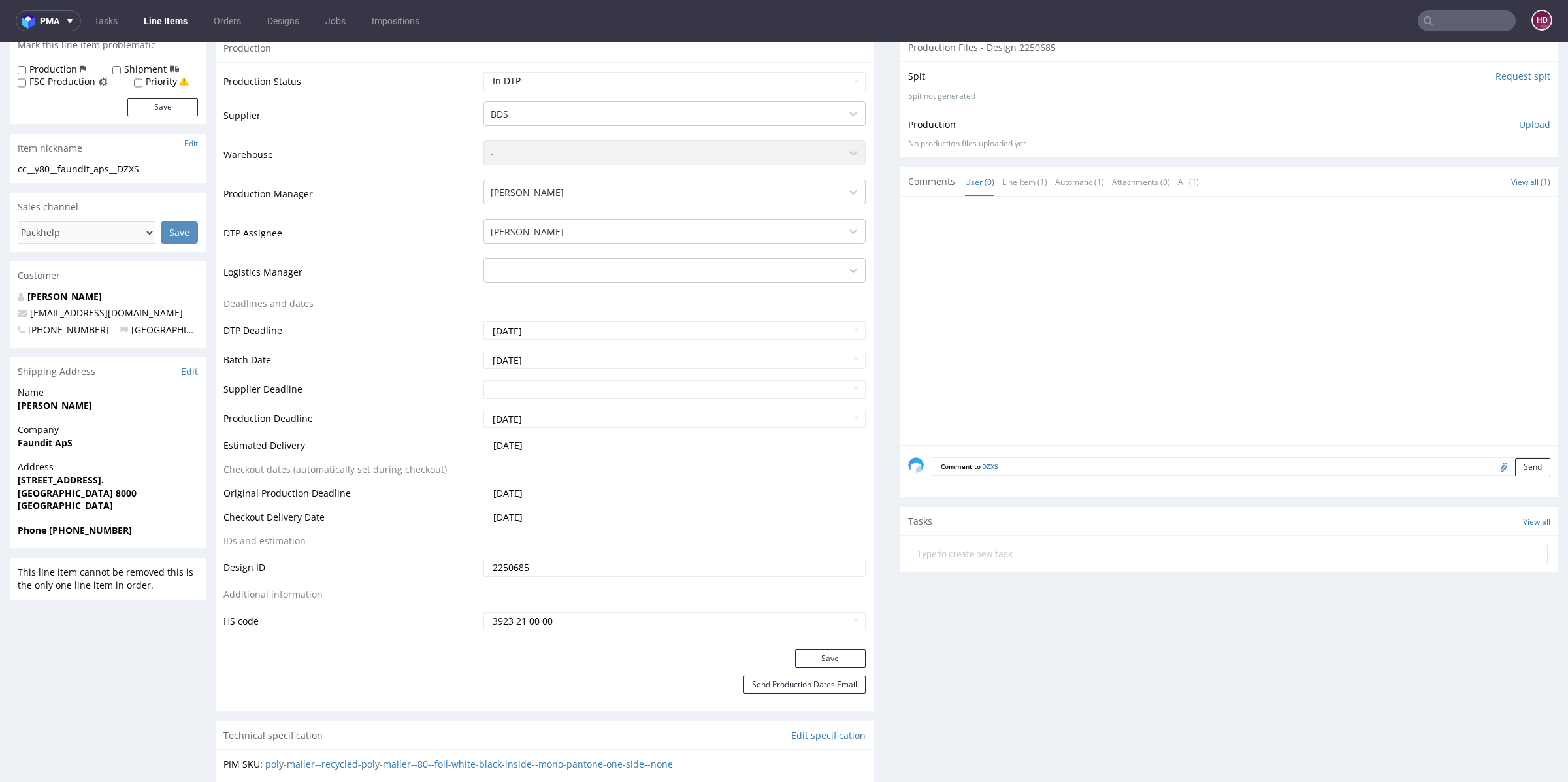
scroll to position [0, 0]
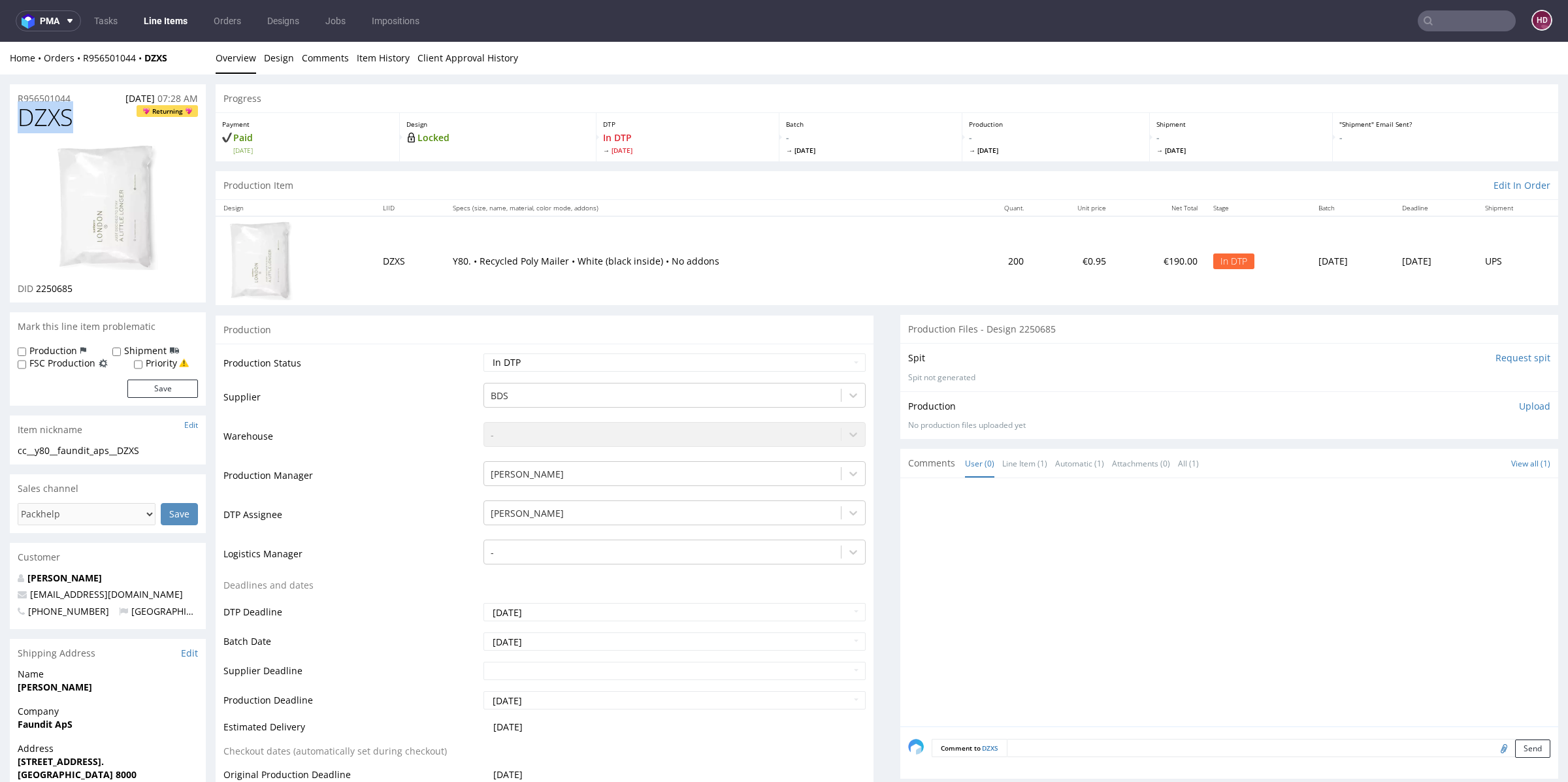
drag, startPoint x: 85, startPoint y: 117, endPoint x: 0, endPoint y: 115, distance: 85.0
click at [92, 290] on div "DID 2250685" at bounding box center [108, 289] width 180 height 13
drag, startPoint x: 92, startPoint y: 290, endPoint x: 53, endPoint y: 292, distance: 39.1
click at [53, 292] on div "DID 2250685" at bounding box center [108, 289] width 180 height 13
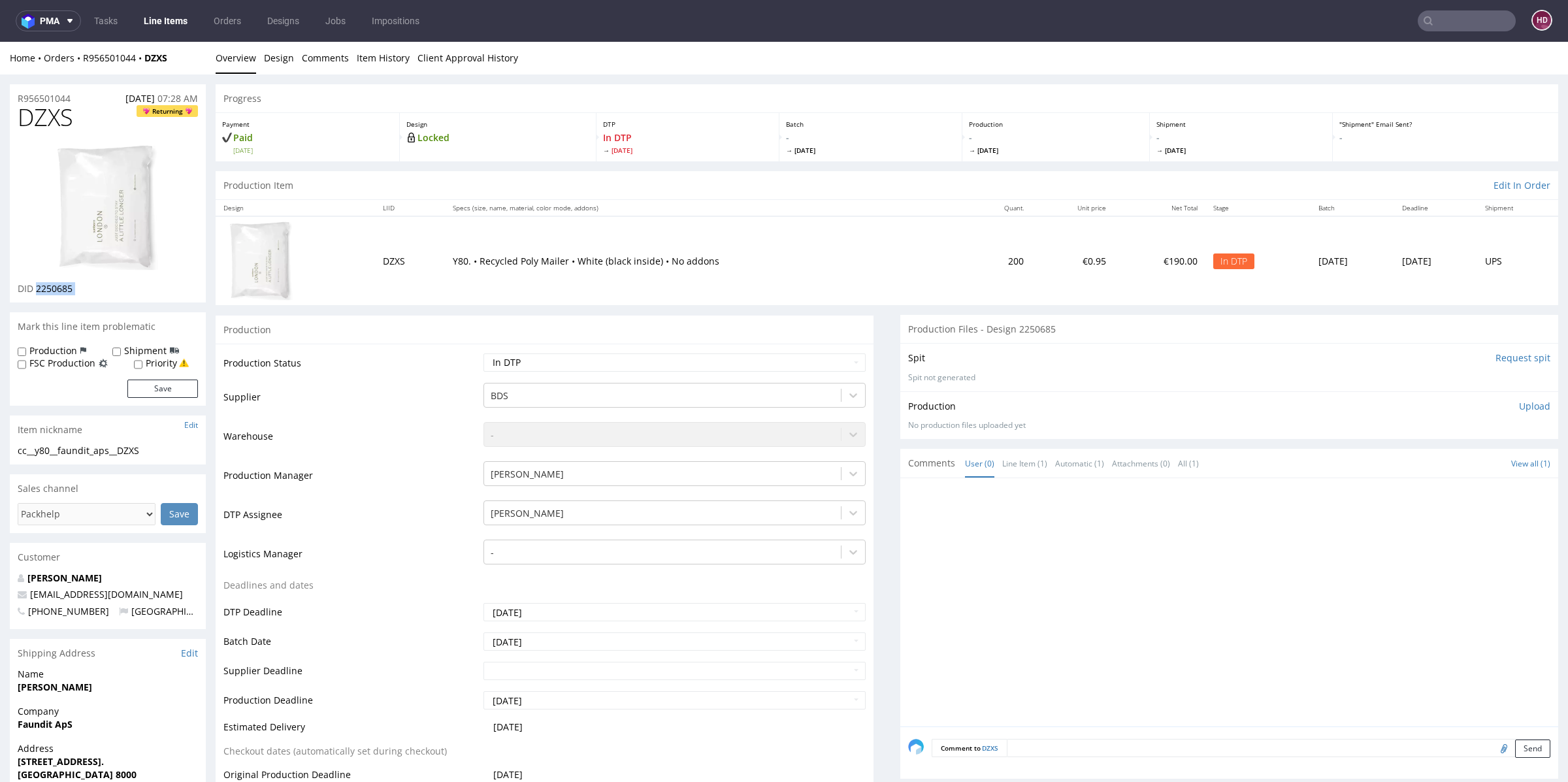
click at [125, 230] on img at bounding box center [108, 208] width 104 height 128
click at [278, 62] on link "Design" at bounding box center [279, 57] width 30 height 32
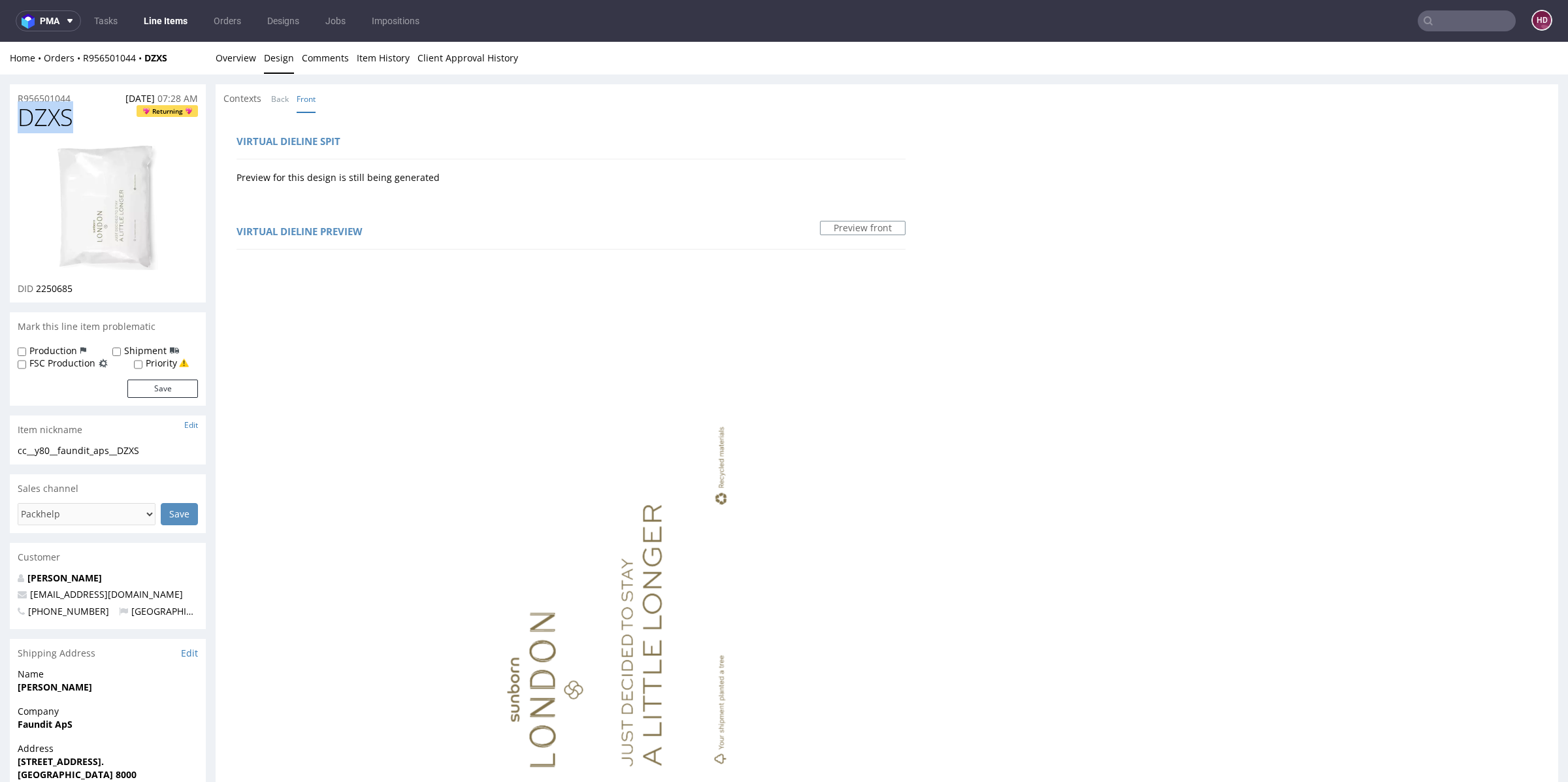
drag, startPoint x: 76, startPoint y: 118, endPoint x: 13, endPoint y: 106, distance: 64.1
click at [13, 106] on div "DZXS Returning DID 2250685" at bounding box center [108, 203] width 196 height 198
copy span "DZXS"
drag, startPoint x: 35, startPoint y: 288, endPoint x: 149, endPoint y: 301, distance: 114.7
click at [149, 301] on div "DZXS Returning DID 2250685" at bounding box center [108, 203] width 196 height 198
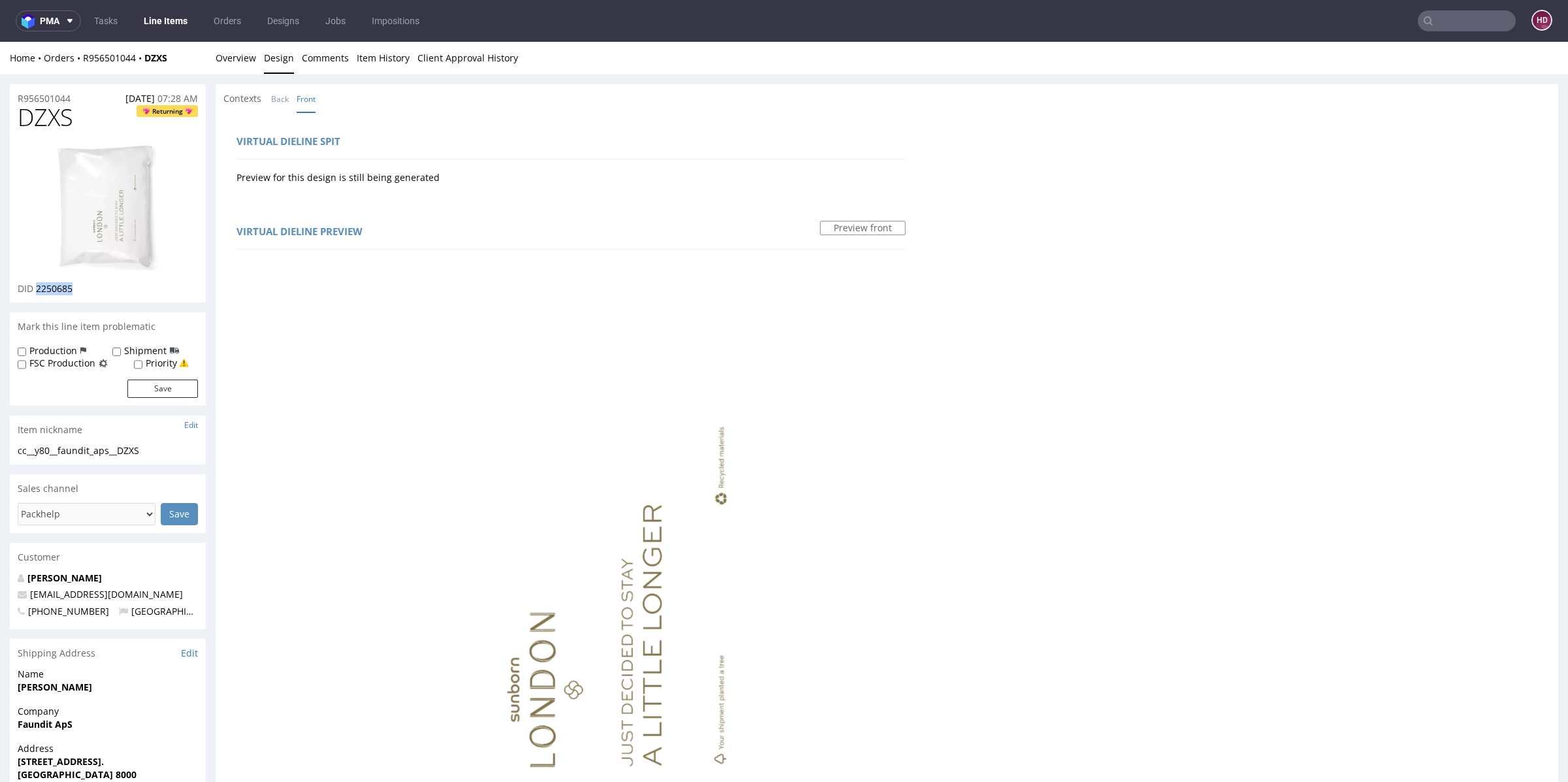
copy span "2250685"
click at [118, 242] on img at bounding box center [108, 208] width 104 height 128
